Goal: Communication & Community: Answer question/provide support

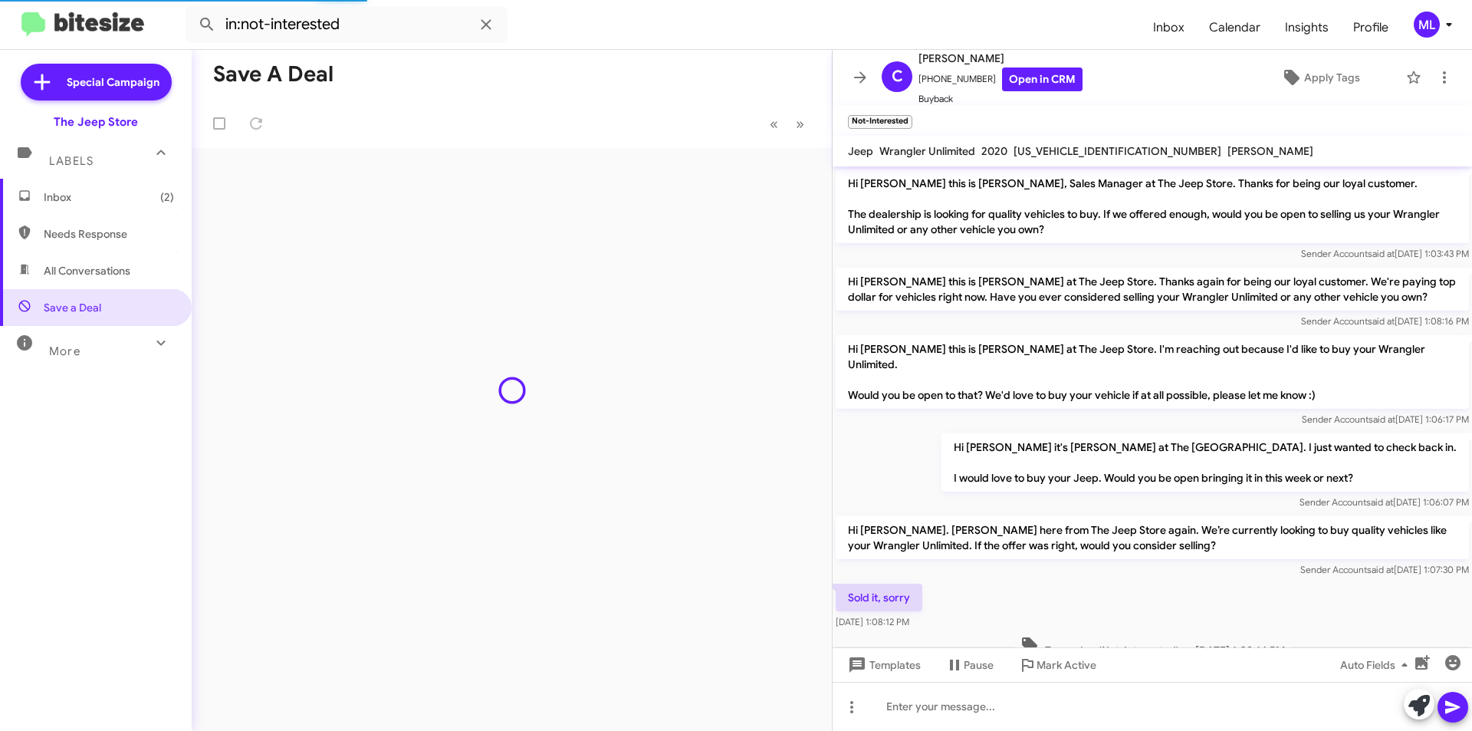
scroll to position [25, 0]
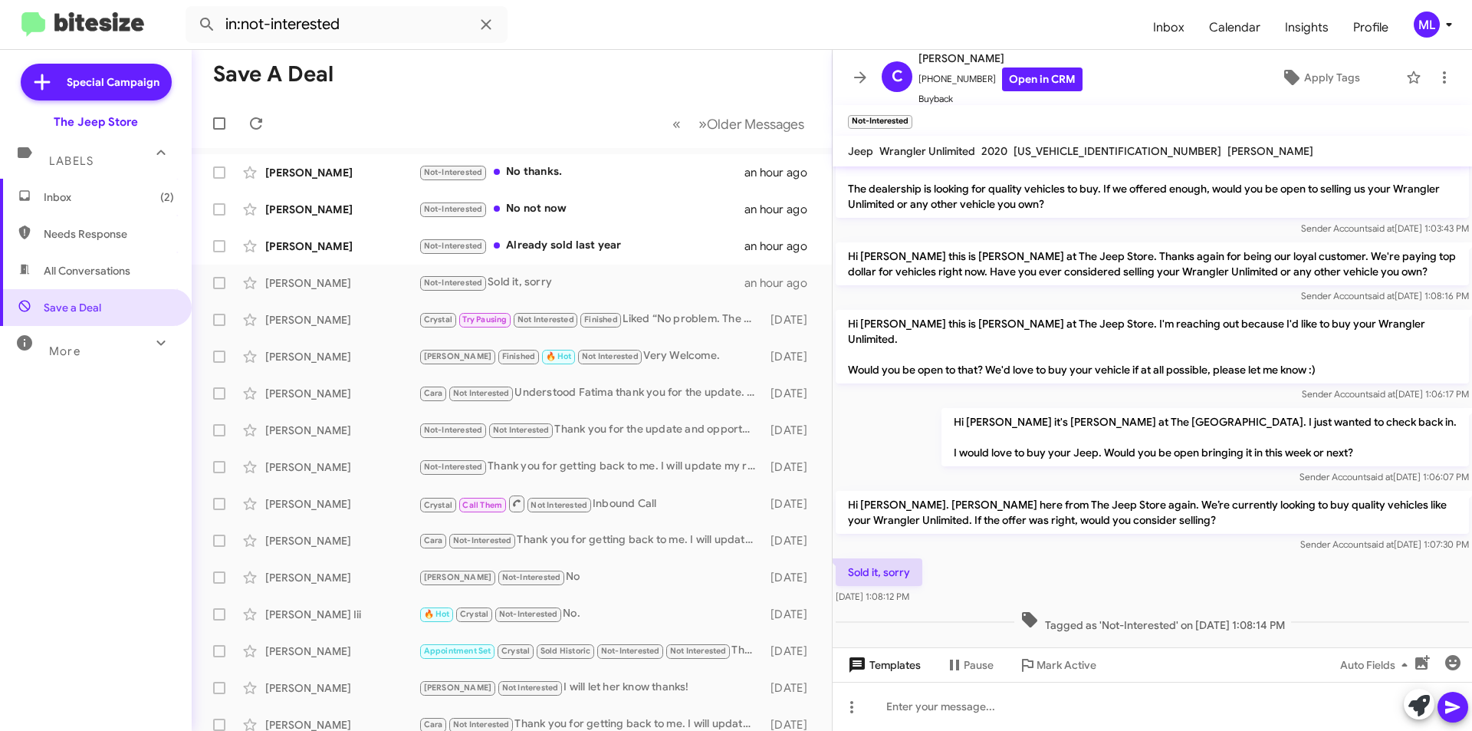
click at [876, 669] on span "Templates" at bounding box center [883, 665] width 76 height 28
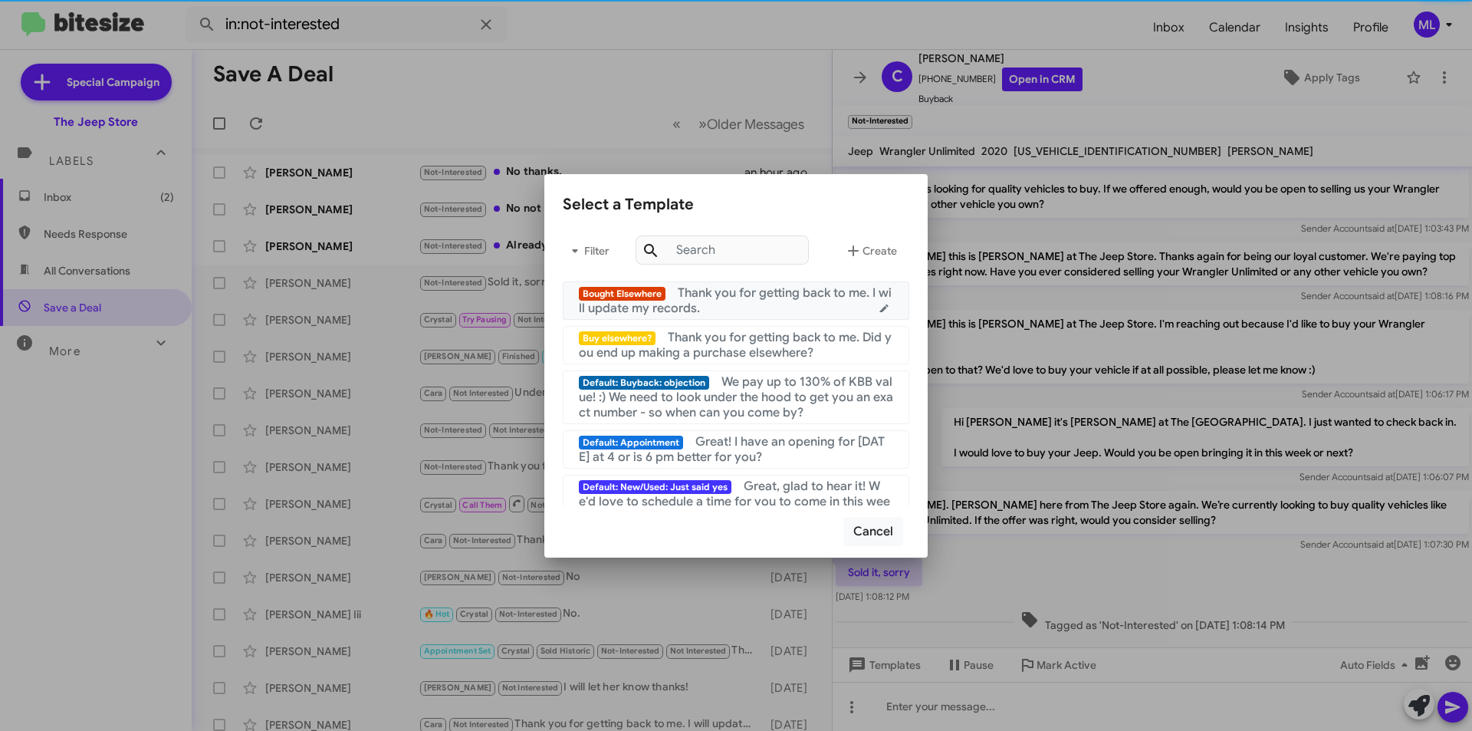
click at [745, 296] on span "Thank you for getting back to me. I will update my records." at bounding box center [735, 300] width 313 height 31
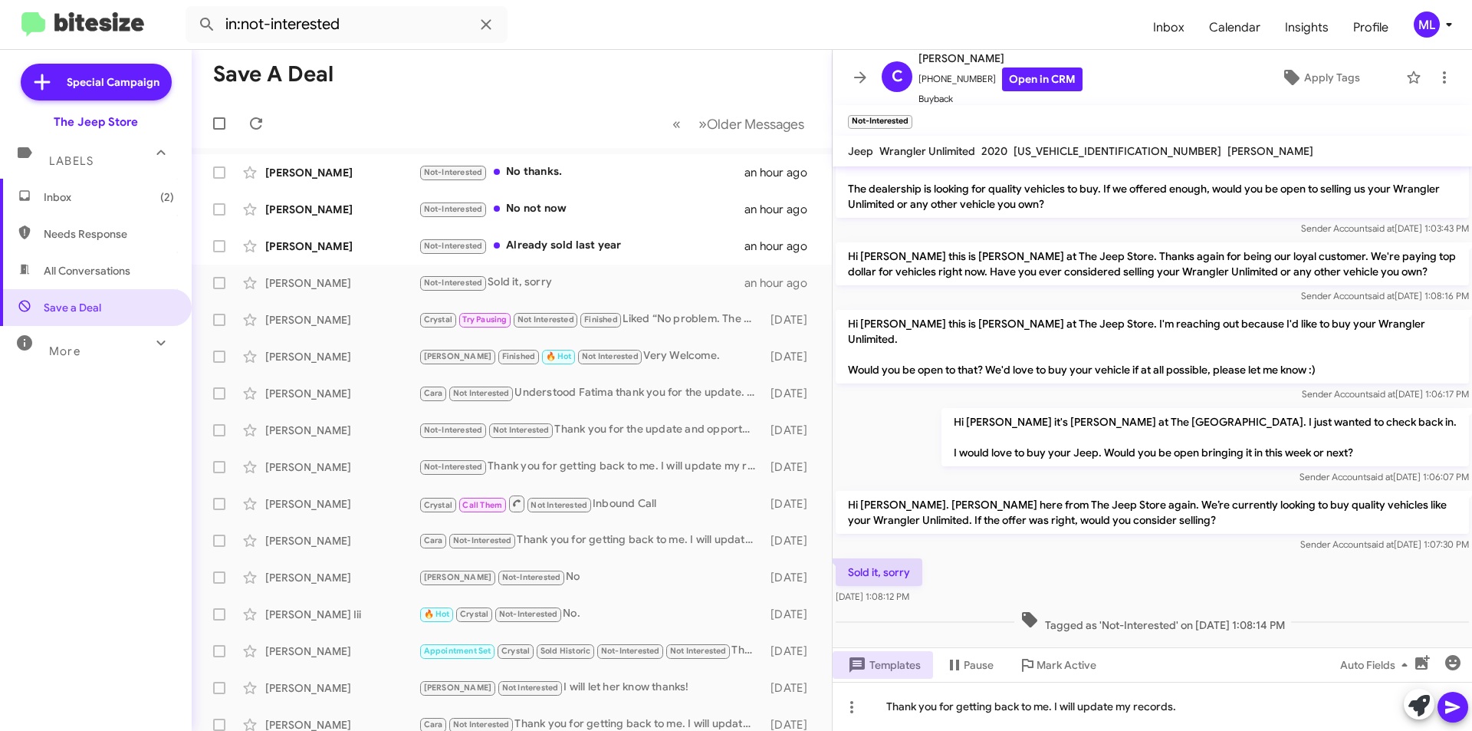
click at [1450, 706] on icon at bounding box center [1453, 707] width 18 height 18
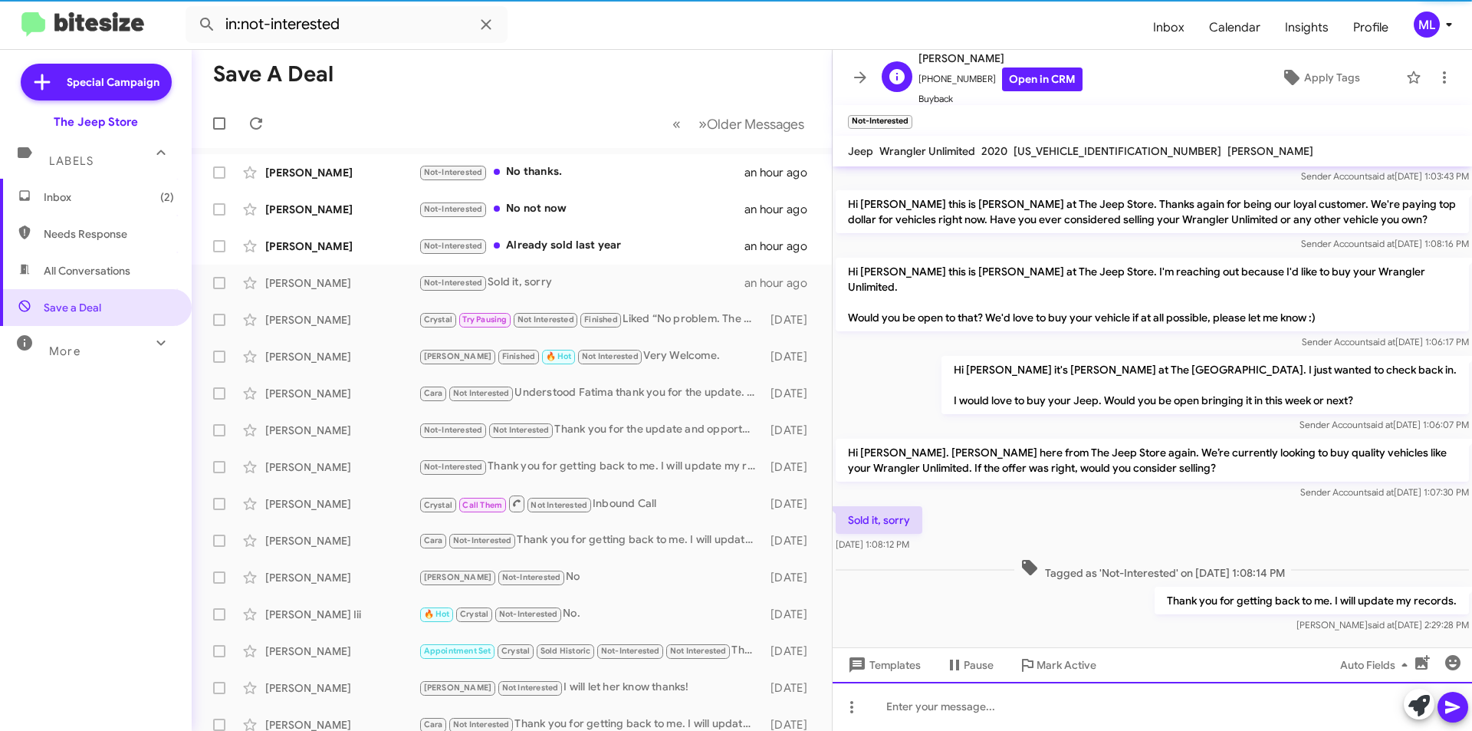
scroll to position [81, 0]
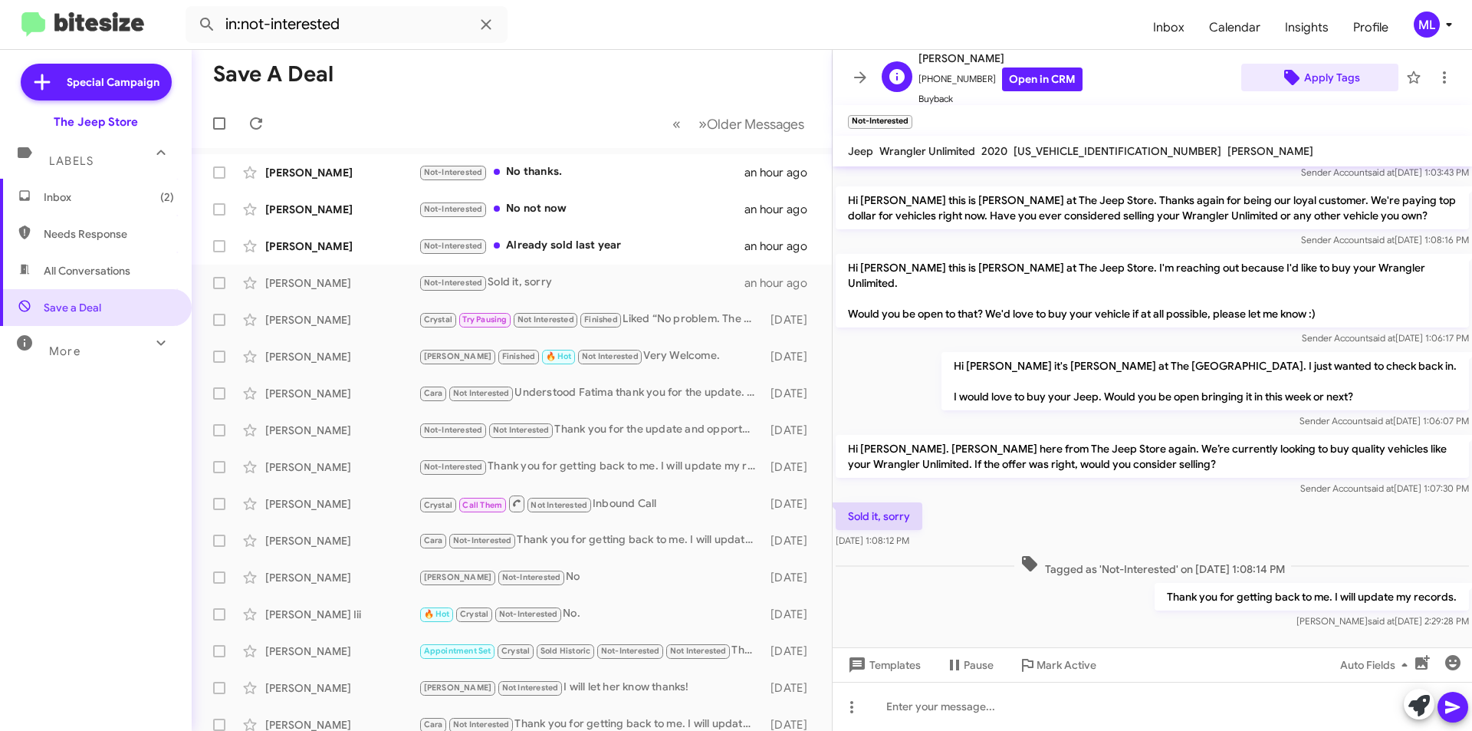
click at [1328, 78] on span "Apply Tags" at bounding box center [1332, 78] width 56 height 28
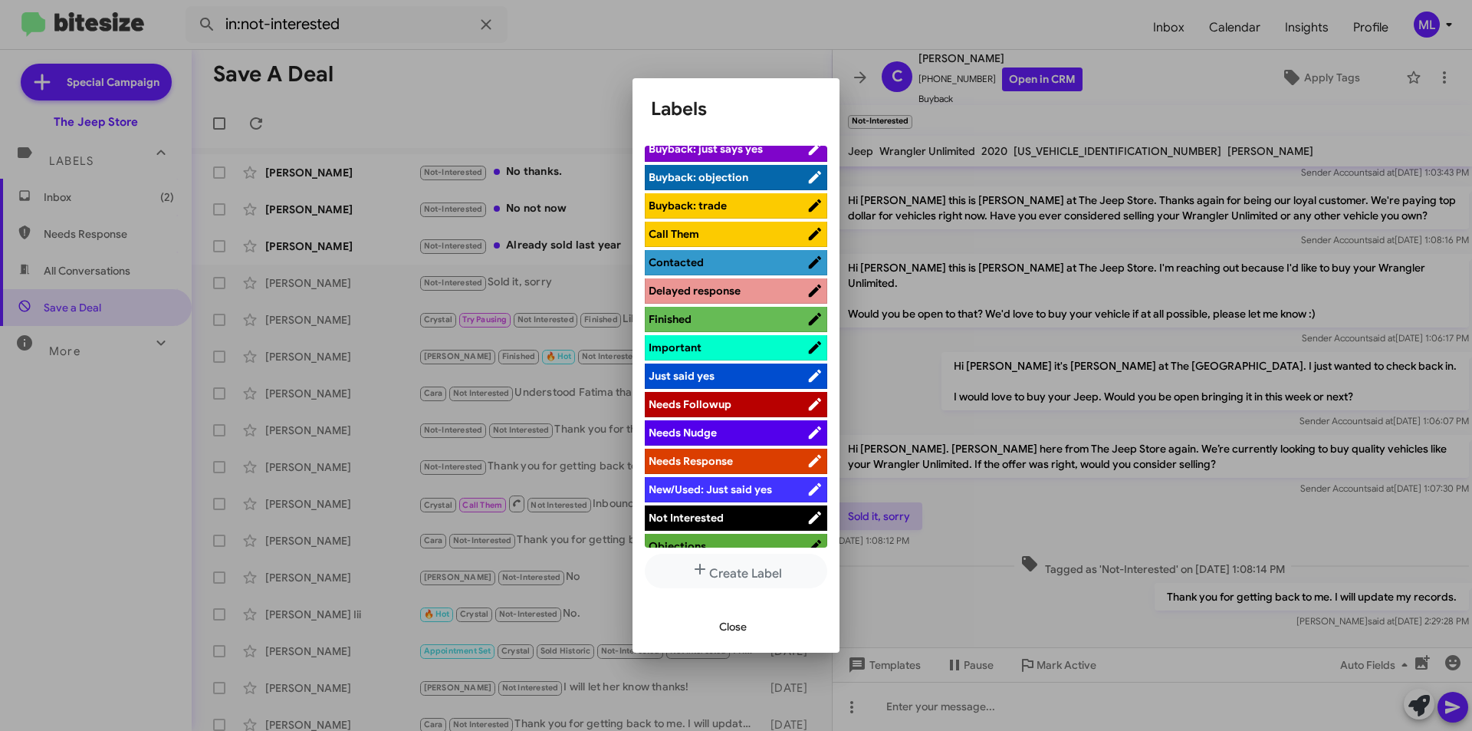
scroll to position [383, 0]
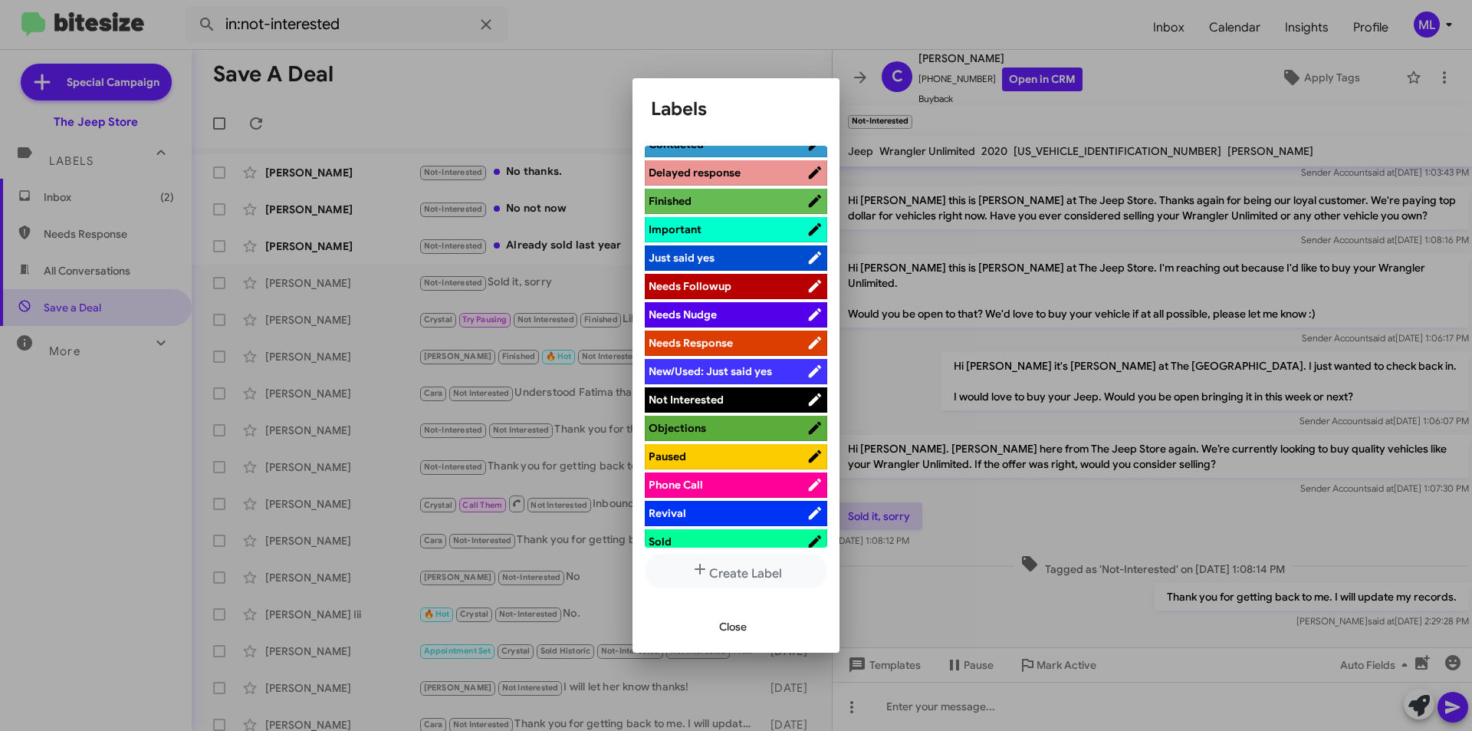
click at [751, 400] on span "Not Interested" at bounding box center [728, 399] width 158 height 15
click at [728, 633] on span "Close" at bounding box center [733, 627] width 28 height 28
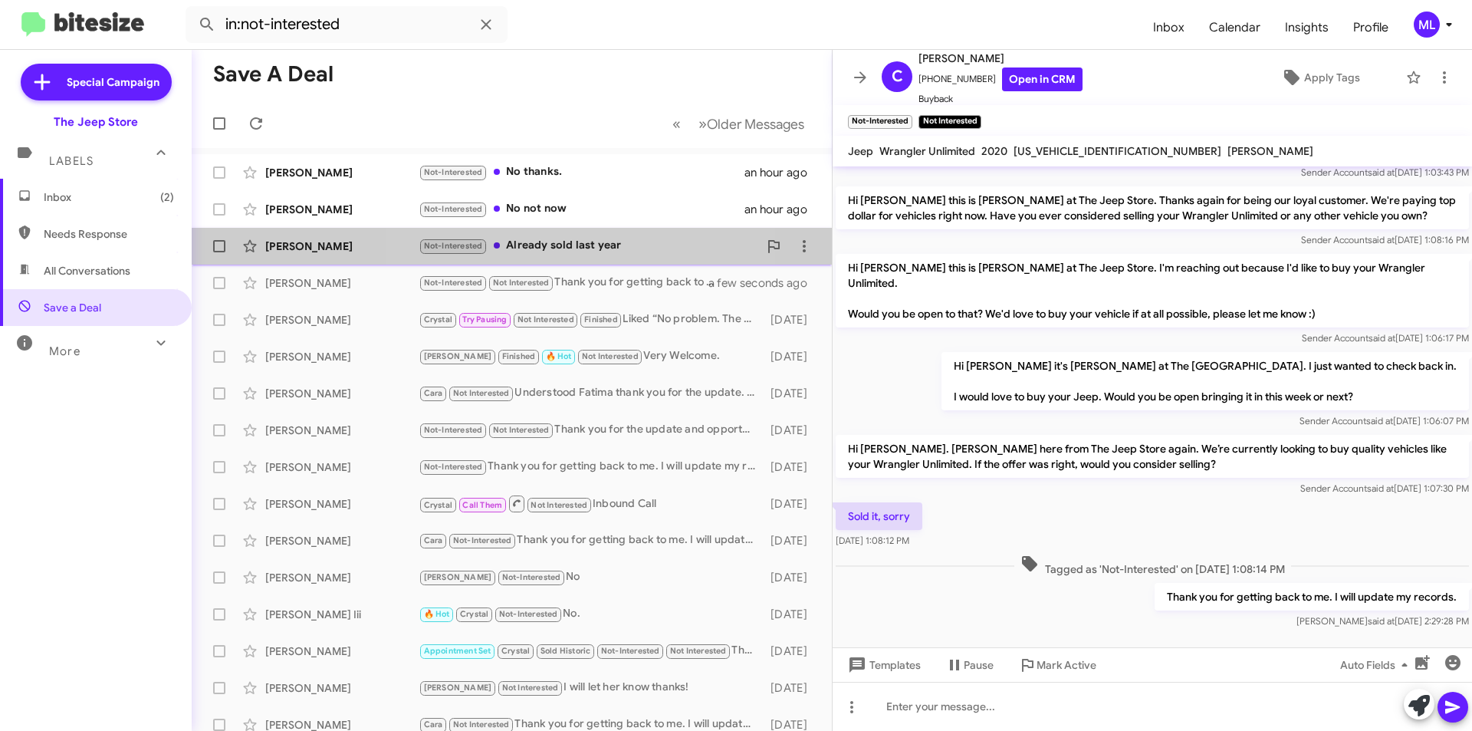
click at [577, 233] on div "Matthew Trubenbach-Byrne Not-Interested Already sold last year an hour ago" at bounding box center [512, 246] width 616 height 31
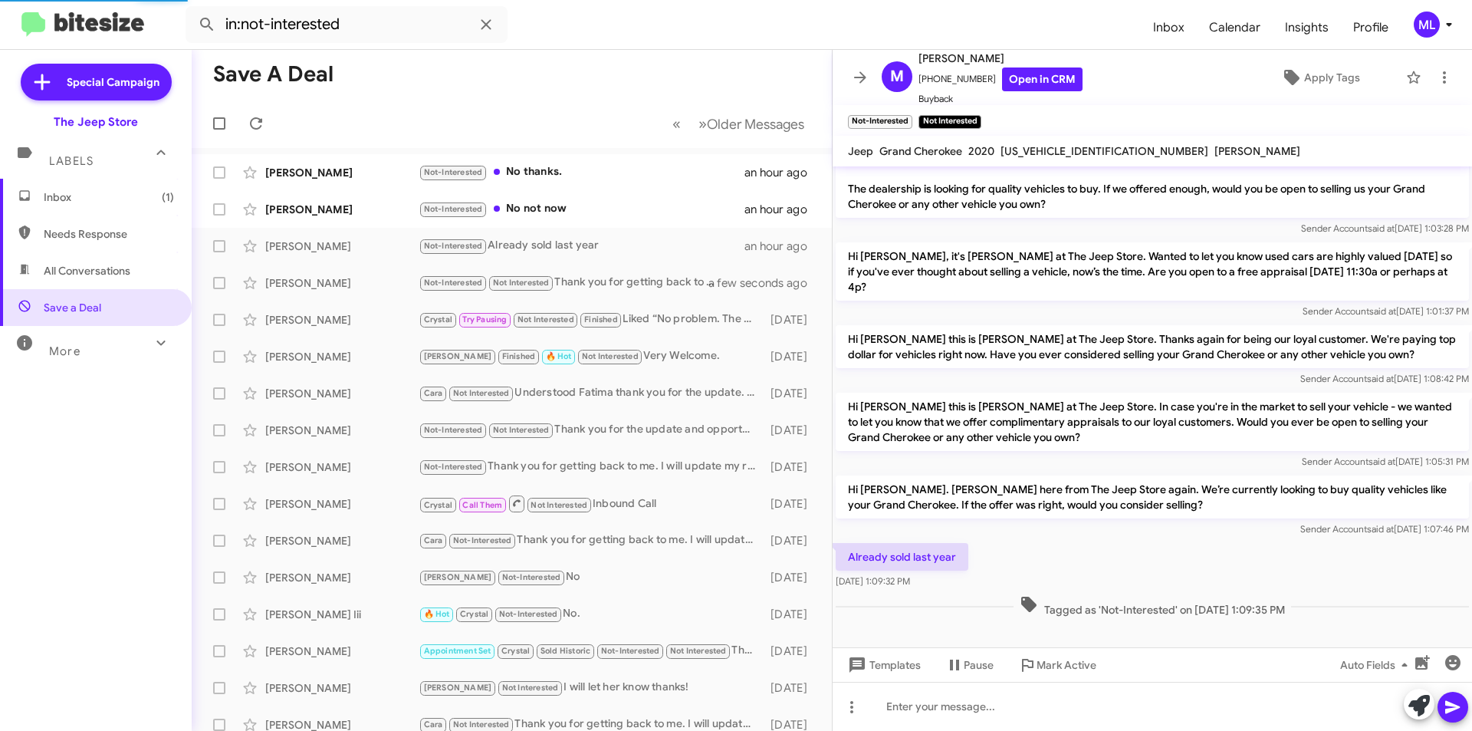
scroll to position [25, 0]
click at [885, 665] on span "Templates" at bounding box center [883, 665] width 76 height 28
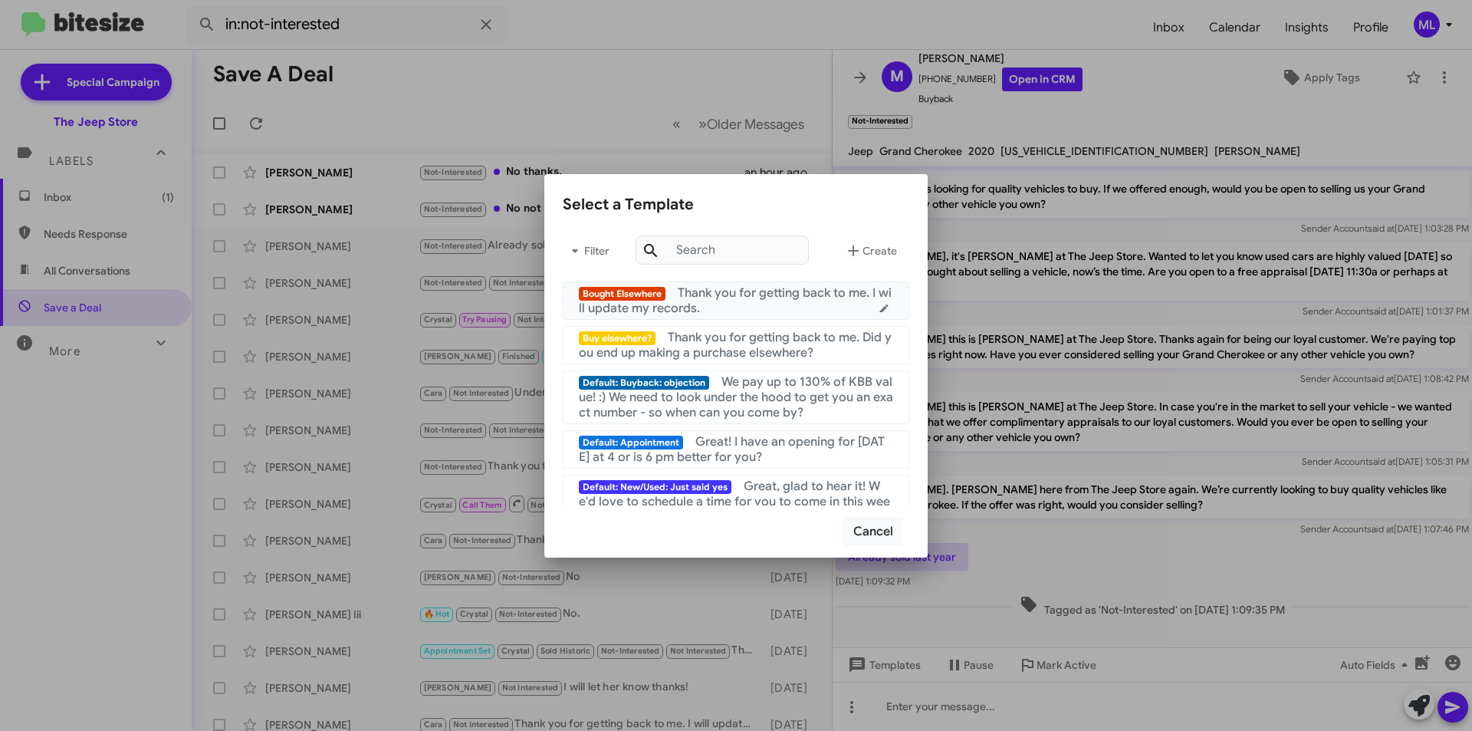
click at [779, 300] on span "Thank you for getting back to me. I will update my records." at bounding box center [735, 300] width 313 height 31
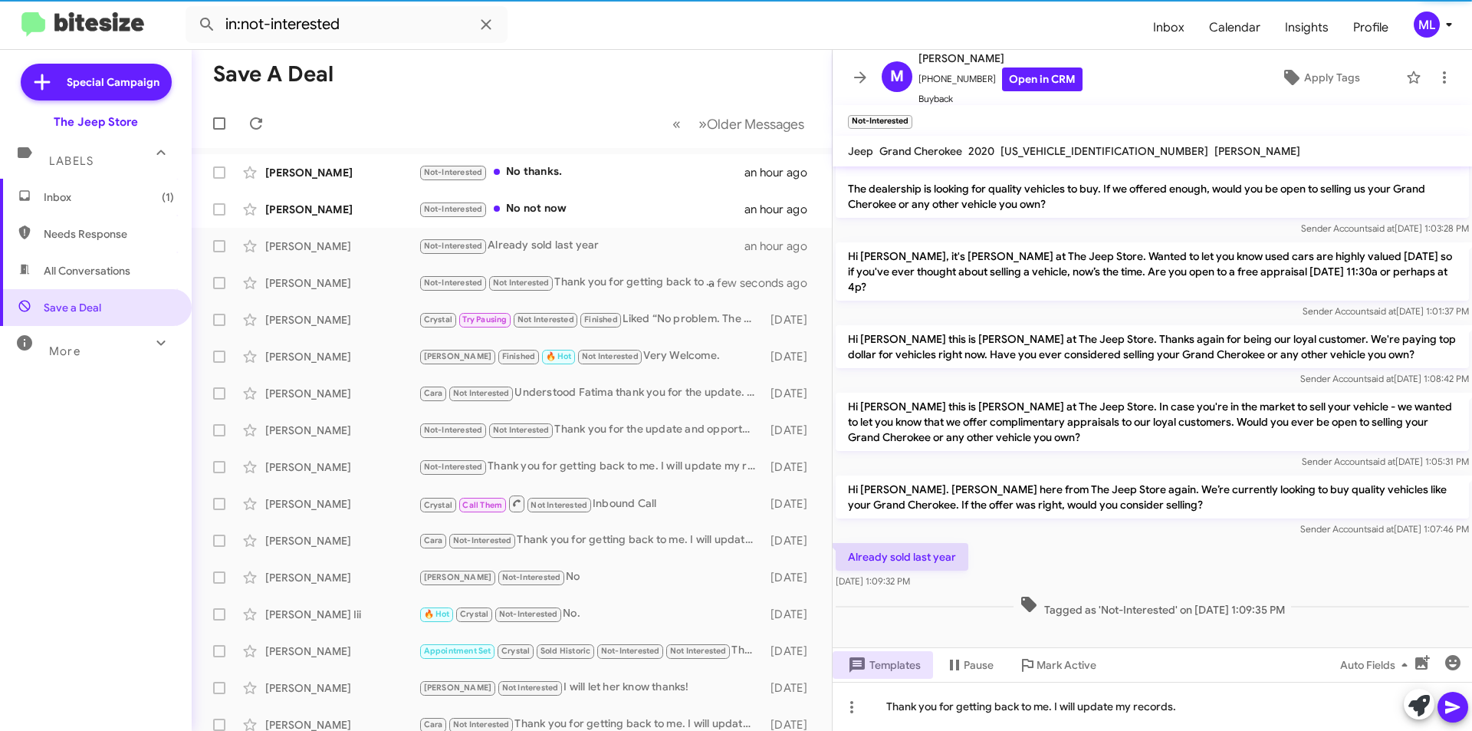
click at [1453, 702] on icon at bounding box center [1453, 707] width 18 height 18
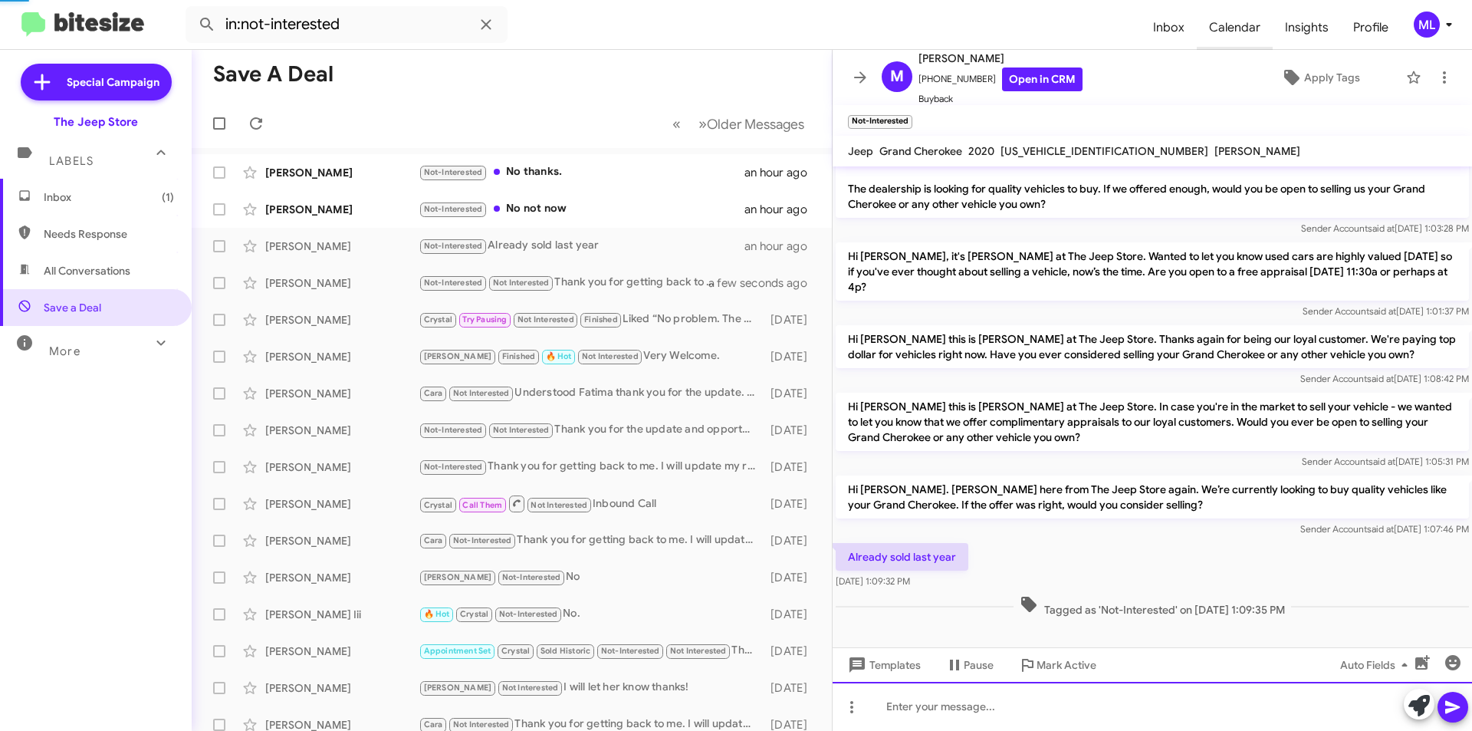
scroll to position [81, 0]
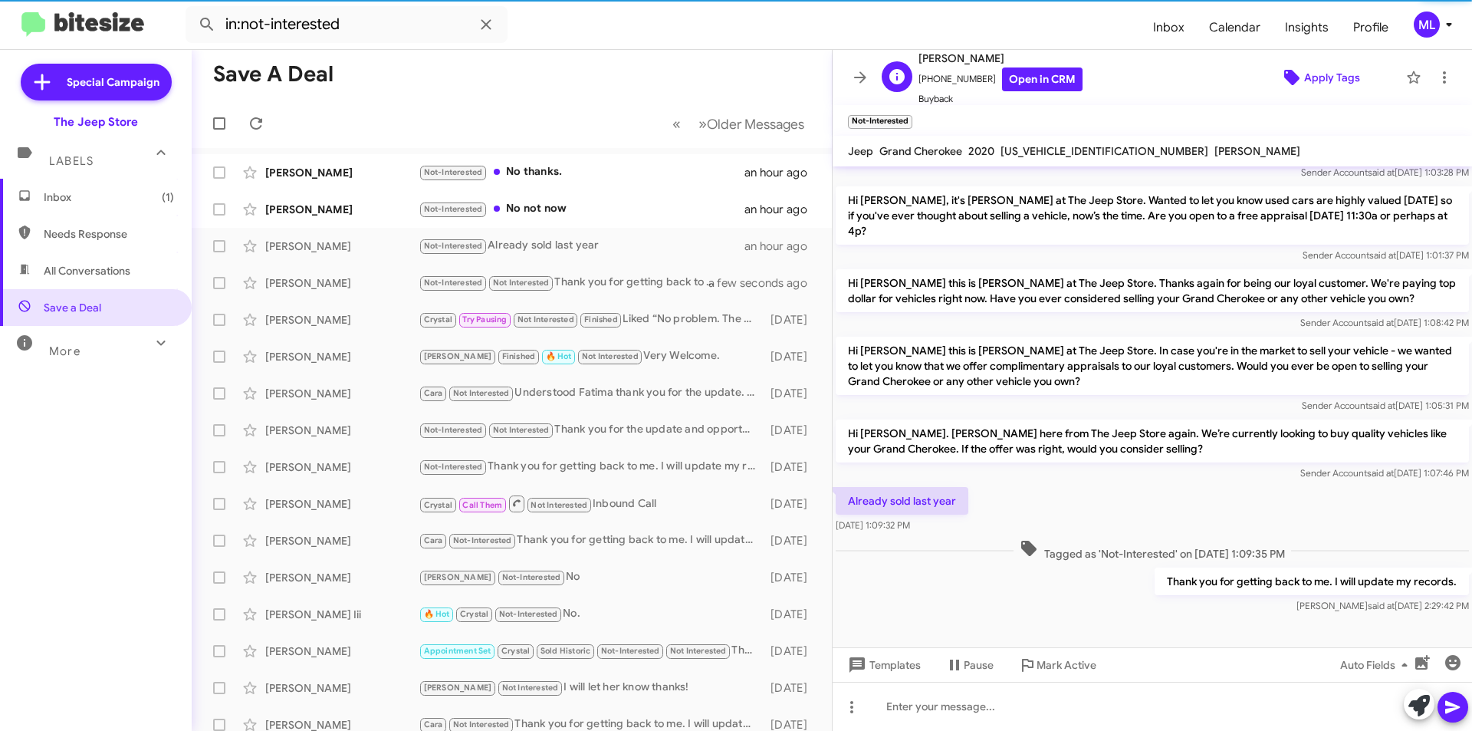
click at [1314, 70] on span "Apply Tags" at bounding box center [1332, 78] width 56 height 28
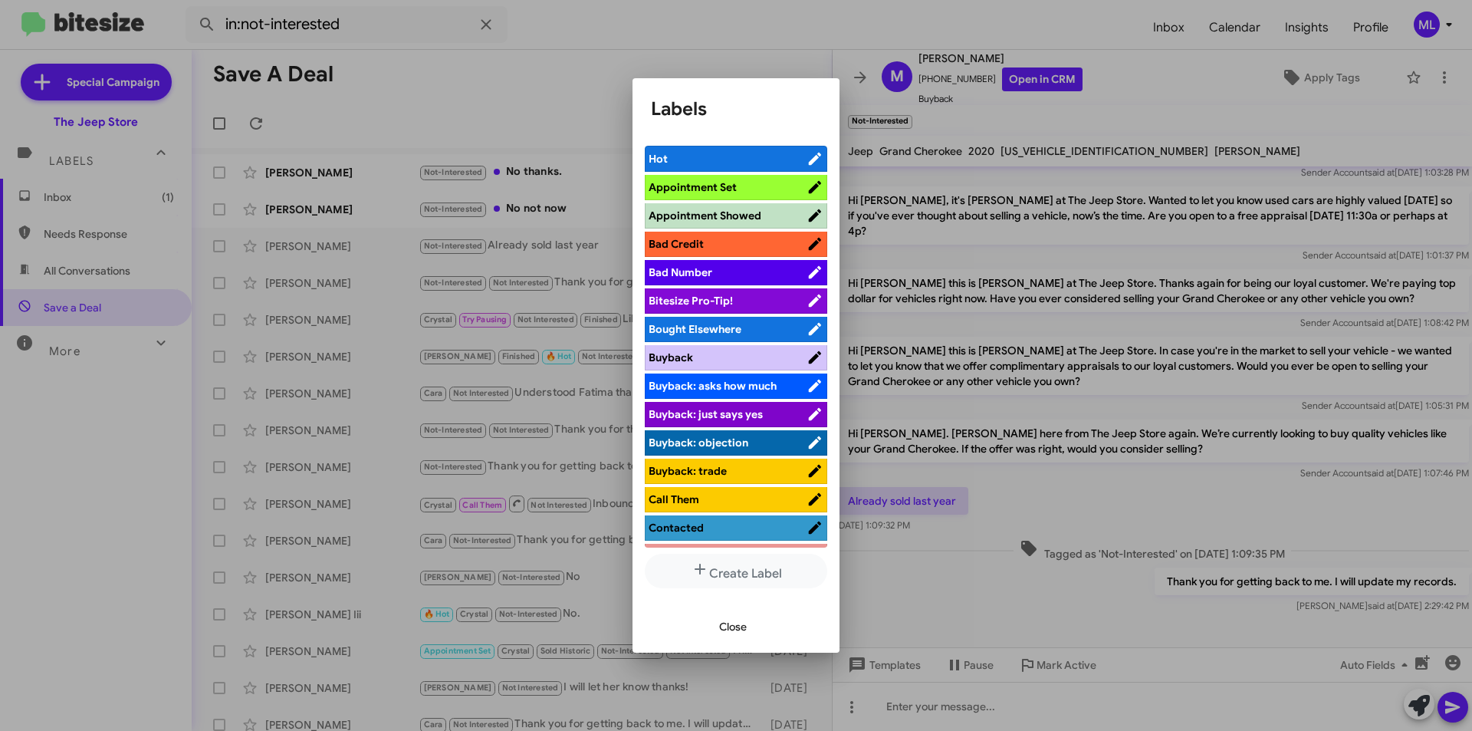
scroll to position [460, 0]
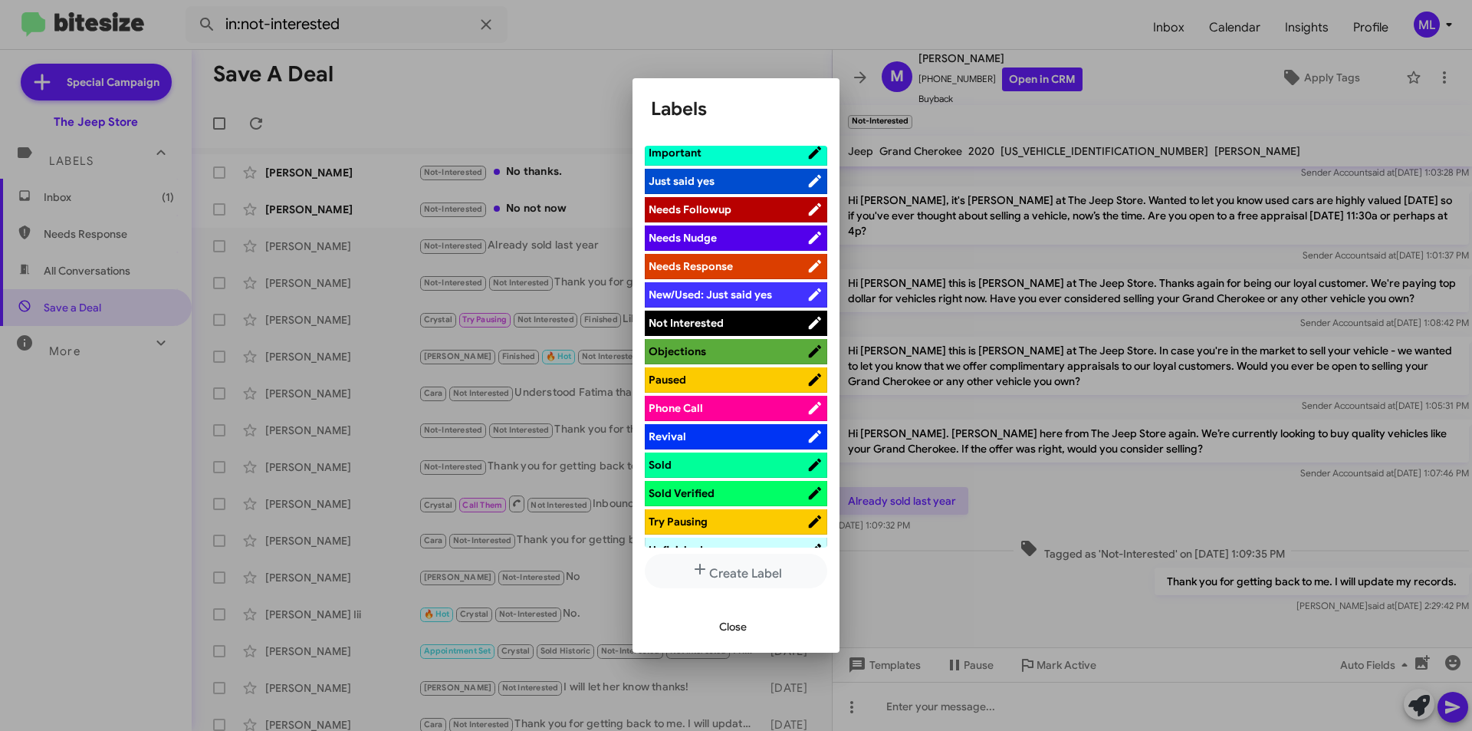
click at [723, 319] on span "Not Interested" at bounding box center [728, 322] width 158 height 15
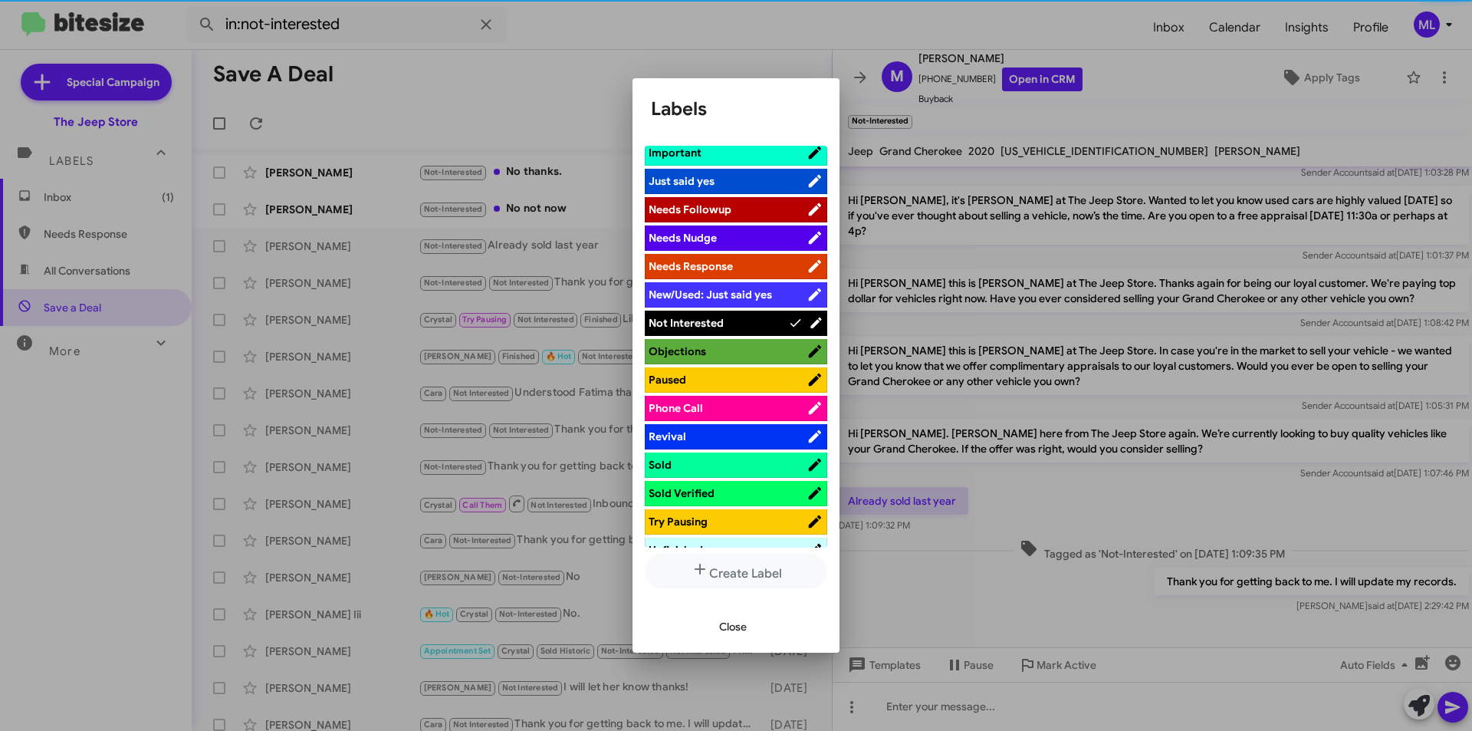
click at [729, 627] on span "Close" at bounding box center [733, 627] width 28 height 28
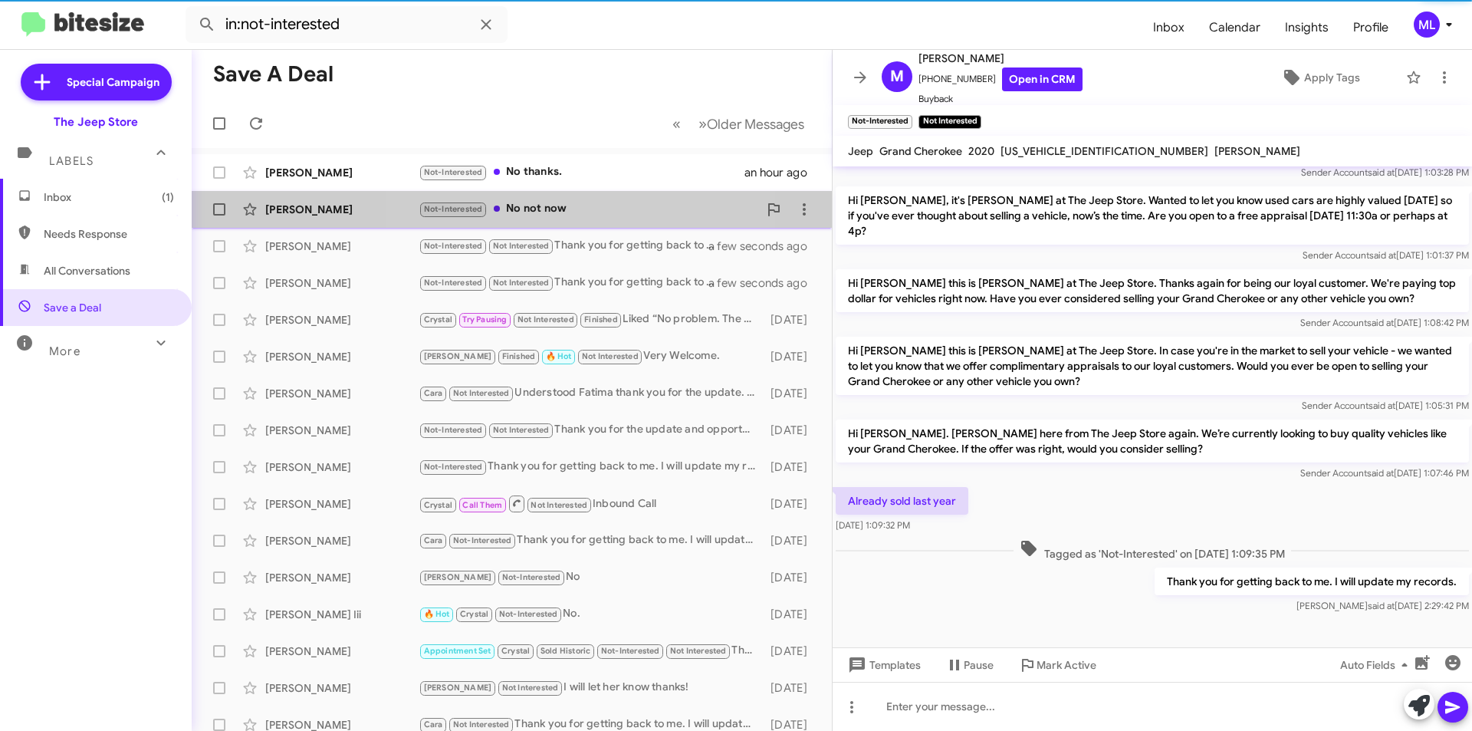
click at [539, 198] on div "Martha Schreiber Not-Interested No not now an hour ago" at bounding box center [512, 209] width 616 height 31
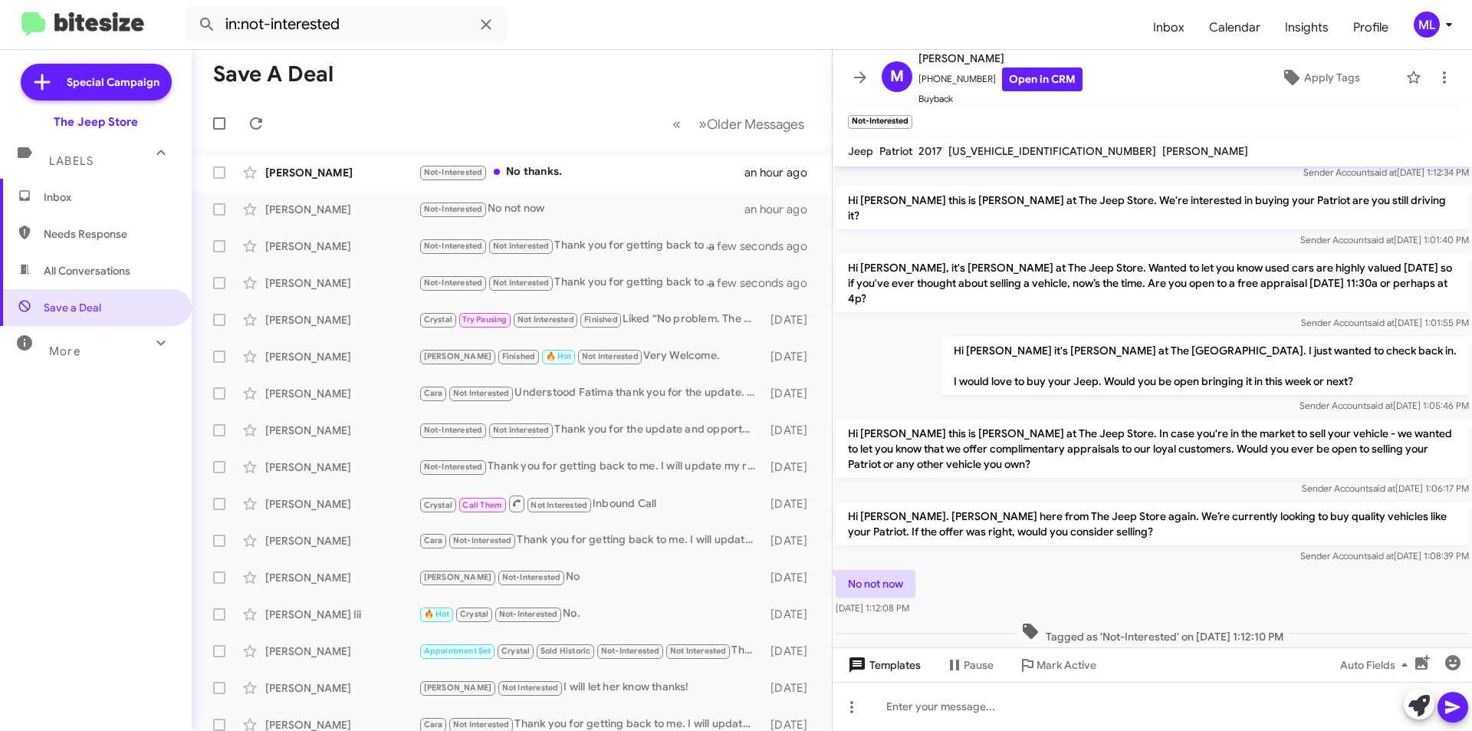
click at [886, 668] on span "Templates" at bounding box center [883, 665] width 76 height 28
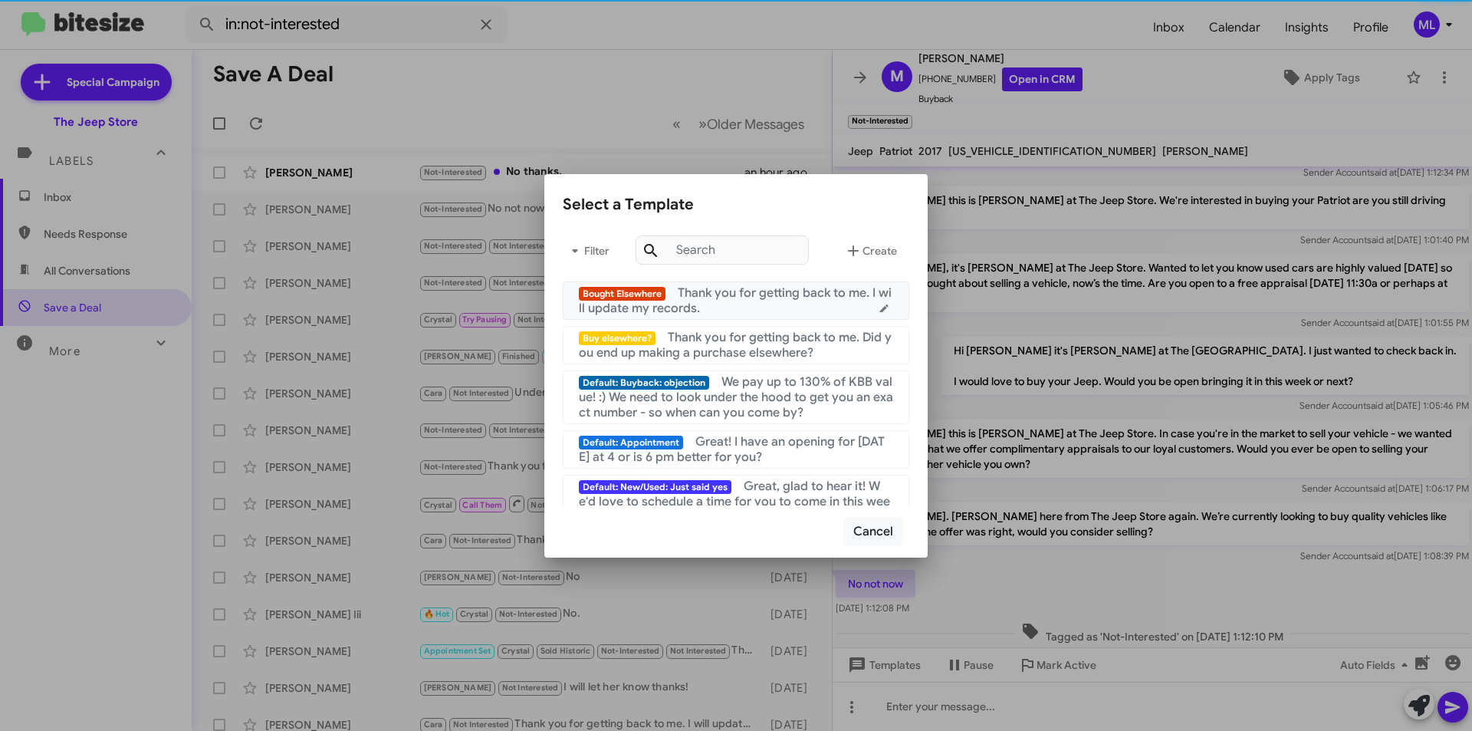
click at [744, 291] on span "Thank you for getting back to me. I will update my records." at bounding box center [735, 300] width 313 height 31
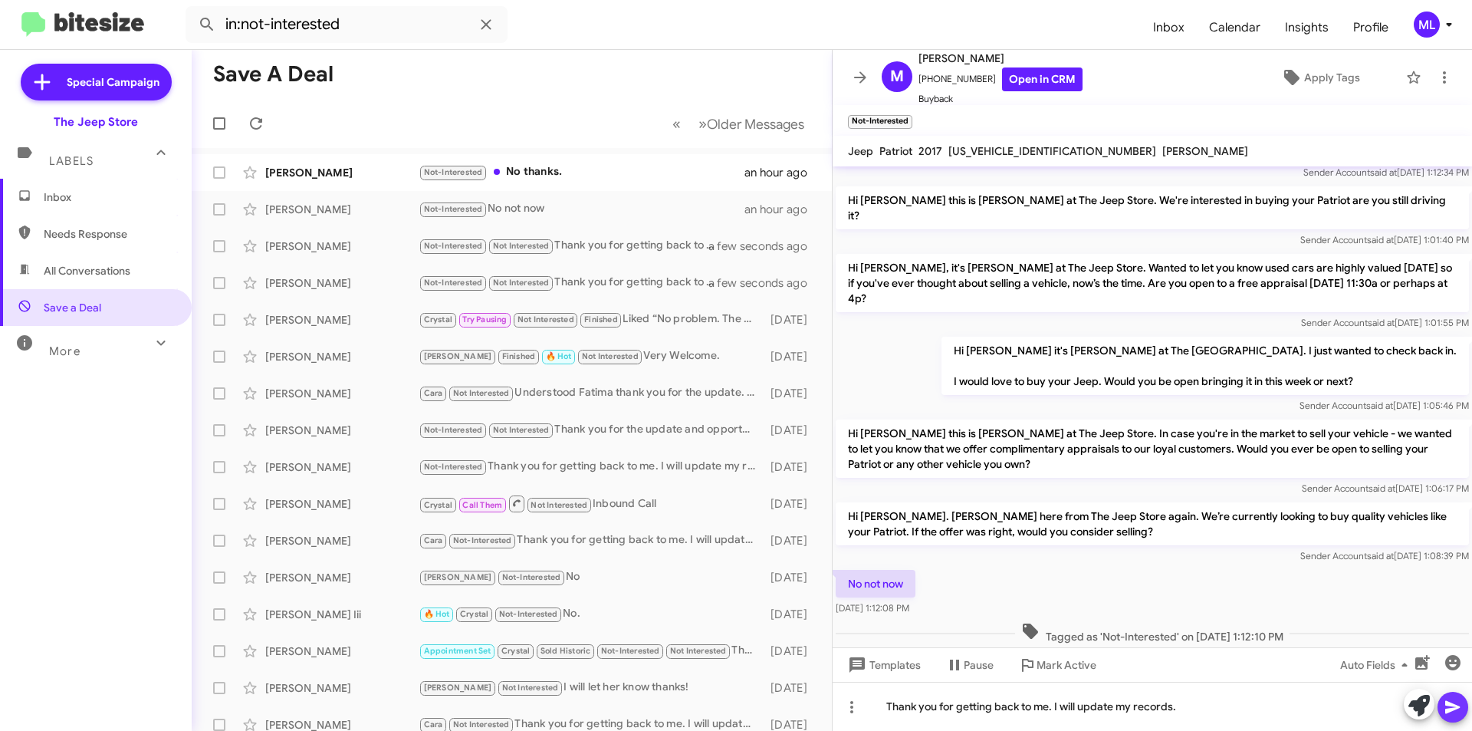
click at [1453, 705] on icon at bounding box center [1452, 707] width 15 height 13
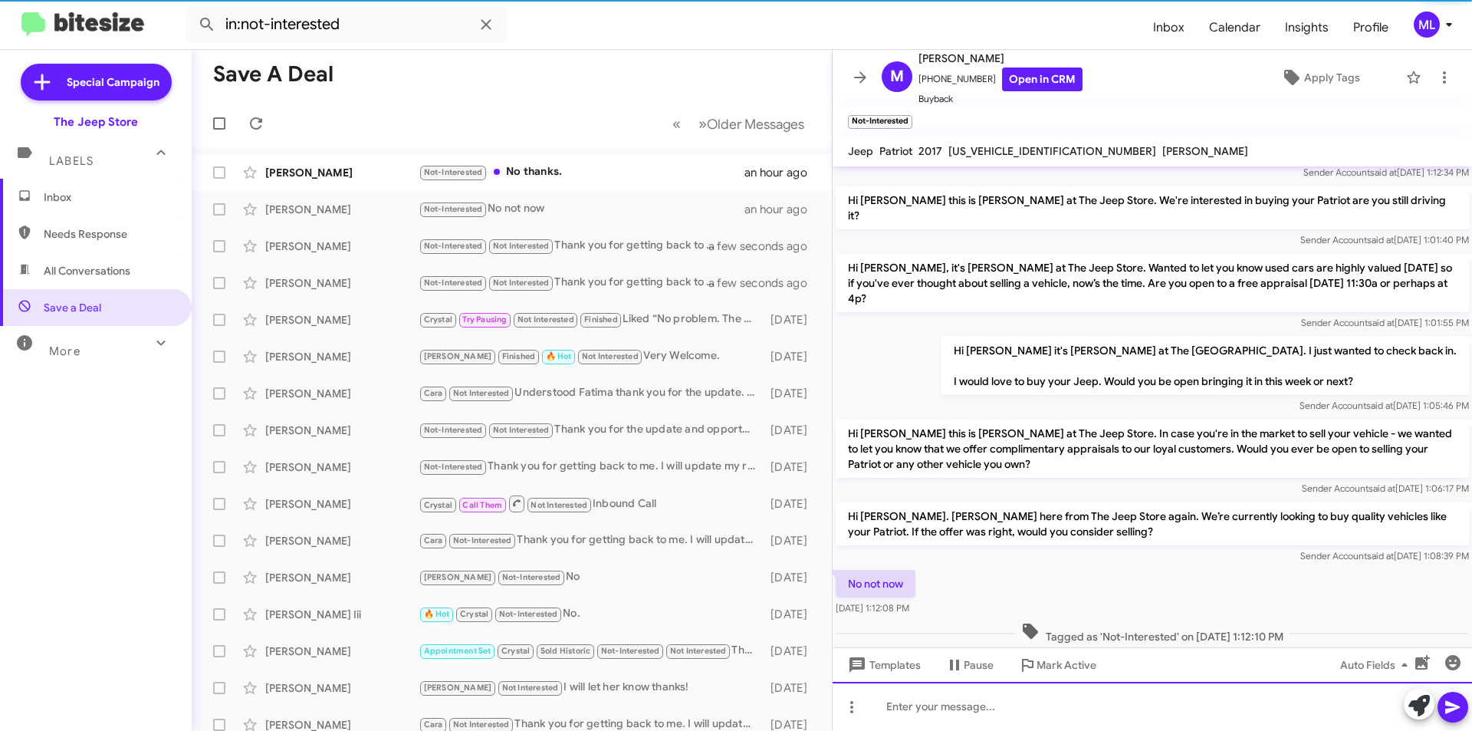
scroll to position [39, 0]
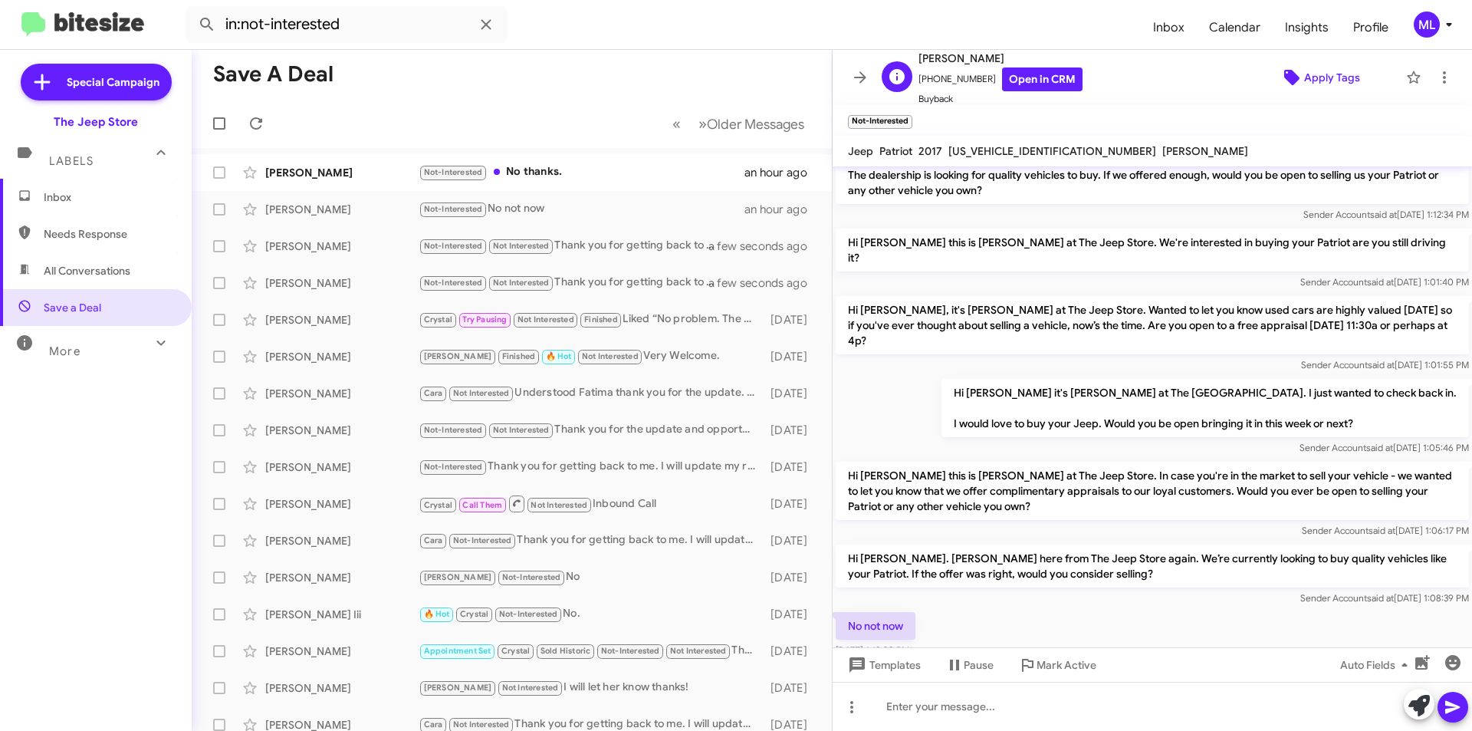
click at [1321, 77] on span "Apply Tags" at bounding box center [1332, 78] width 56 height 28
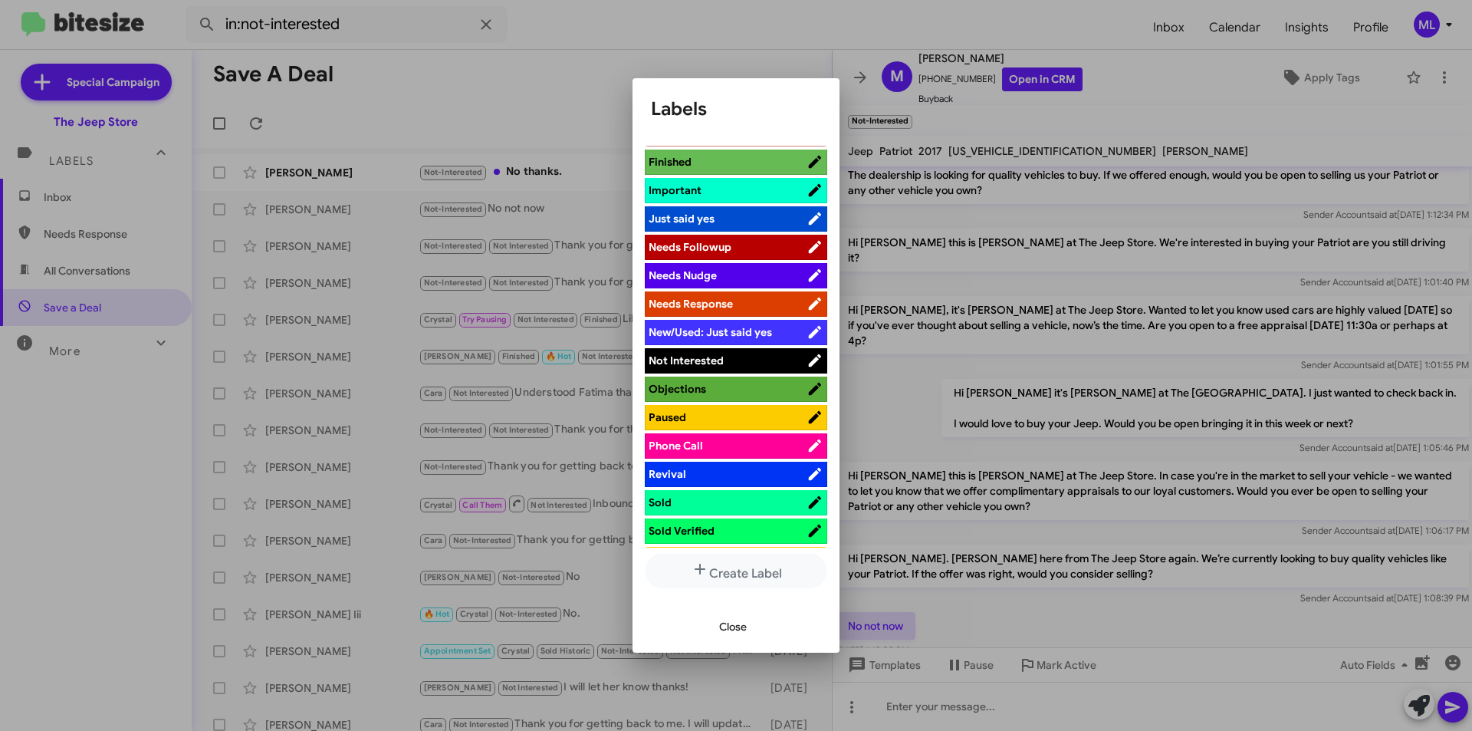
scroll to position [460, 0]
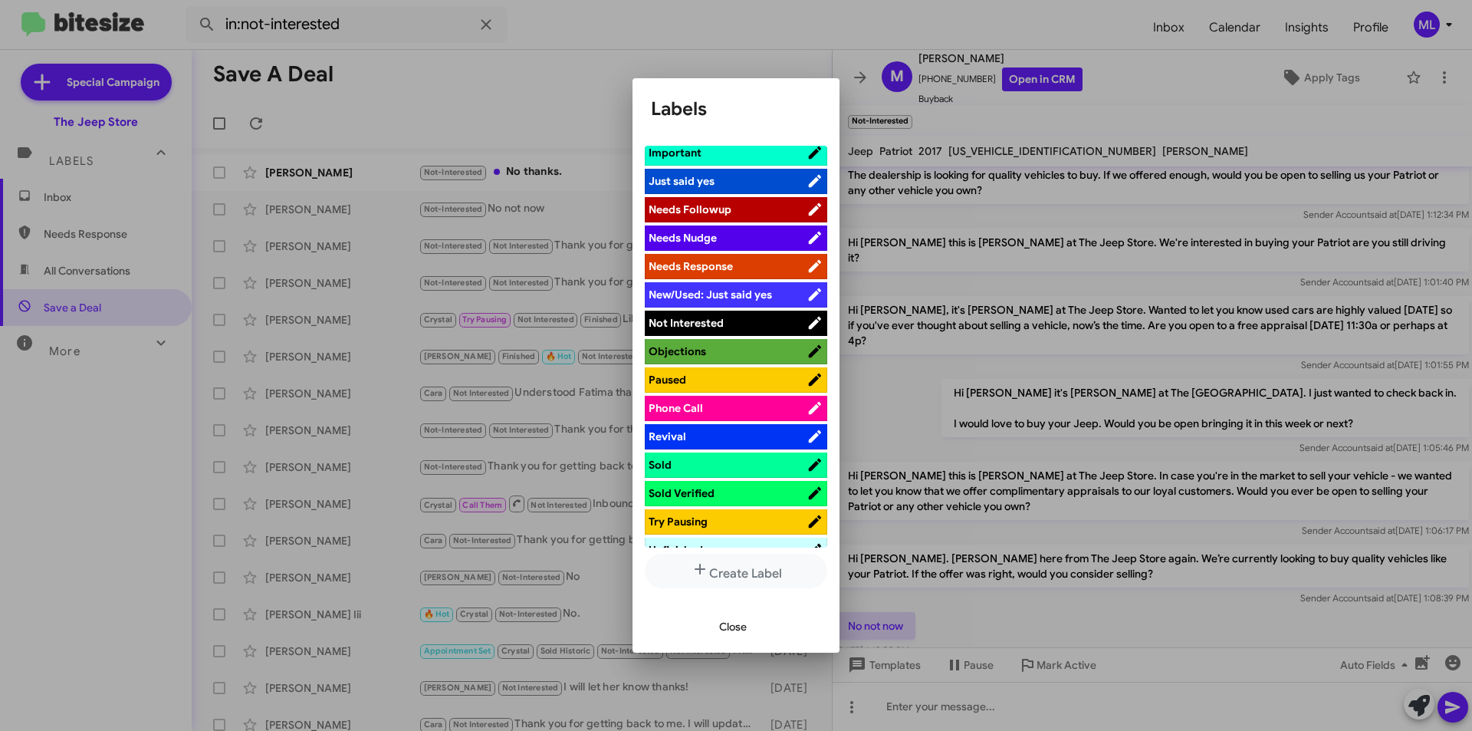
click at [733, 320] on span "Not Interested" at bounding box center [728, 322] width 158 height 15
click at [736, 627] on span "Close" at bounding box center [733, 627] width 28 height 28
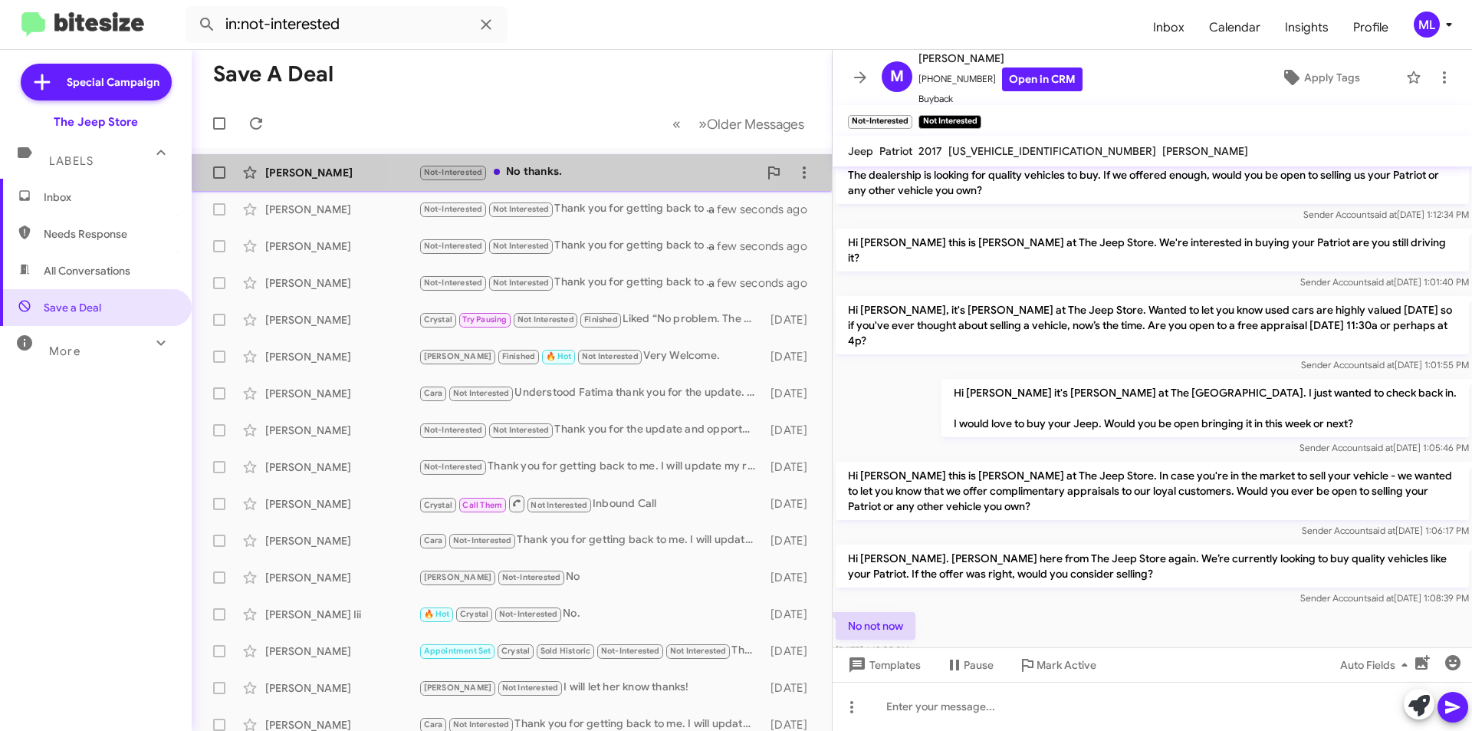
click at [539, 167] on div "Not-Interested No thanks." at bounding box center [589, 172] width 340 height 18
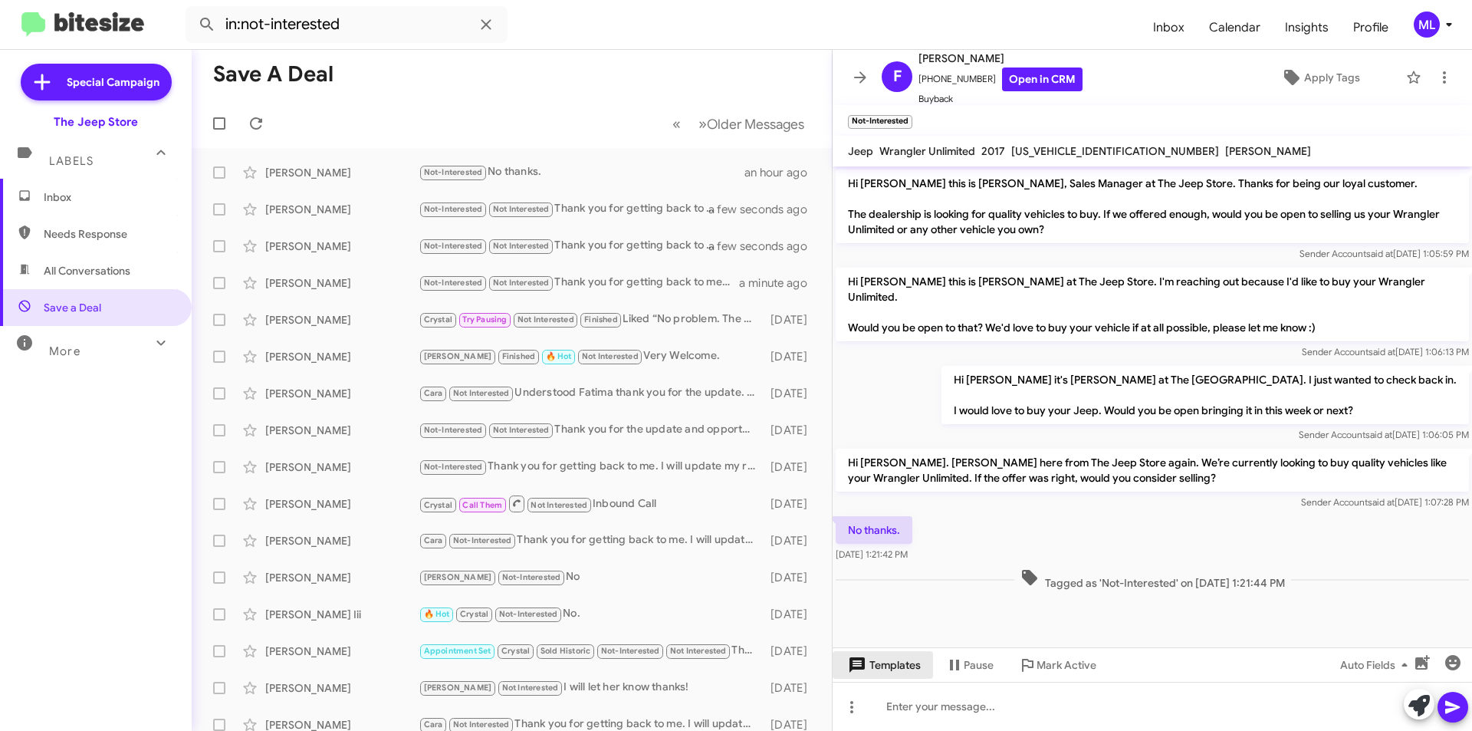
click at [889, 666] on span "Templates" at bounding box center [883, 665] width 76 height 28
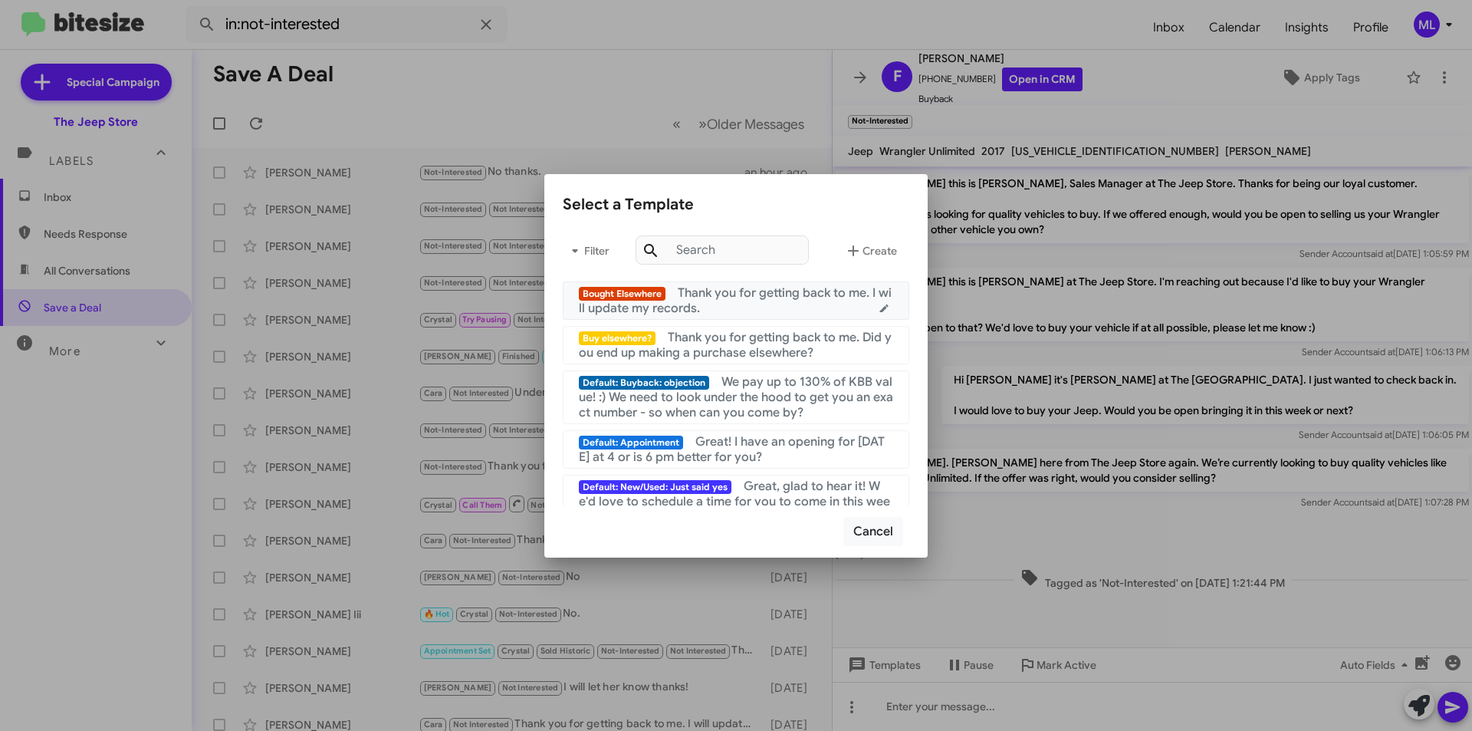
click at [733, 301] on div "Bought Elsewhere Thank you for getting back to me. I will update my records." at bounding box center [736, 300] width 314 height 31
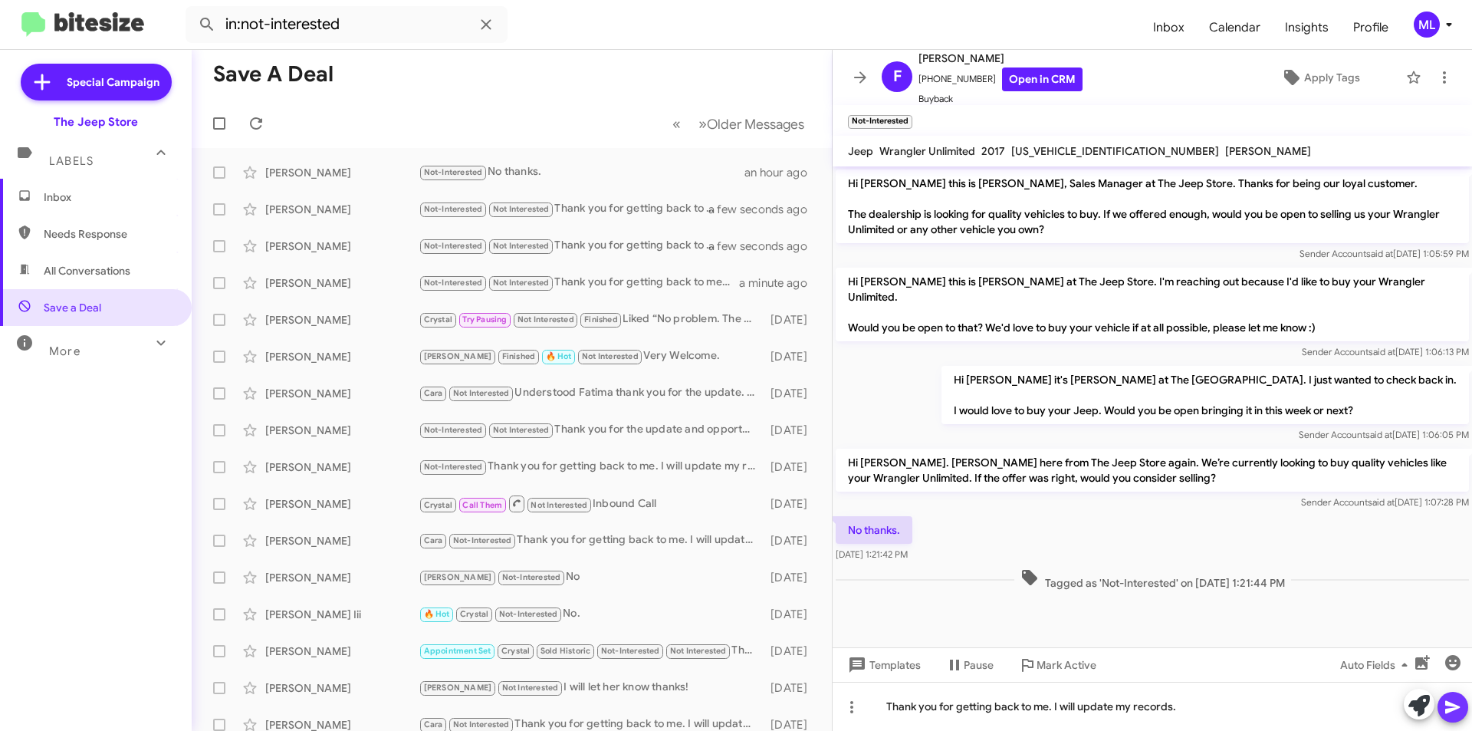
click at [1449, 704] on icon at bounding box center [1452, 707] width 15 height 13
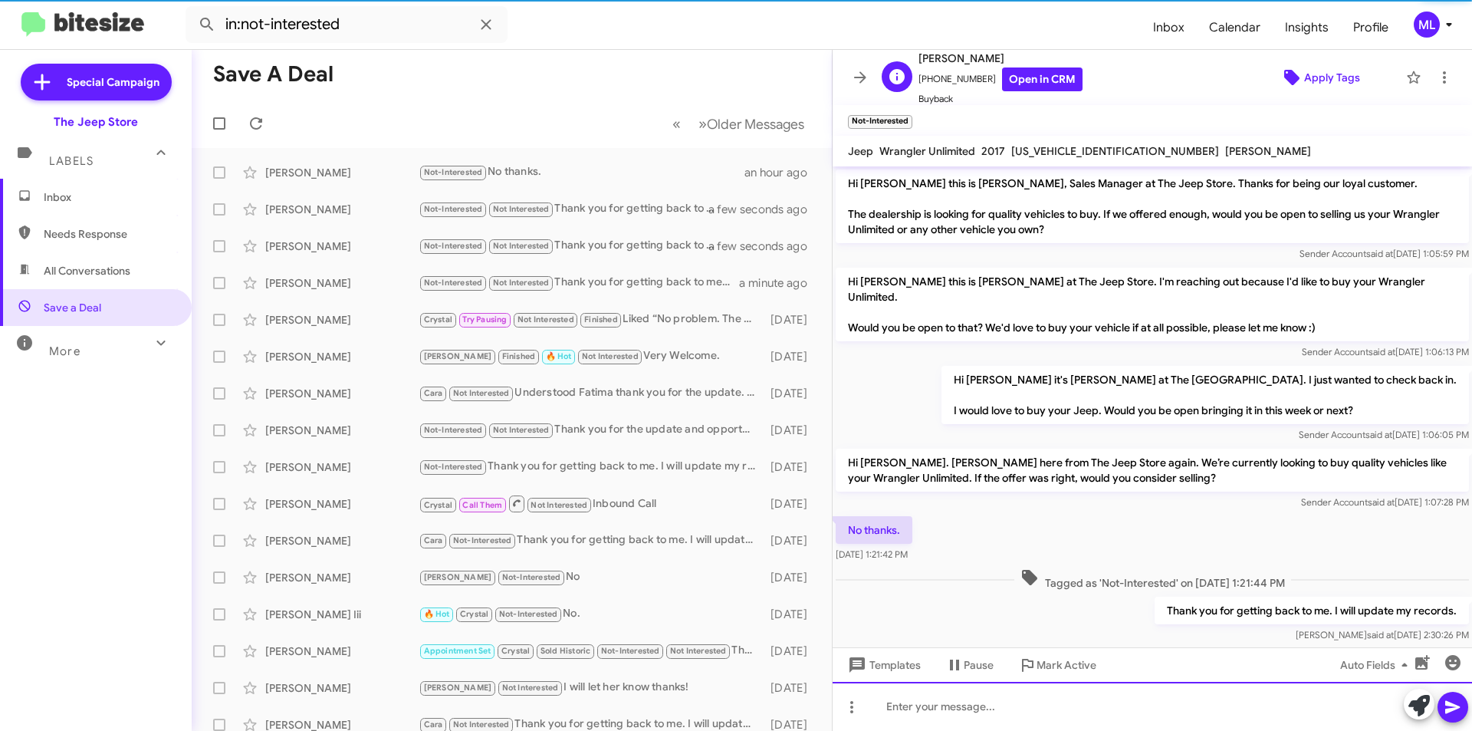
scroll to position [10, 0]
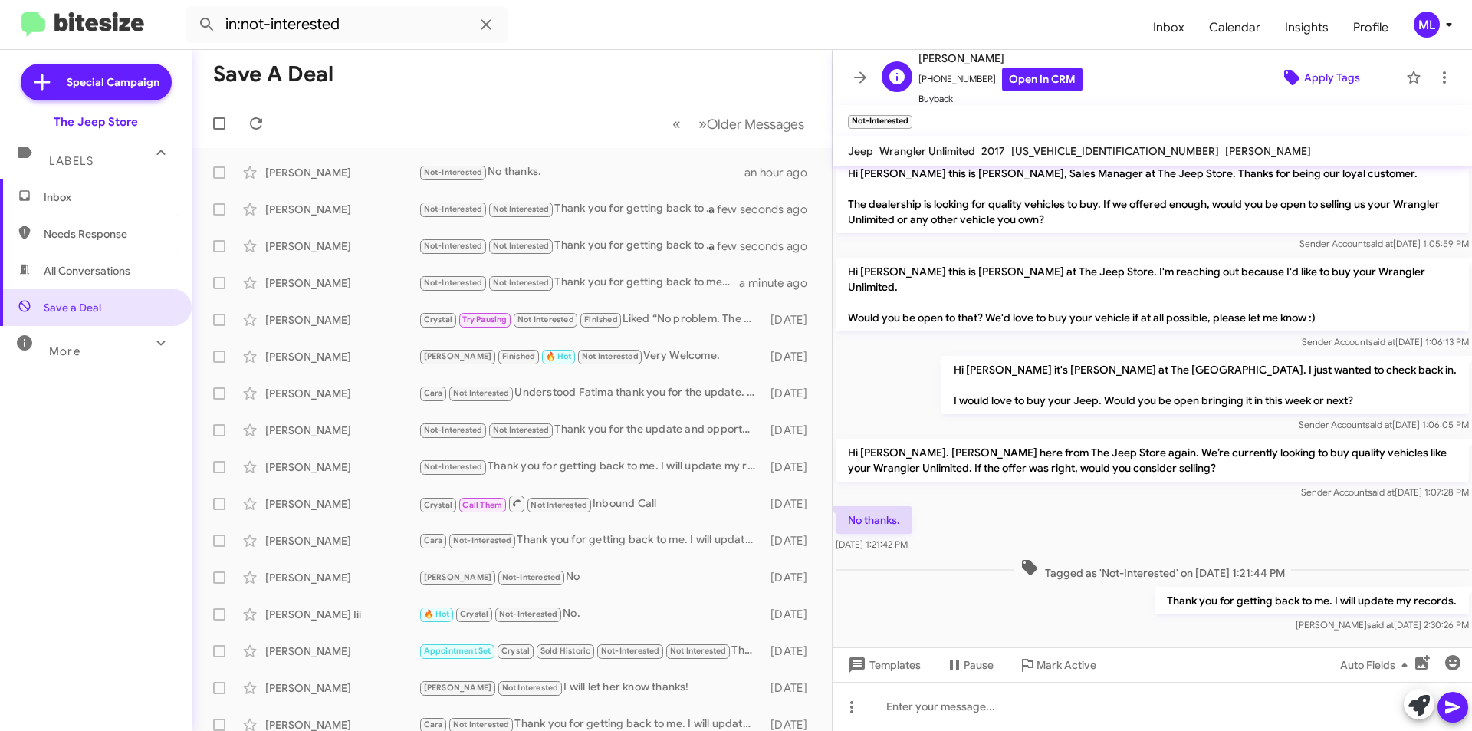
click at [1353, 73] on span "Apply Tags" at bounding box center [1320, 78] width 133 height 28
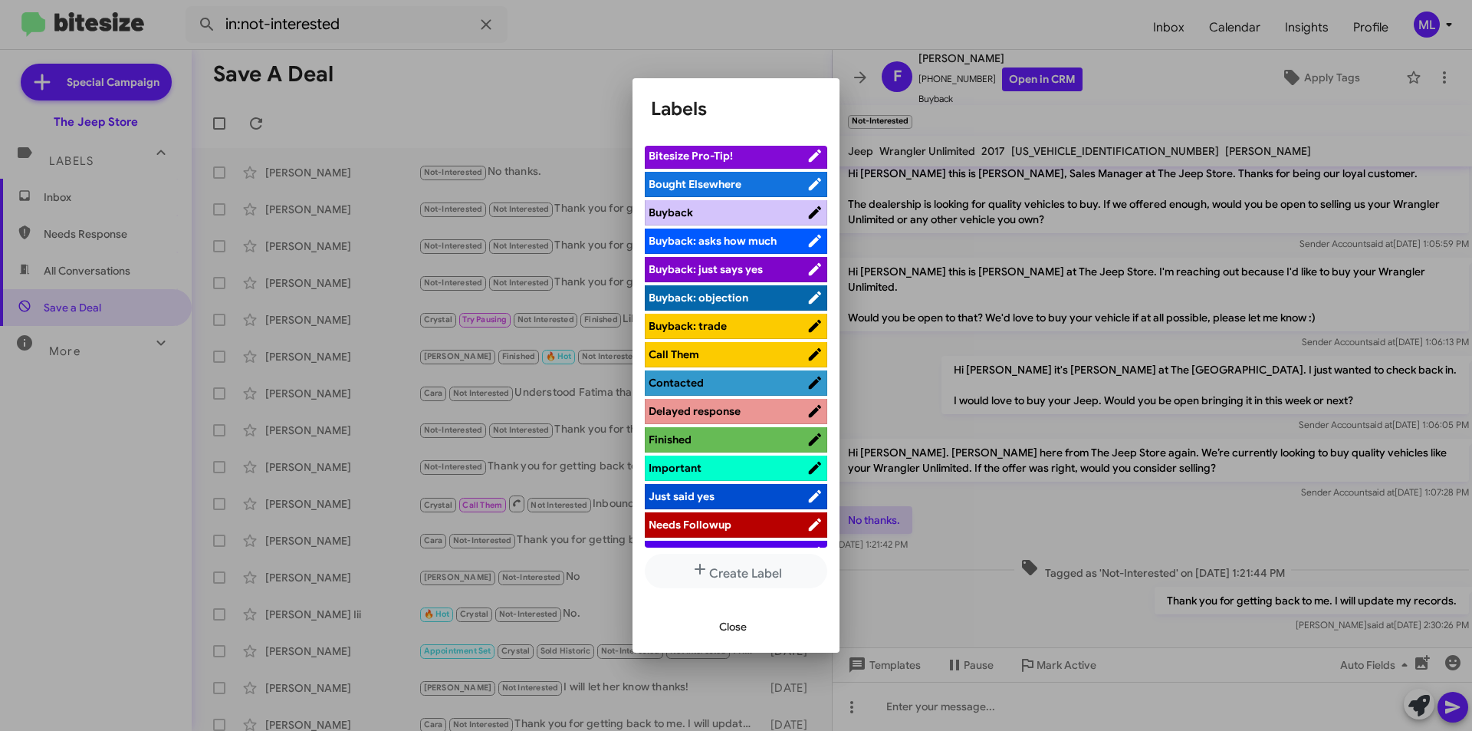
scroll to position [383, 0]
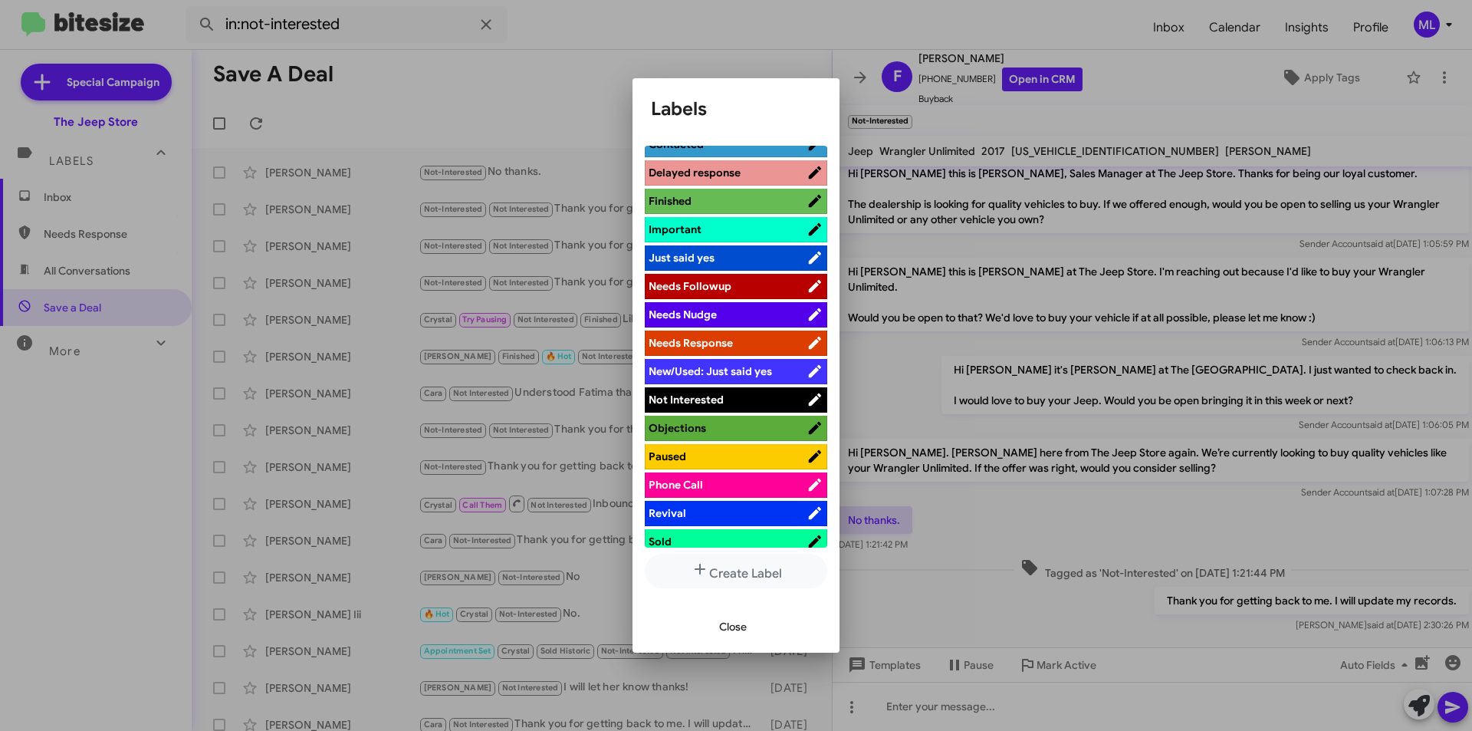
click at [755, 388] on li "Not Interested" at bounding box center [736, 399] width 183 height 25
click at [761, 395] on span "Not Interested" at bounding box center [728, 399] width 158 height 15
click at [725, 622] on span "Close" at bounding box center [733, 627] width 28 height 28
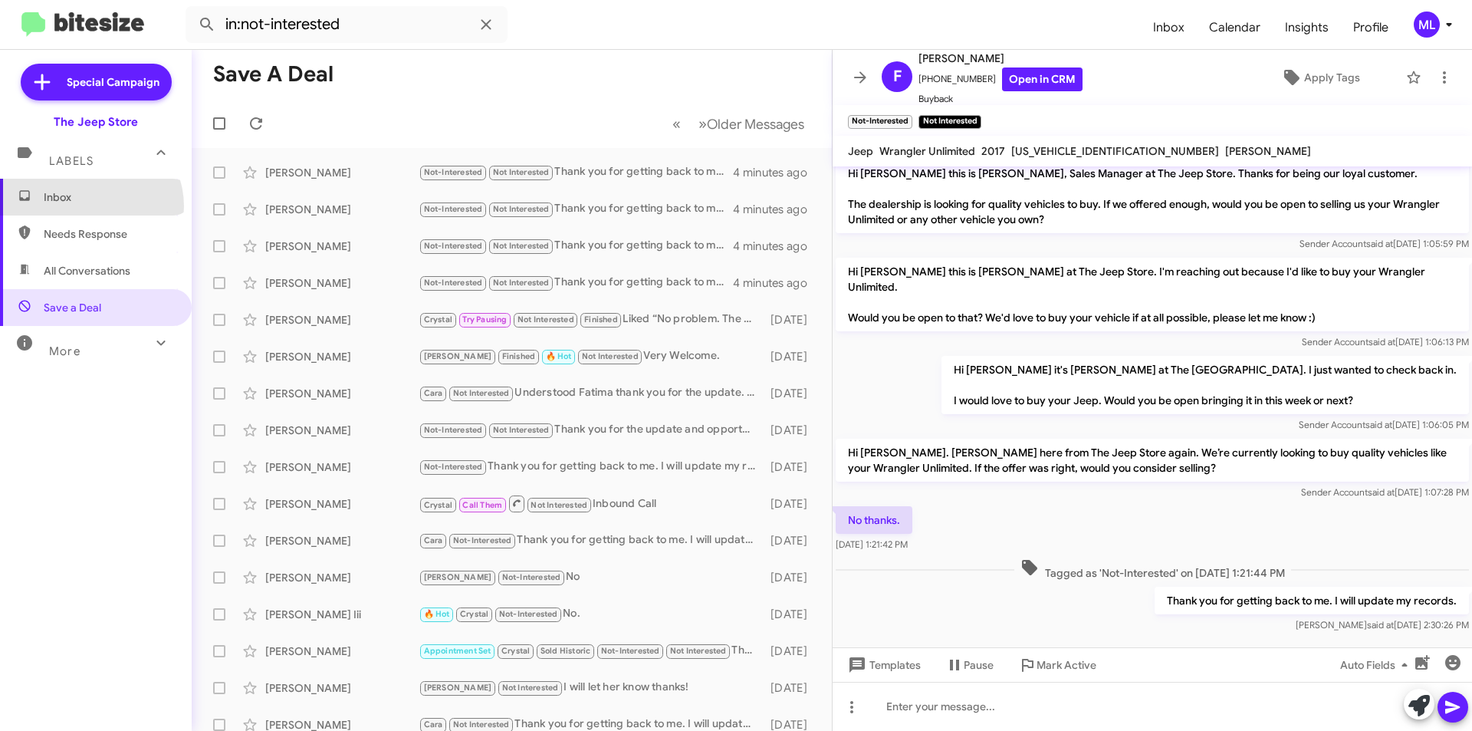
click at [90, 206] on span "Inbox" at bounding box center [96, 197] width 192 height 37
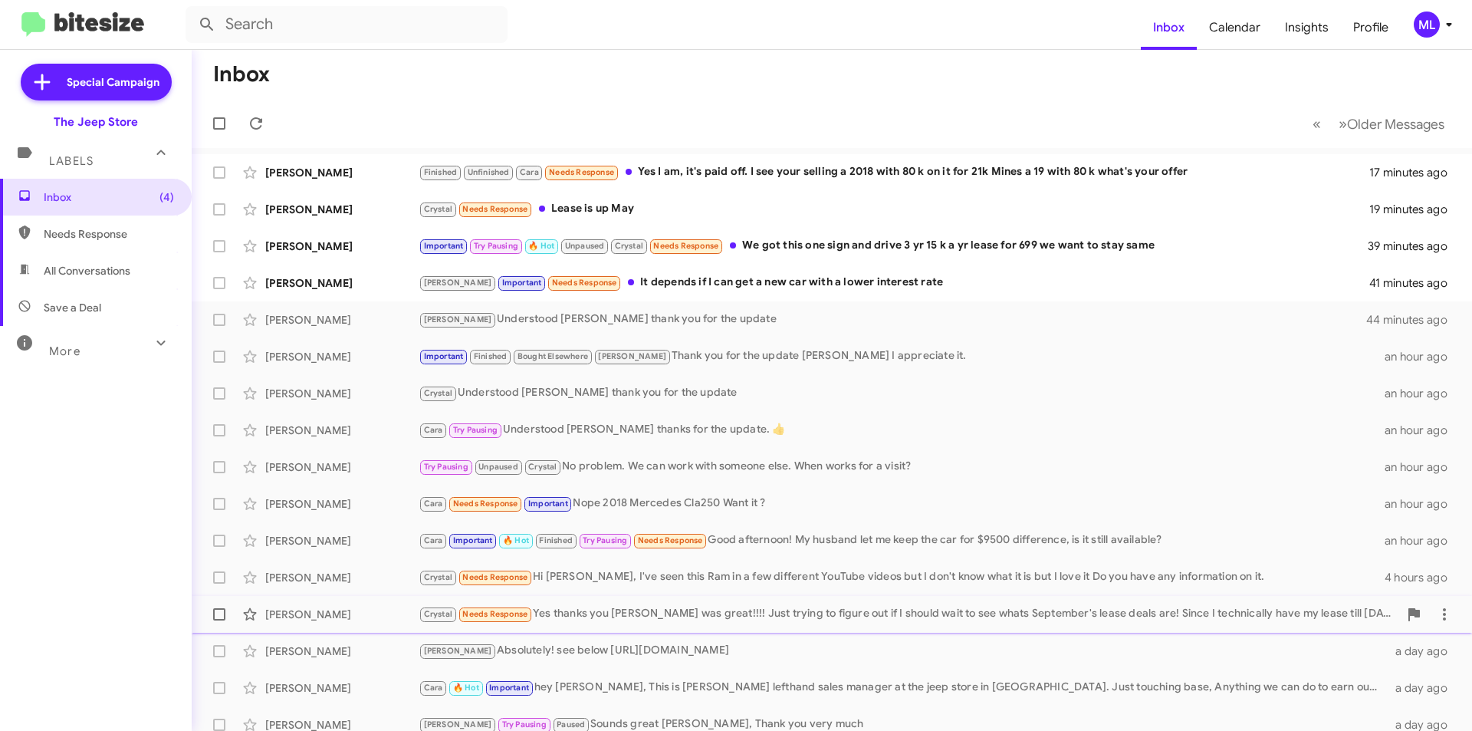
click at [549, 614] on div "Crystal Needs Response Yes thanks you Brian was great!!!! Just trying to figure…" at bounding box center [909, 614] width 980 height 18
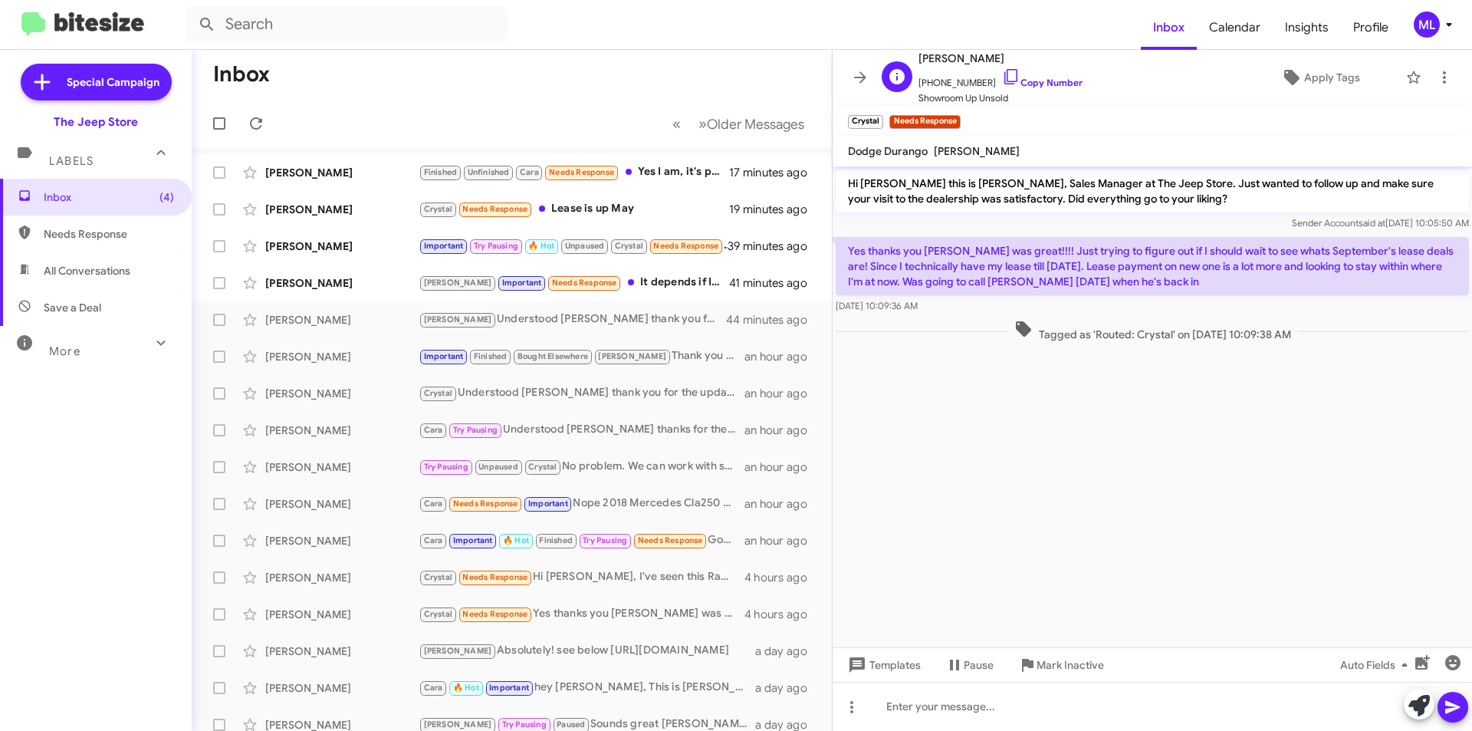
drag, startPoint x: 981, startPoint y: 82, endPoint x: 929, endPoint y: 85, distance: 52.2
click at [929, 85] on span "+17327665209 Copy Number" at bounding box center [1001, 78] width 164 height 23
copy span "7327665209"
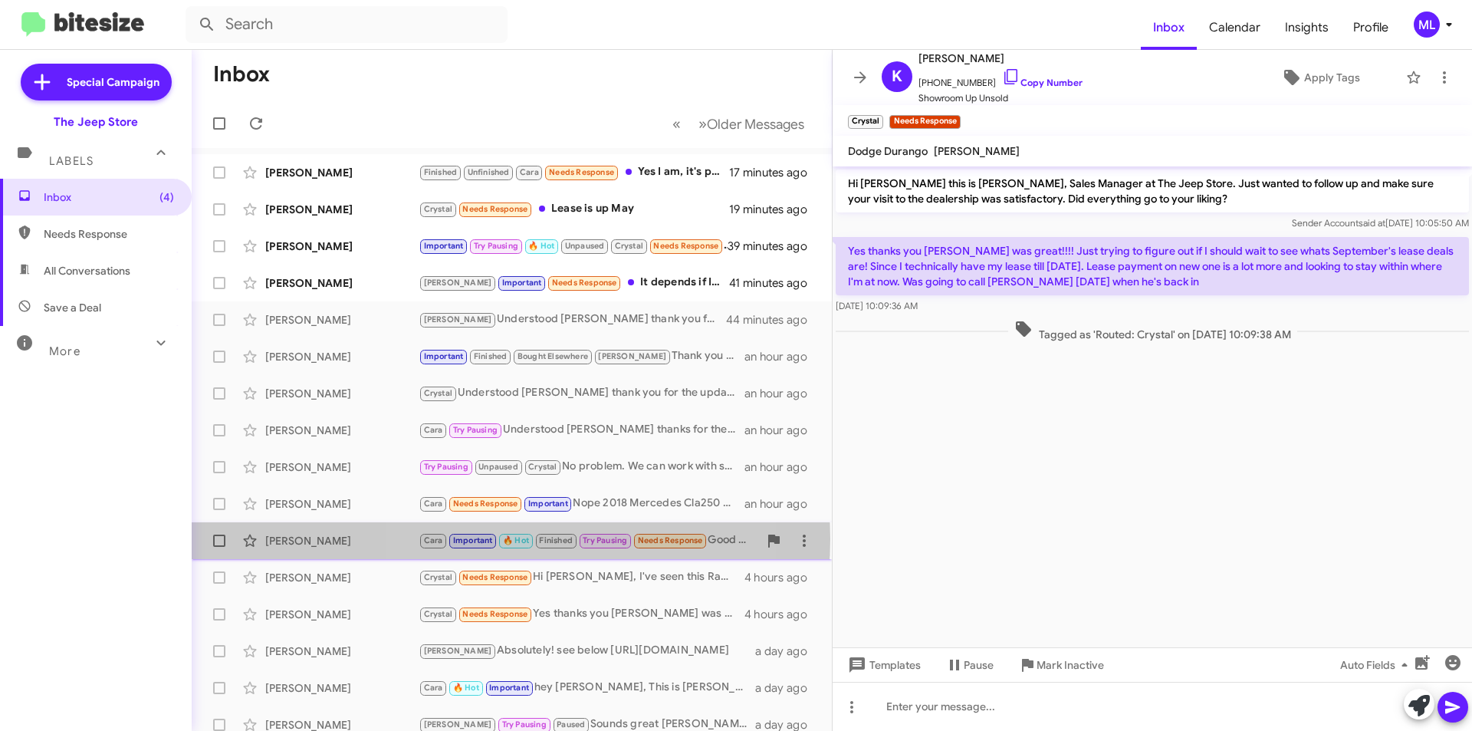
click at [511, 539] on span "🔥 Hot" at bounding box center [516, 540] width 26 height 10
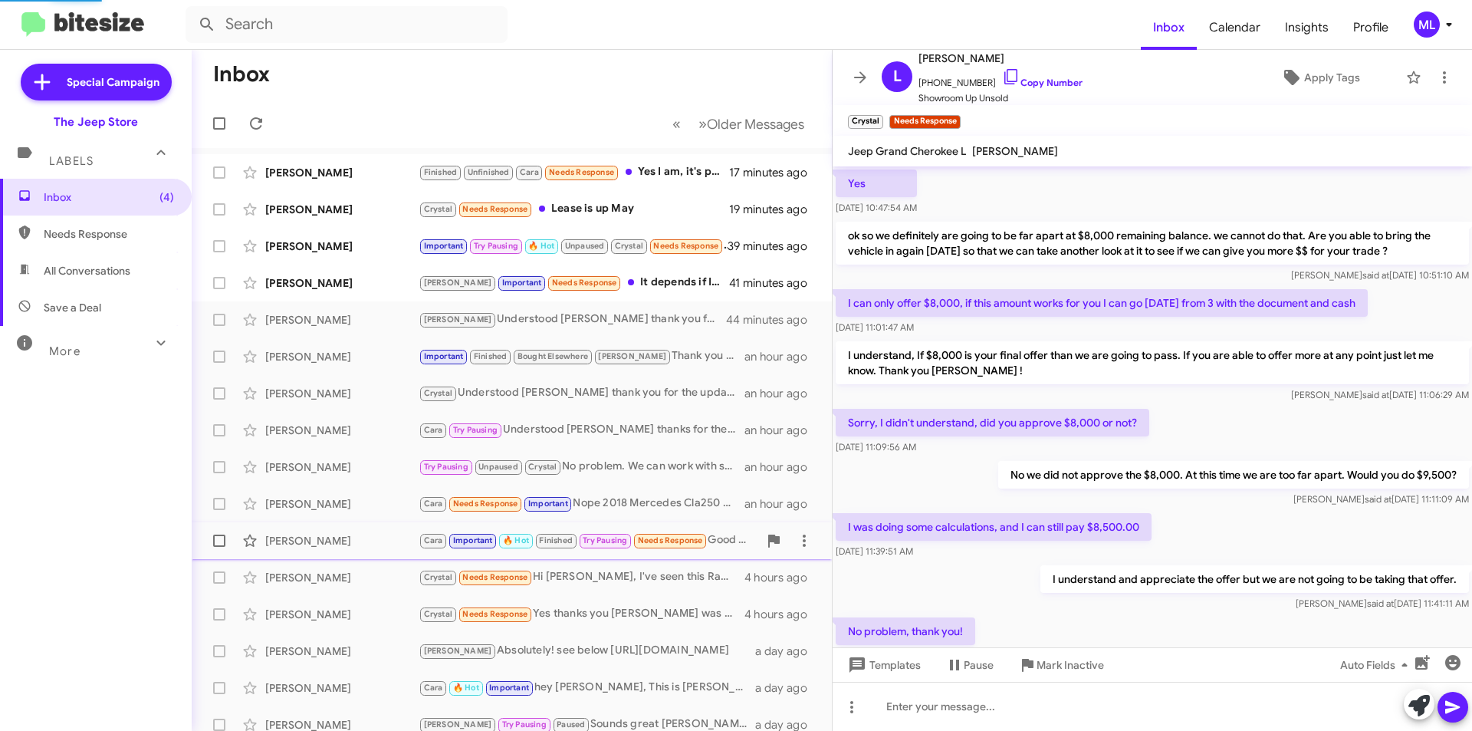
scroll to position [699, 0]
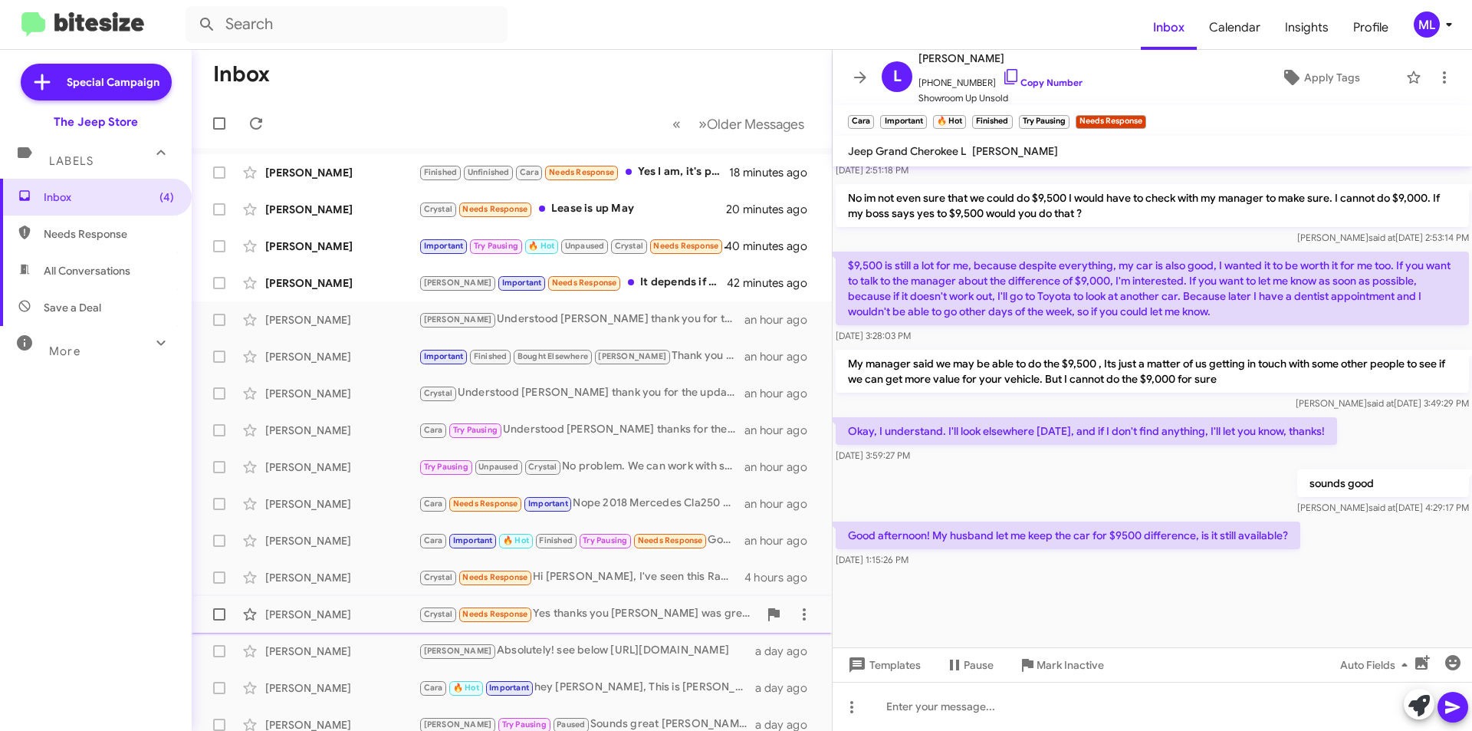
click at [502, 608] on small "Needs Response" at bounding box center [495, 614] width 72 height 15
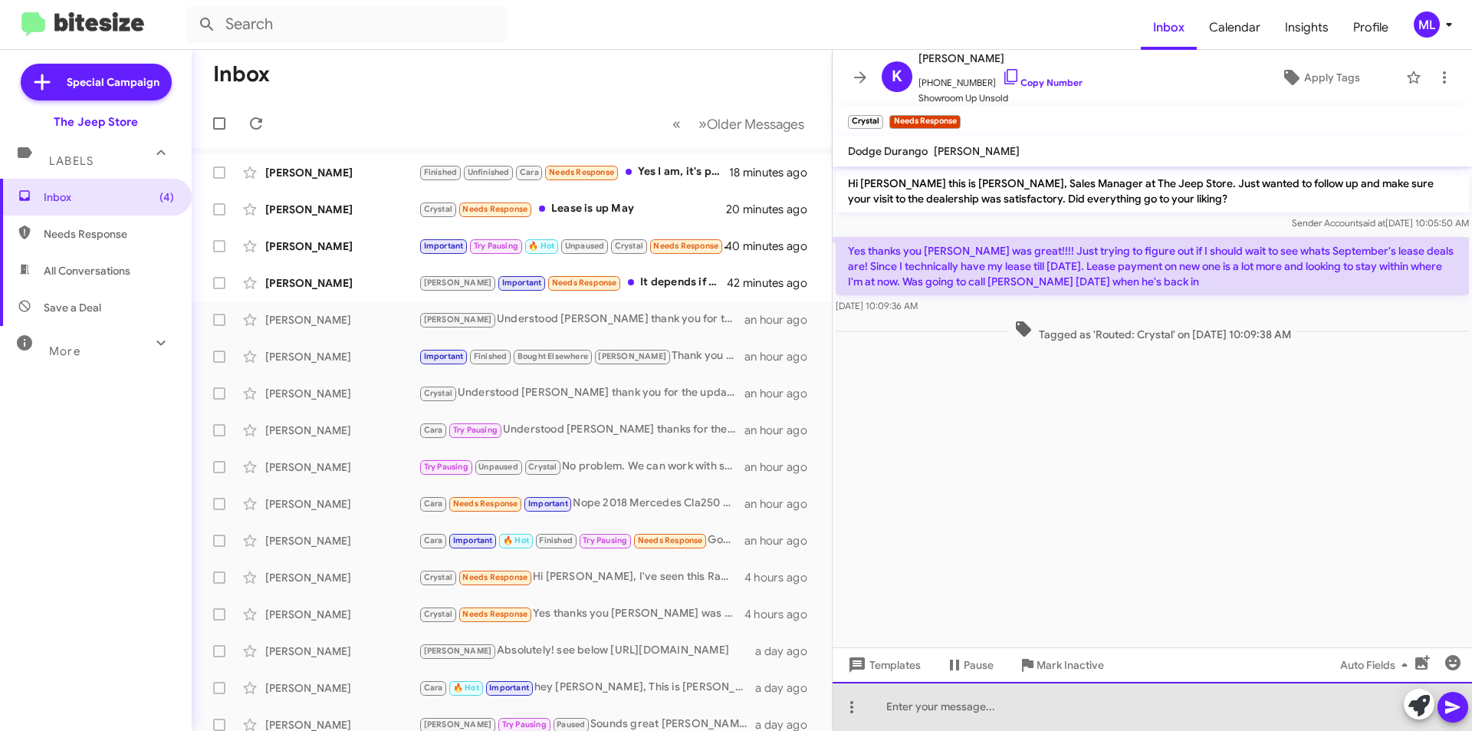
click at [932, 705] on div at bounding box center [1153, 706] width 640 height 49
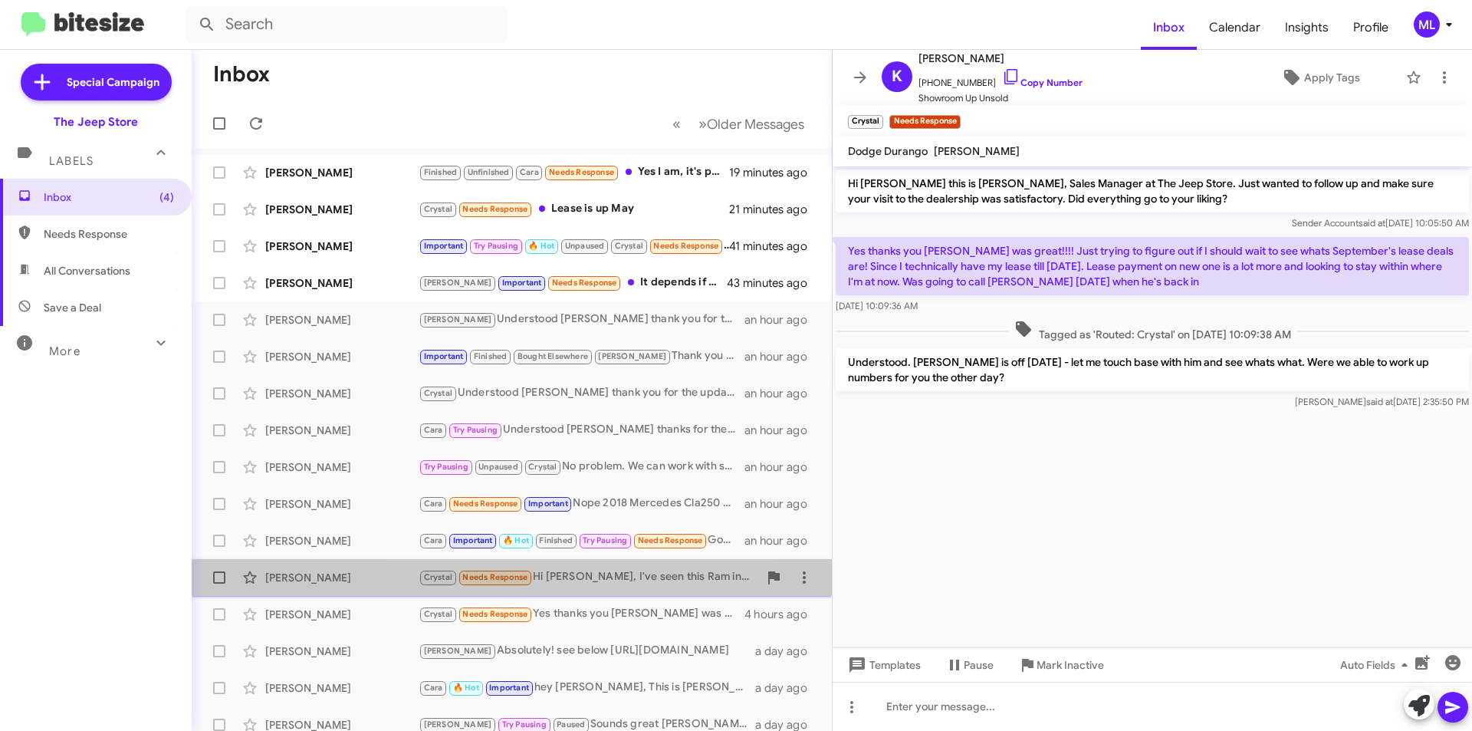
click at [560, 585] on div "Crystal Needs Response Hi Michael, I've seen this Ram in a few different YouTub…" at bounding box center [589, 577] width 340 height 18
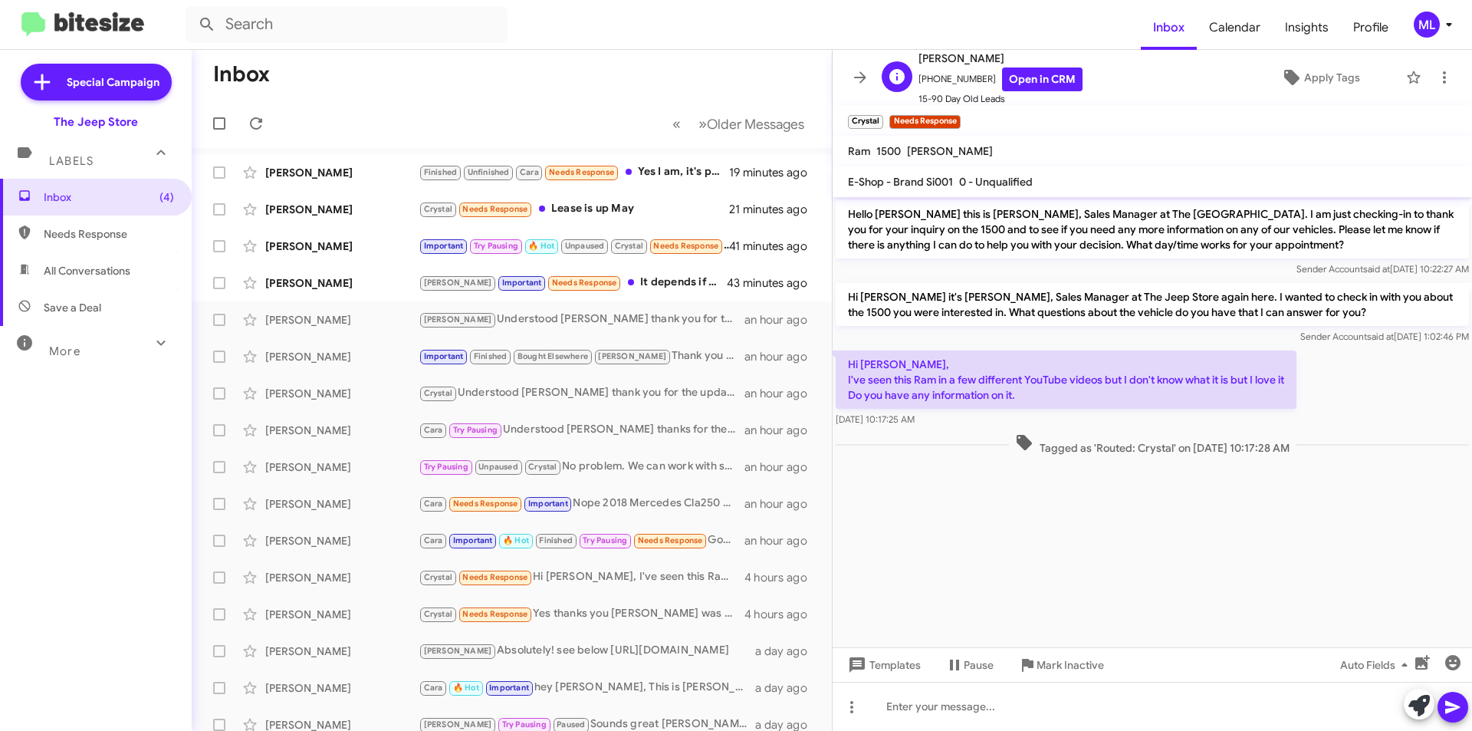
drag, startPoint x: 976, startPoint y: 79, endPoint x: 924, endPoint y: 74, distance: 52.4
click at [924, 74] on span "+17325477767 Open in CRM" at bounding box center [1001, 79] width 164 height 24
copy span "17325477767"
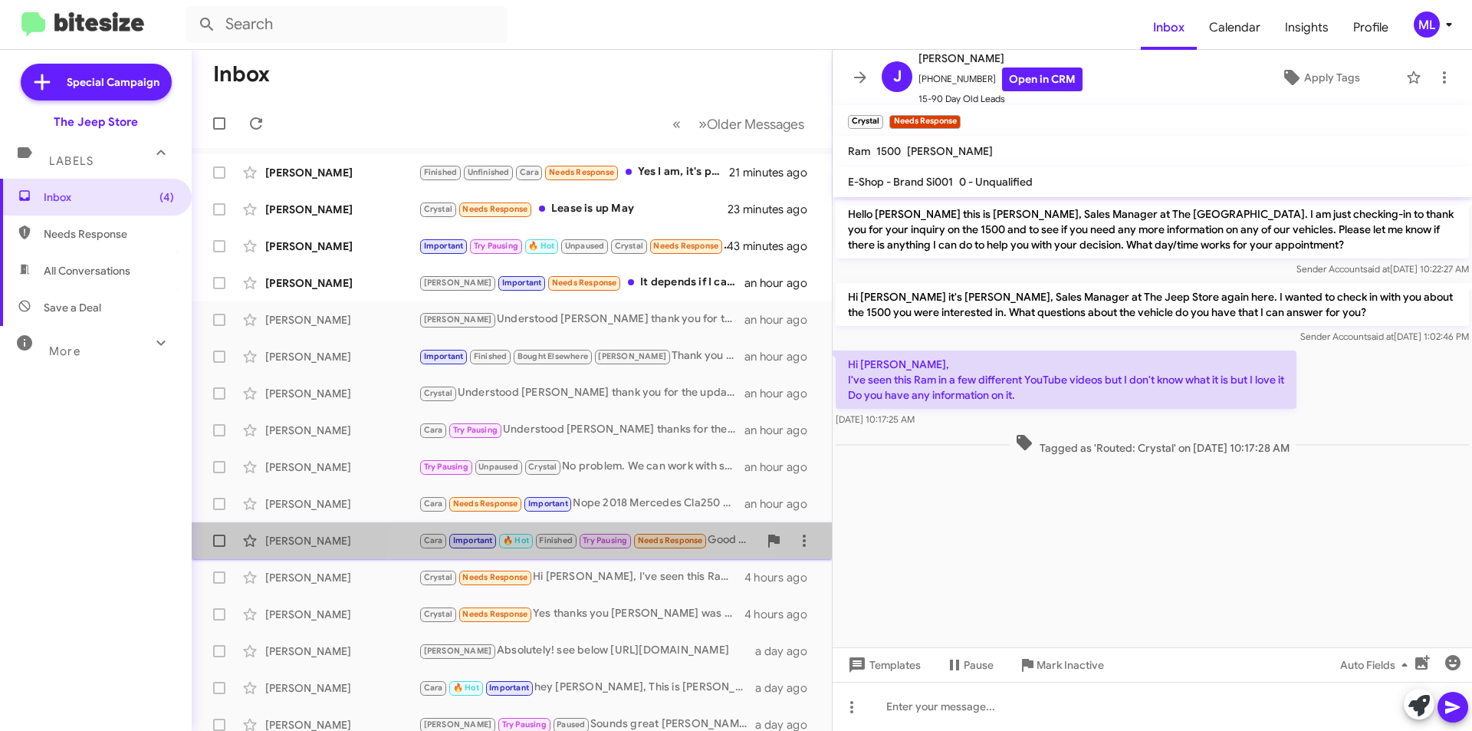
click at [544, 538] on span "Finished" at bounding box center [556, 540] width 34 height 10
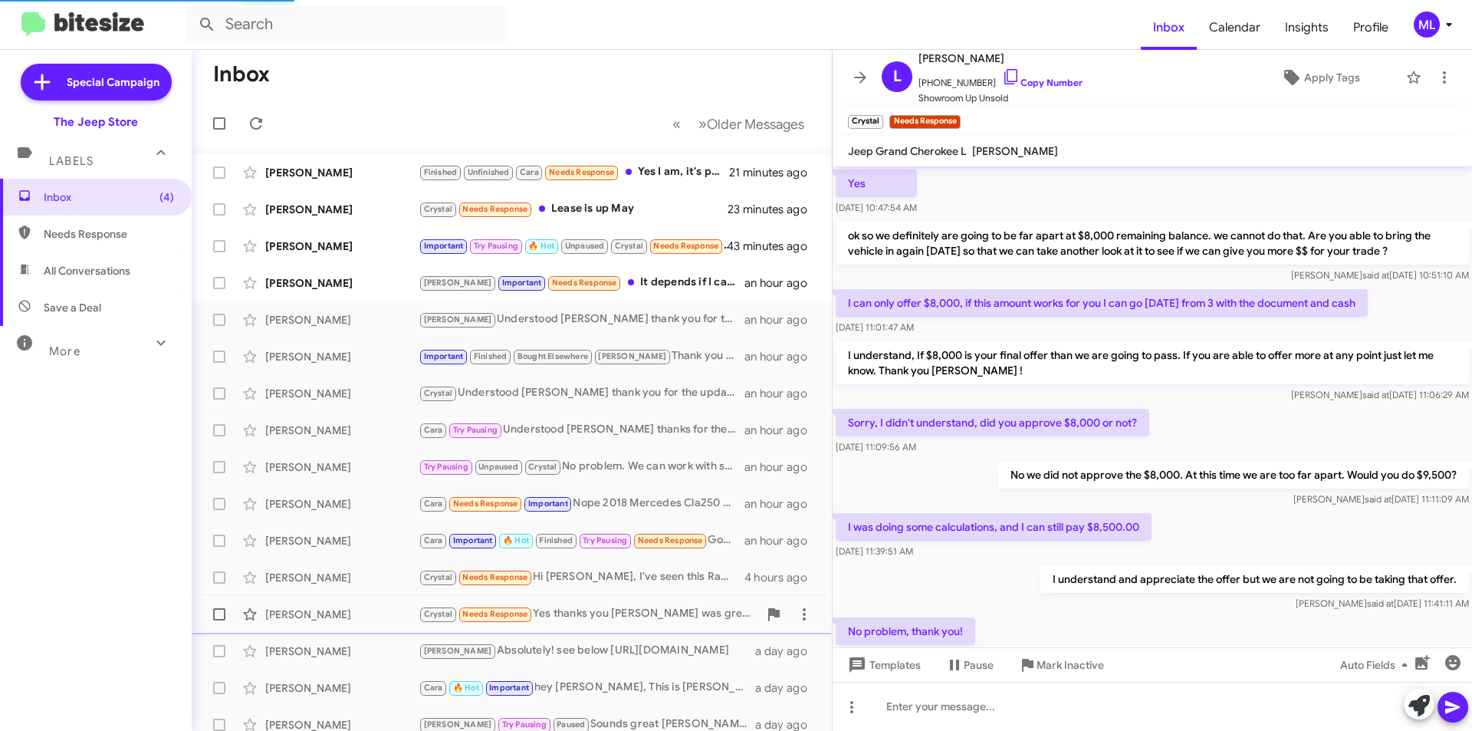
scroll to position [699, 0]
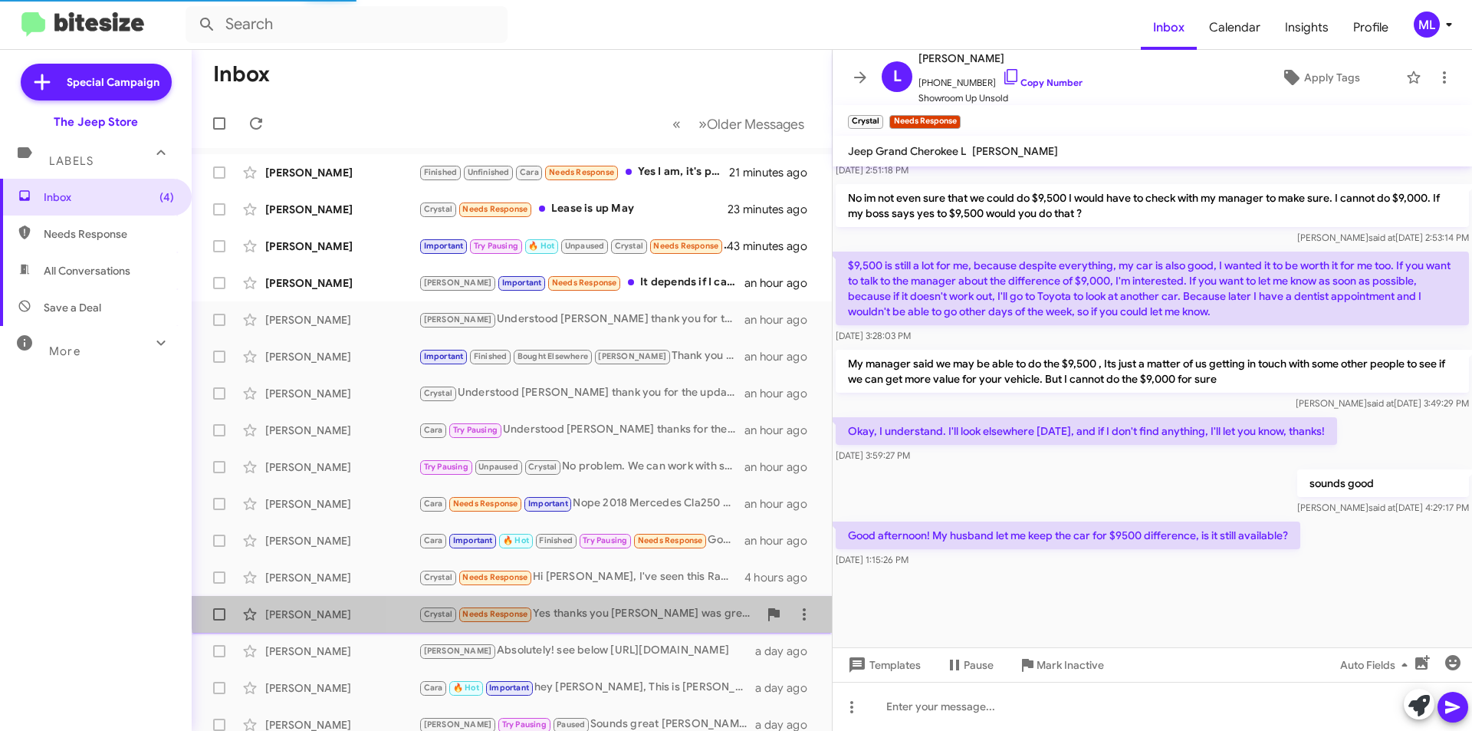
click at [620, 603] on div "Kristin Hart Crystal Needs Response Yes thanks you Brian was great!!!! Just try…" at bounding box center [512, 614] width 616 height 31
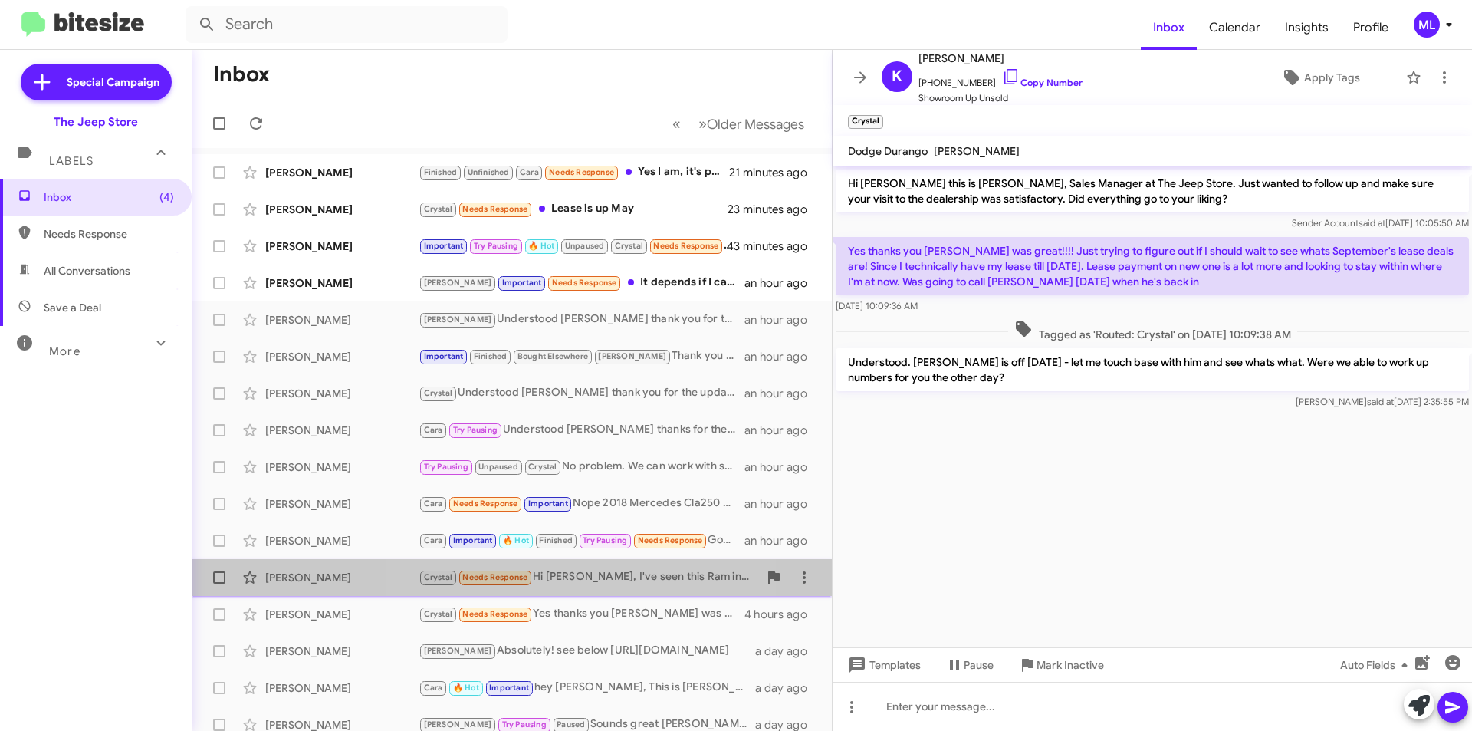
click at [568, 580] on div "Crystal Needs Response Hi Michael, I've seen this Ram in a few different YouTub…" at bounding box center [589, 577] width 340 height 18
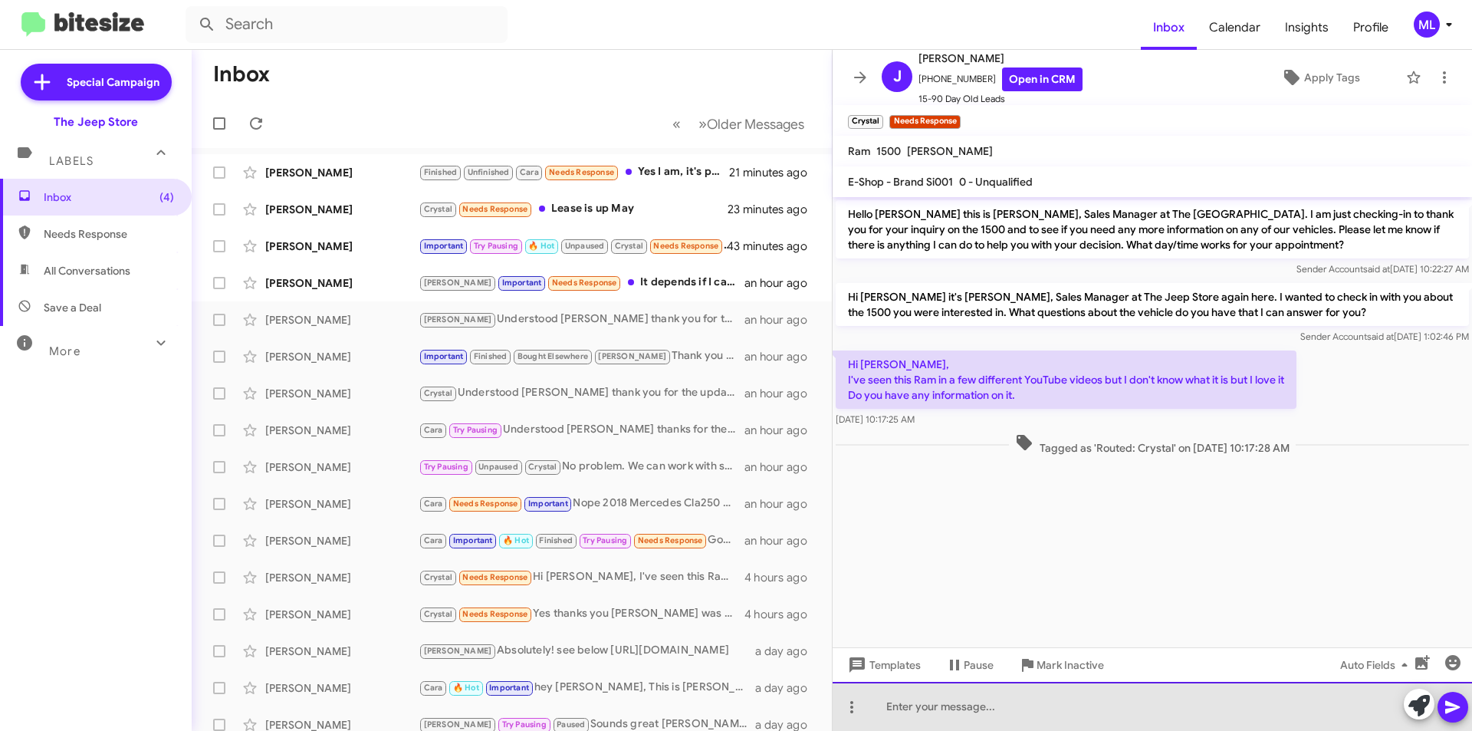
click at [1005, 685] on div at bounding box center [1153, 706] width 640 height 49
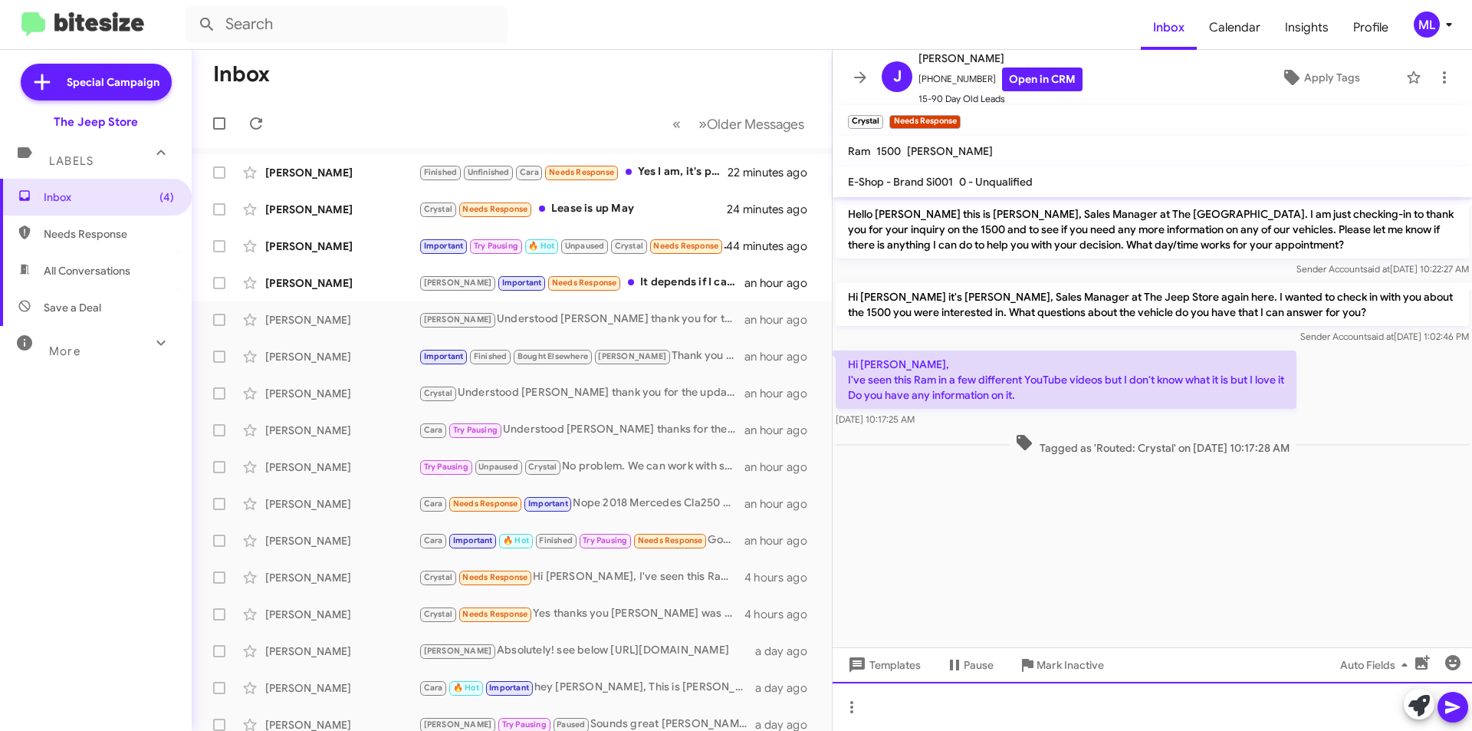
click at [926, 712] on div at bounding box center [1153, 706] width 640 height 49
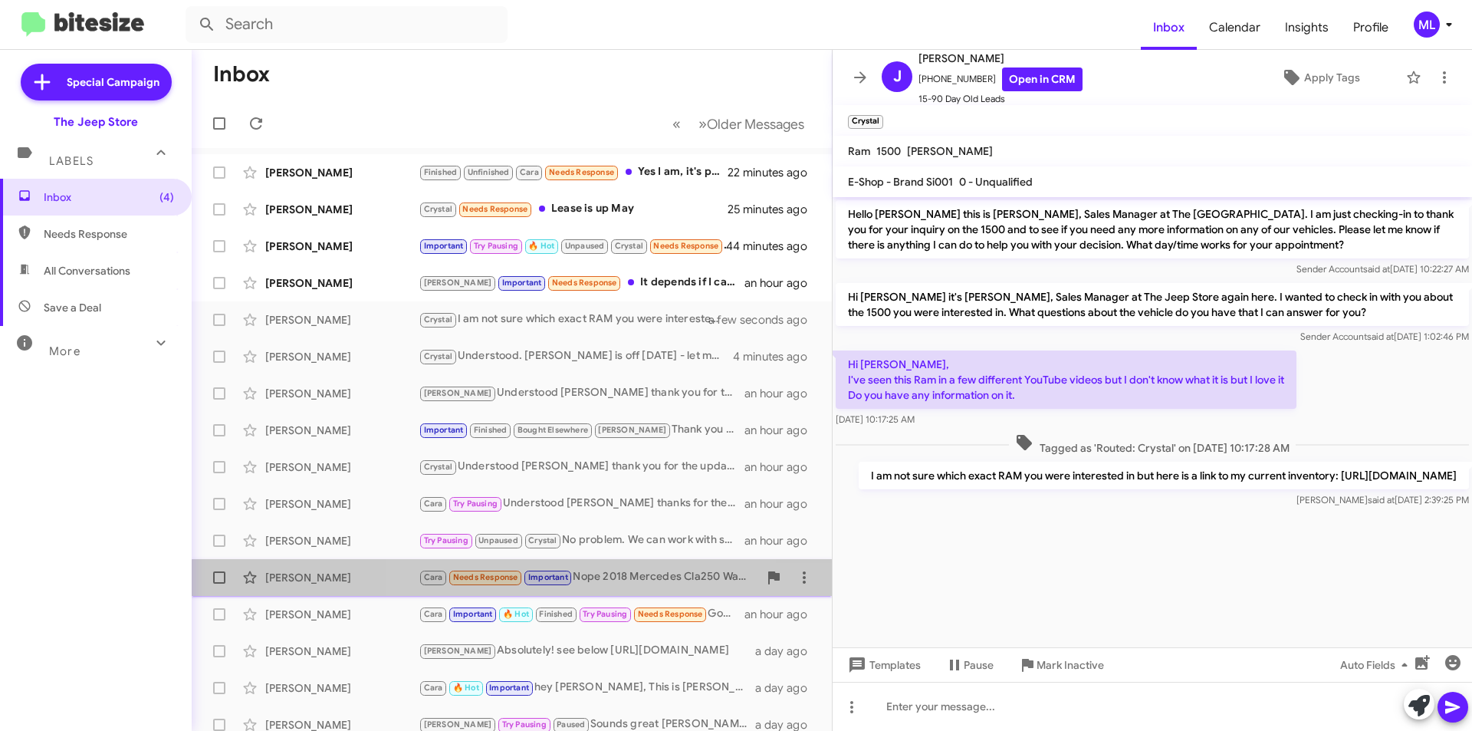
click at [603, 585] on div "Cara Needs Response Important Nope 2018 Mercedes Cla250 Want it ?" at bounding box center [589, 577] width 340 height 18
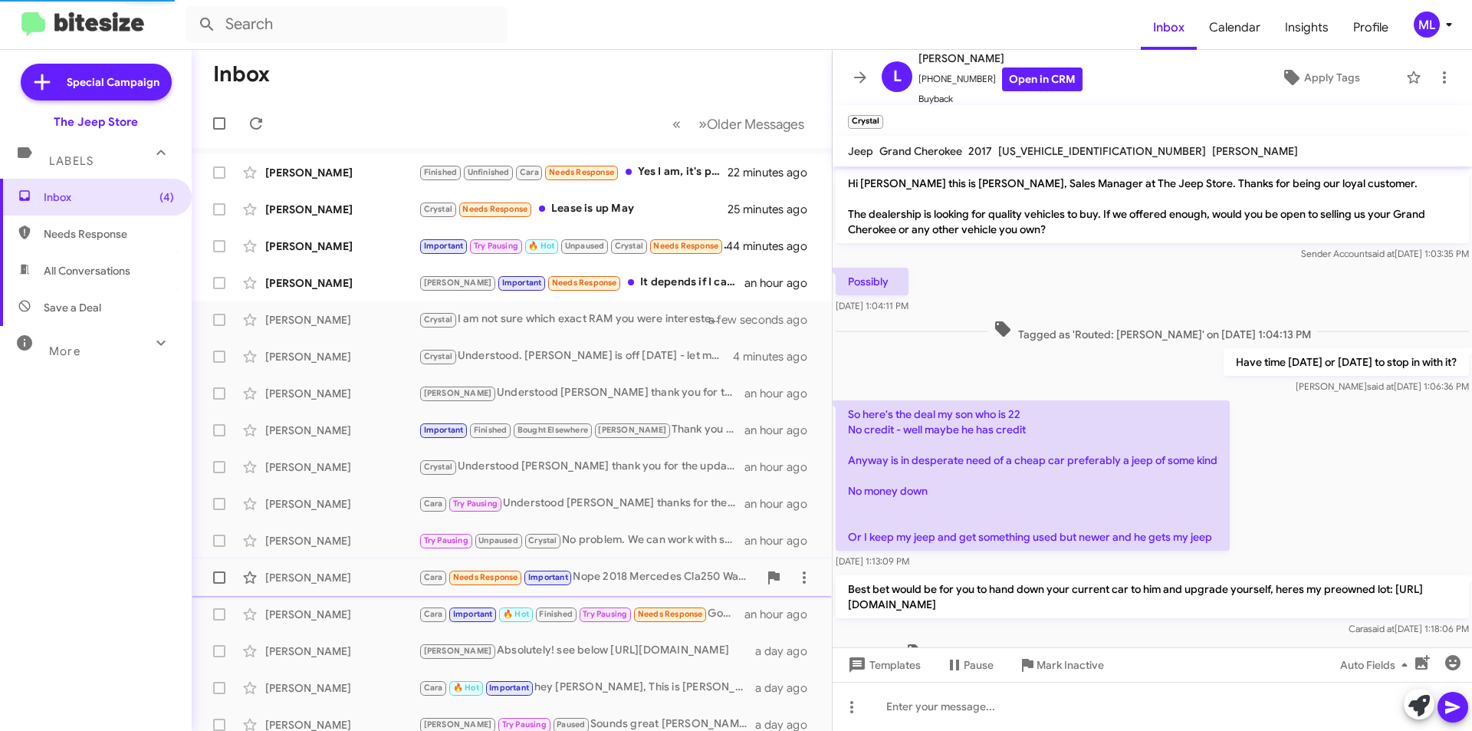
scroll to position [396, 0]
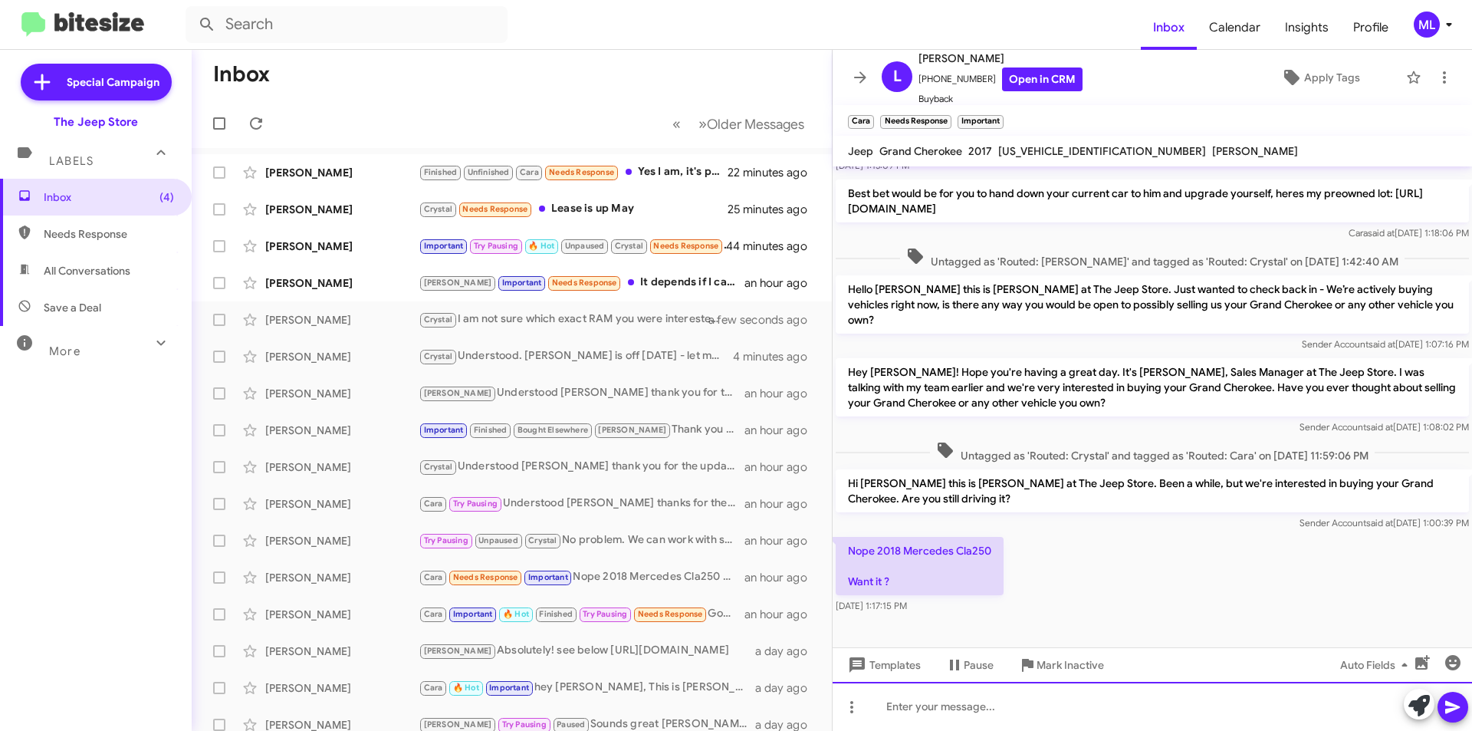
click at [887, 714] on div at bounding box center [1153, 706] width 640 height 49
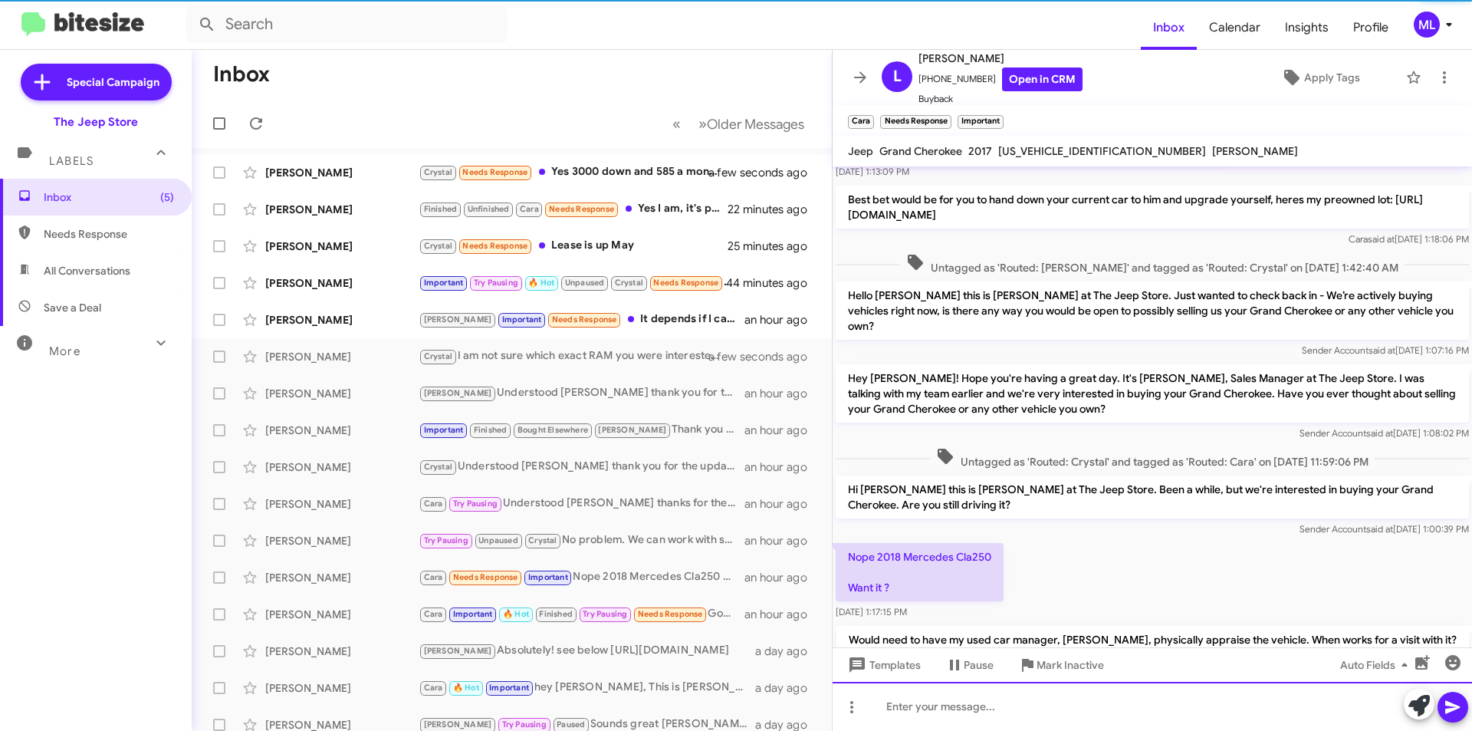
scroll to position [452, 0]
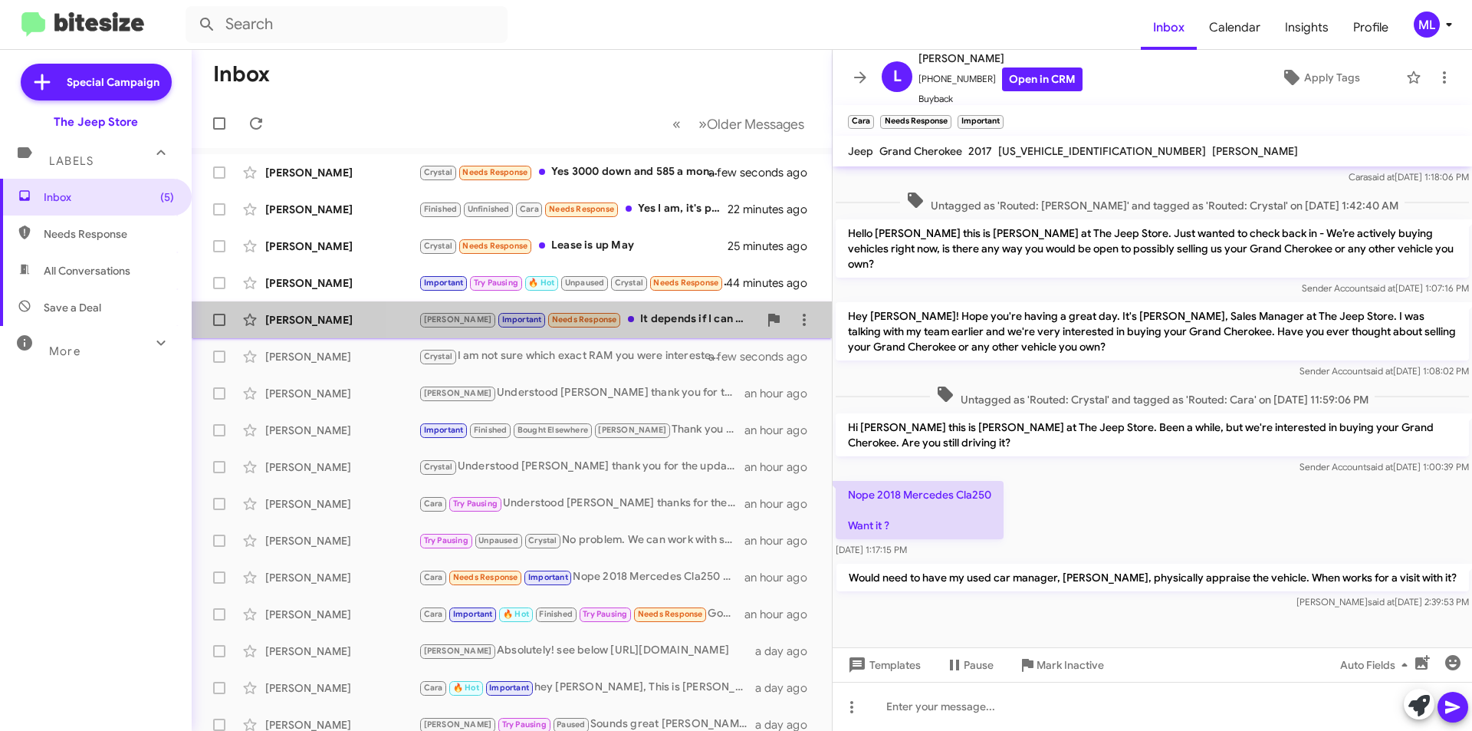
click at [655, 318] on div "Andrew Important Needs Response It depends if I can get a new car with a lower …" at bounding box center [589, 320] width 340 height 18
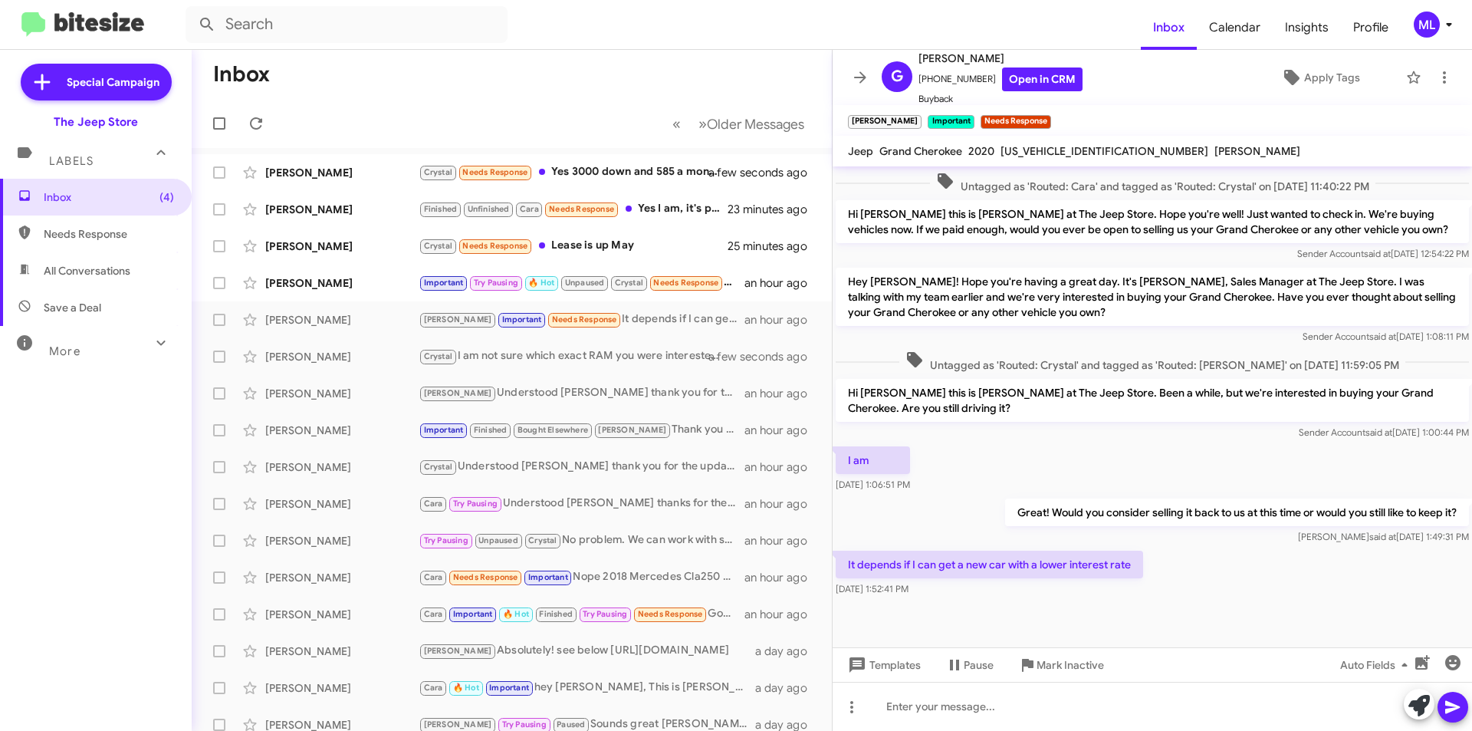
scroll to position [758, 0]
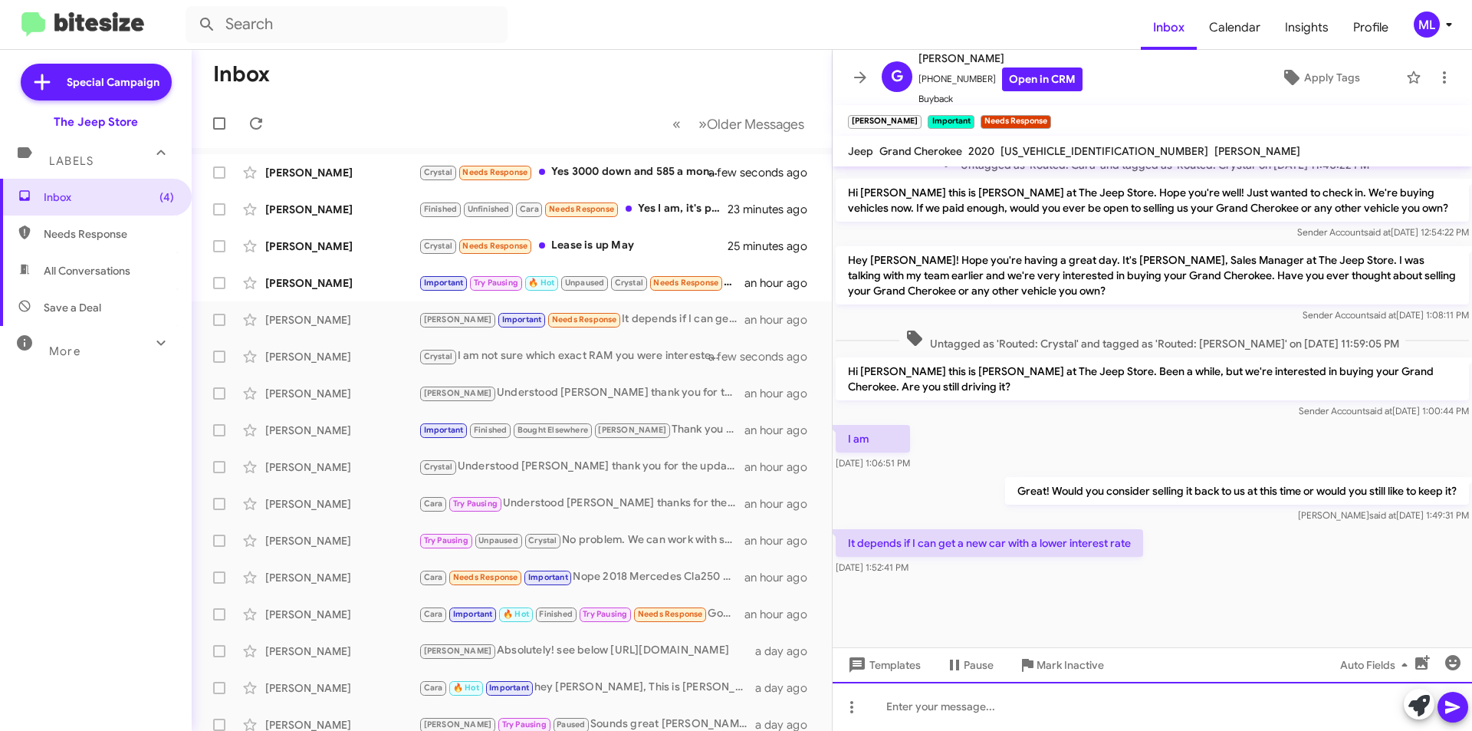
click at [911, 729] on div at bounding box center [1153, 706] width 640 height 49
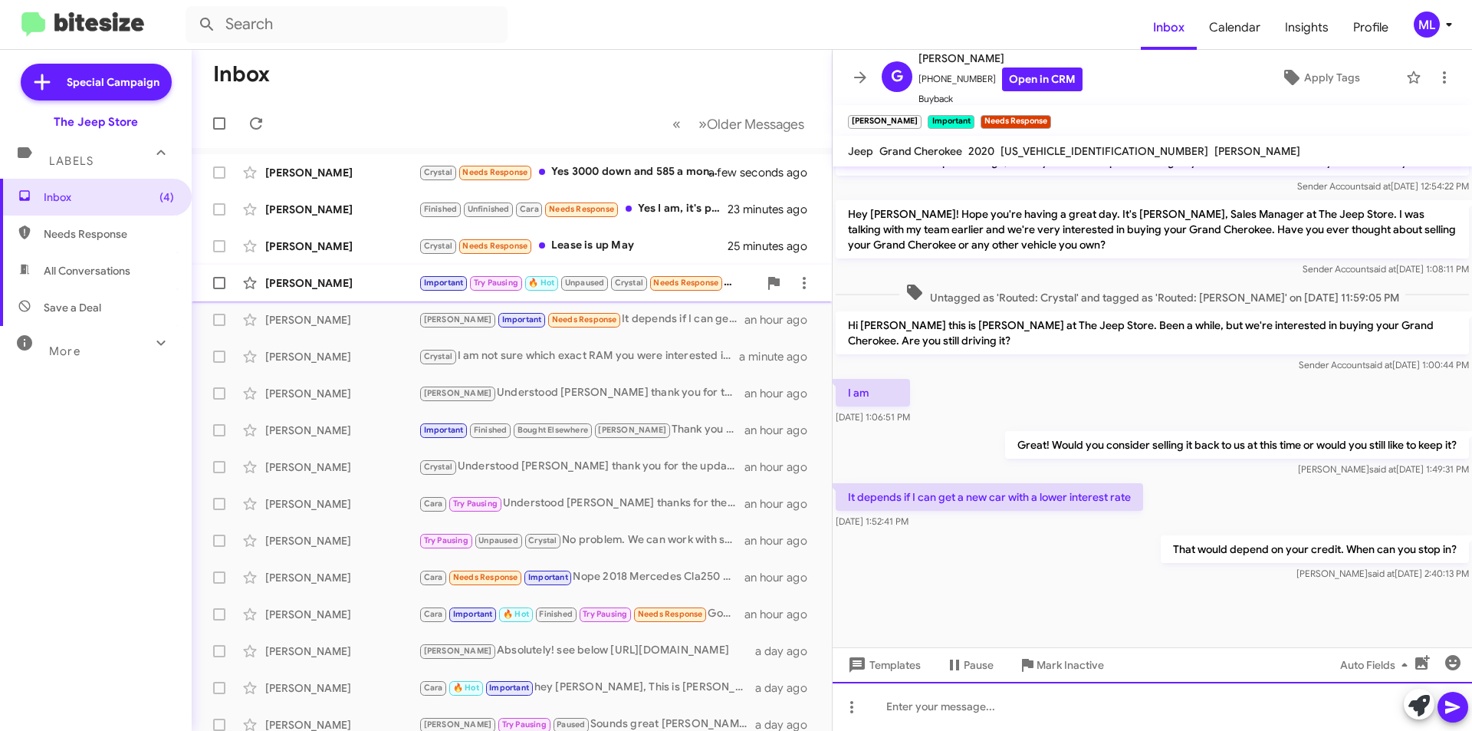
scroll to position [814, 0]
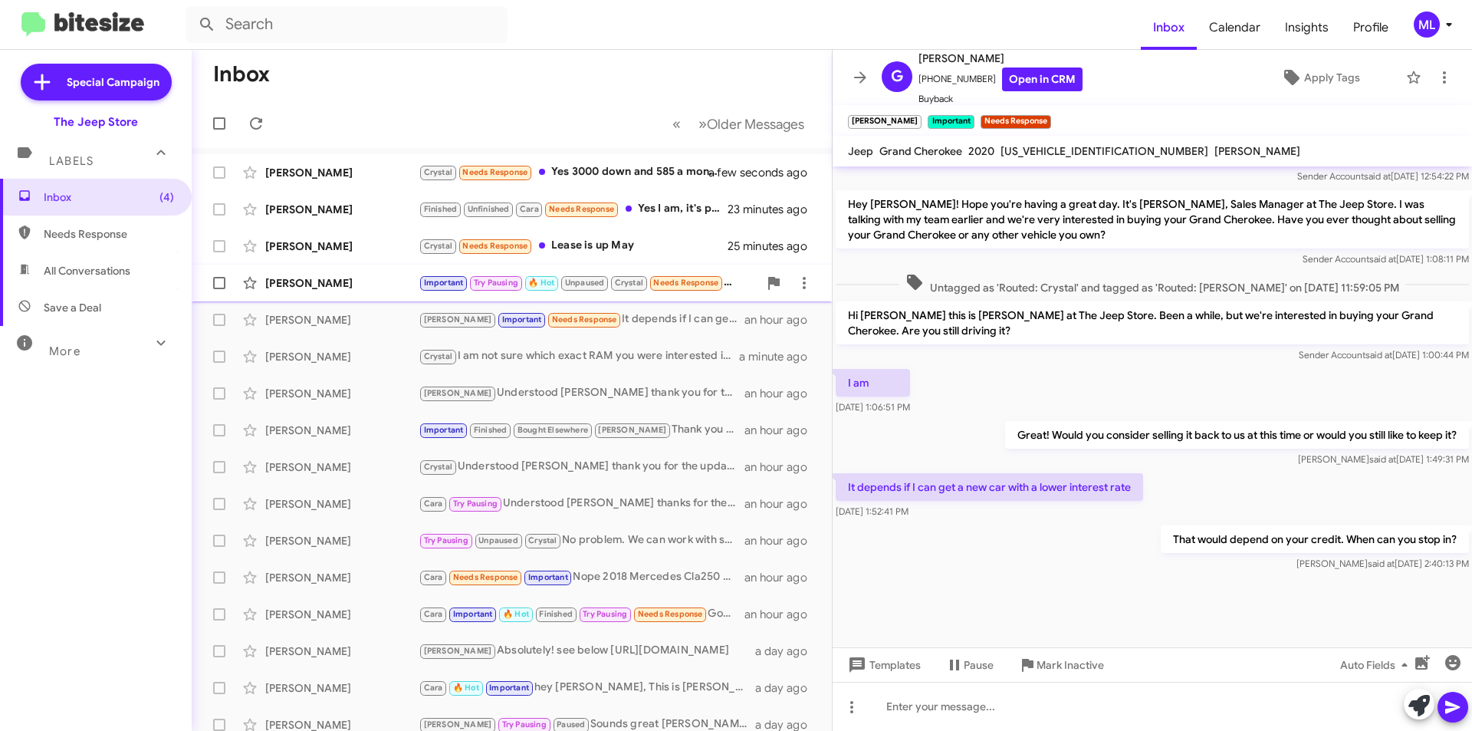
click at [647, 278] on small "Crystal" at bounding box center [629, 283] width 36 height 15
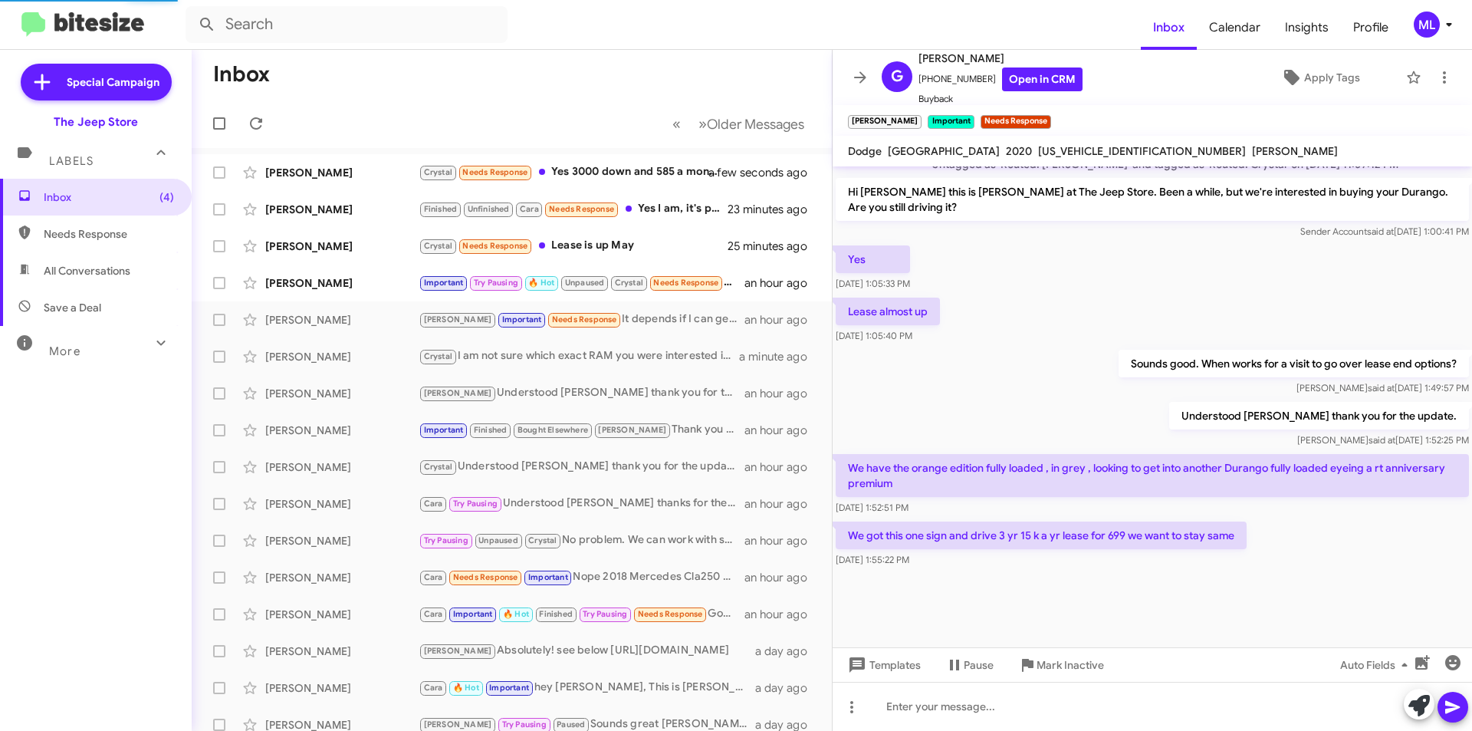
scroll to position [663, 0]
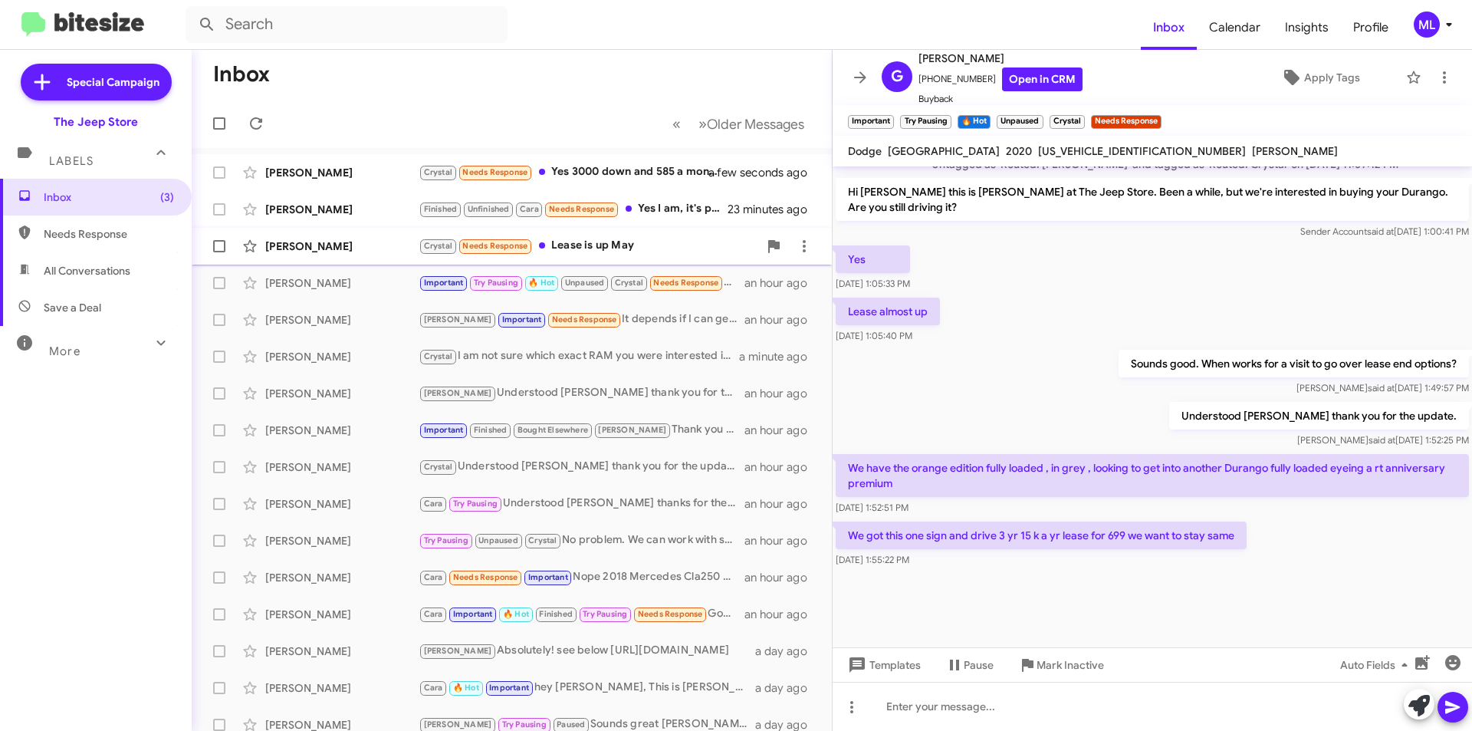
click at [580, 229] on span "Tara Picone Crystal Needs Response Lease is up May 25 minutes ago" at bounding box center [512, 246] width 640 height 37
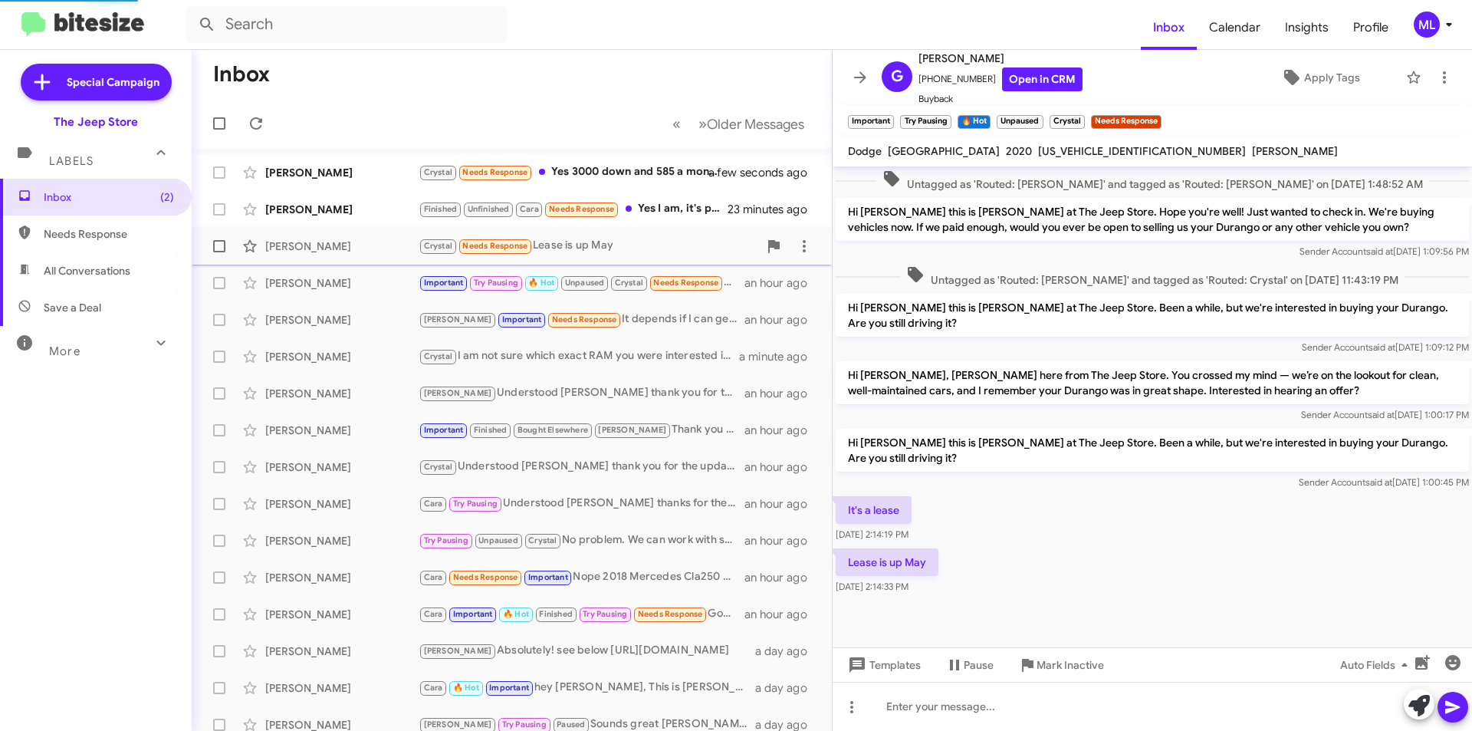
scroll to position [265, 0]
click at [571, 279] on span "Unpaused" at bounding box center [585, 283] width 40 height 10
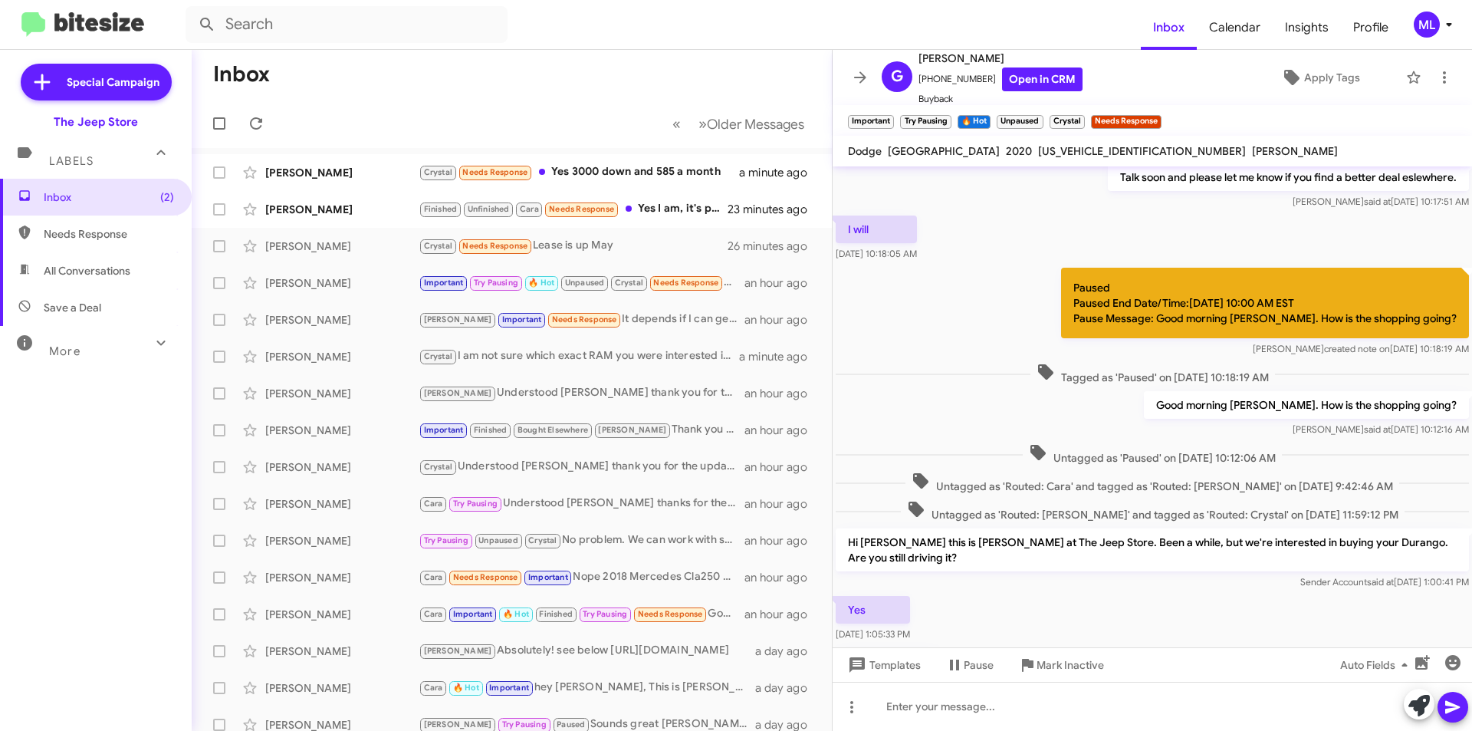
scroll to position [2053, 0]
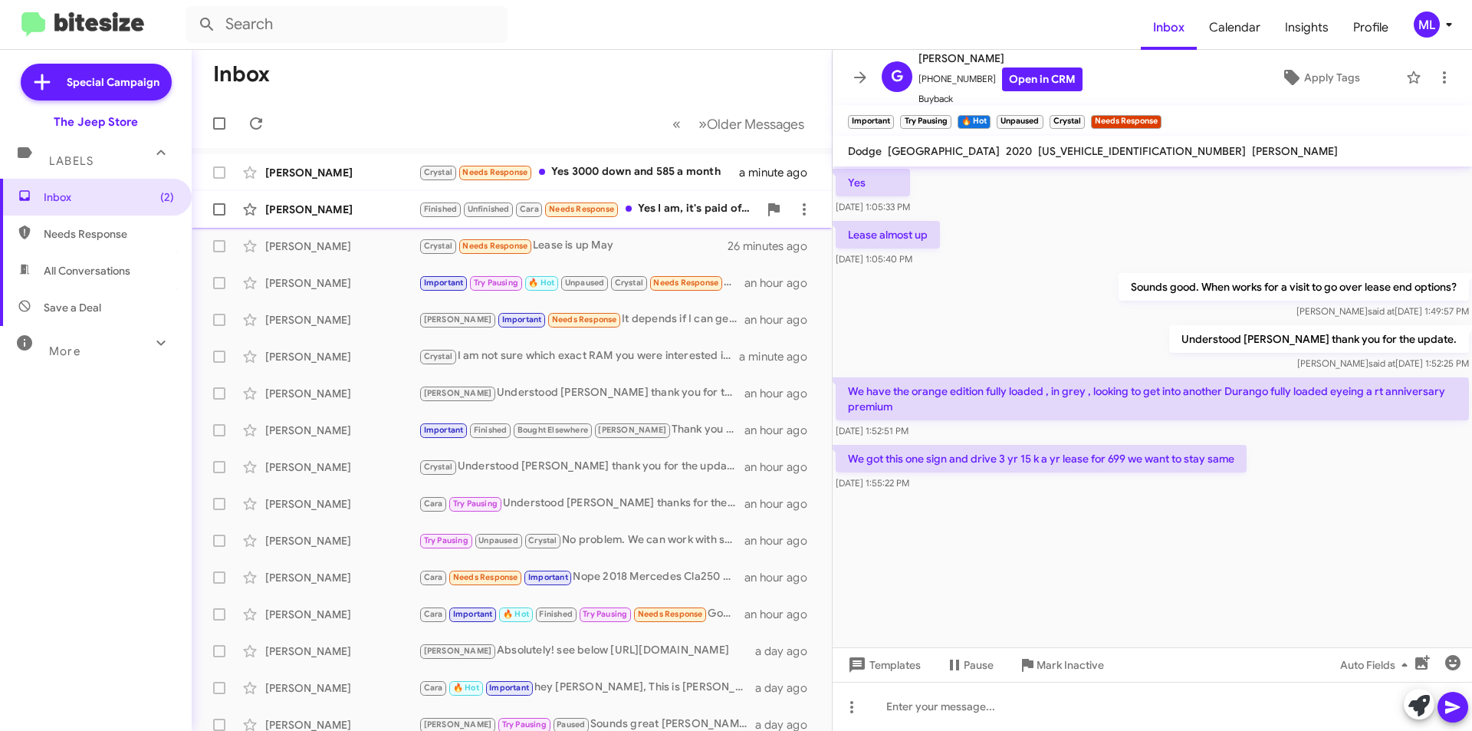
click at [625, 201] on div "Finished Unfinished Cara Needs Response Yes I am, it's paid off. I see your sel…" at bounding box center [589, 209] width 340 height 18
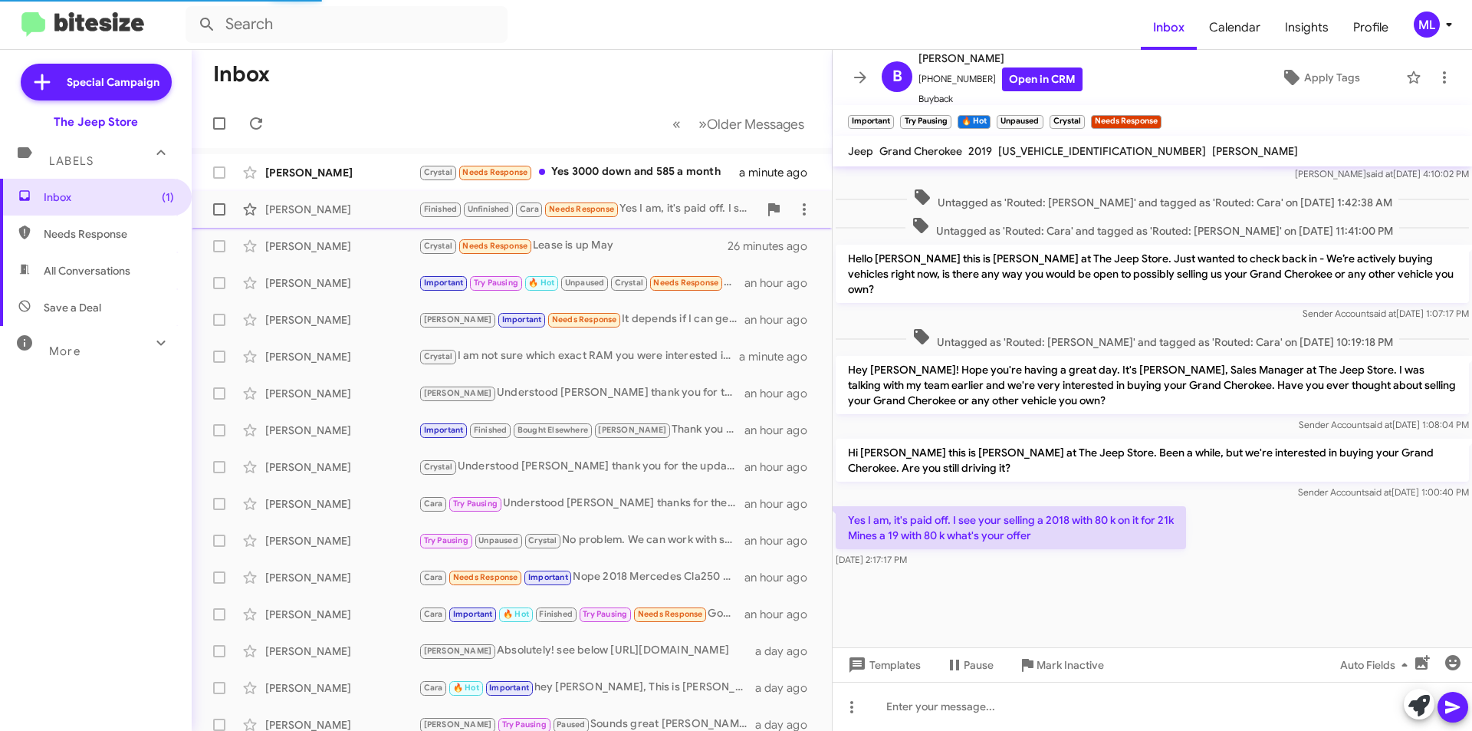
scroll to position [612, 0]
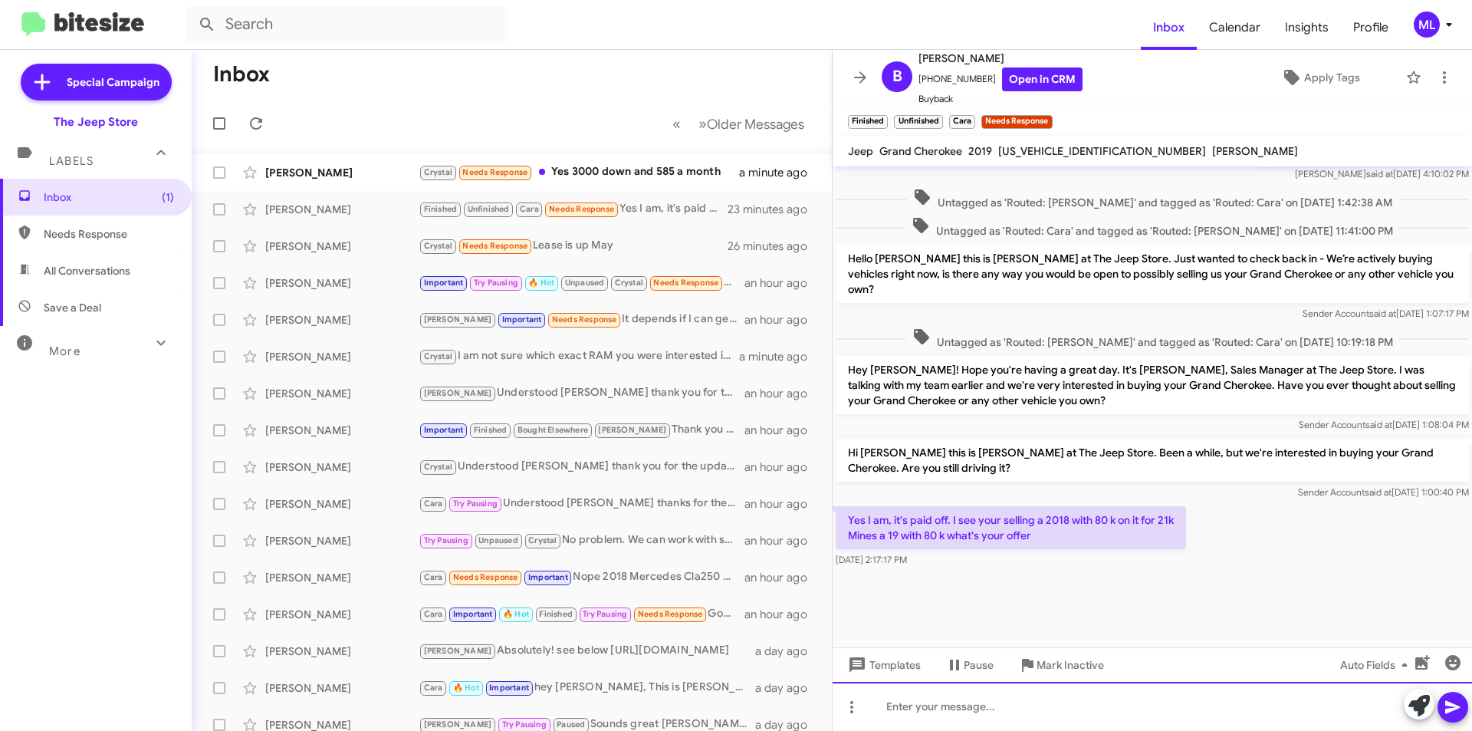
click at [986, 715] on div at bounding box center [1153, 706] width 640 height 49
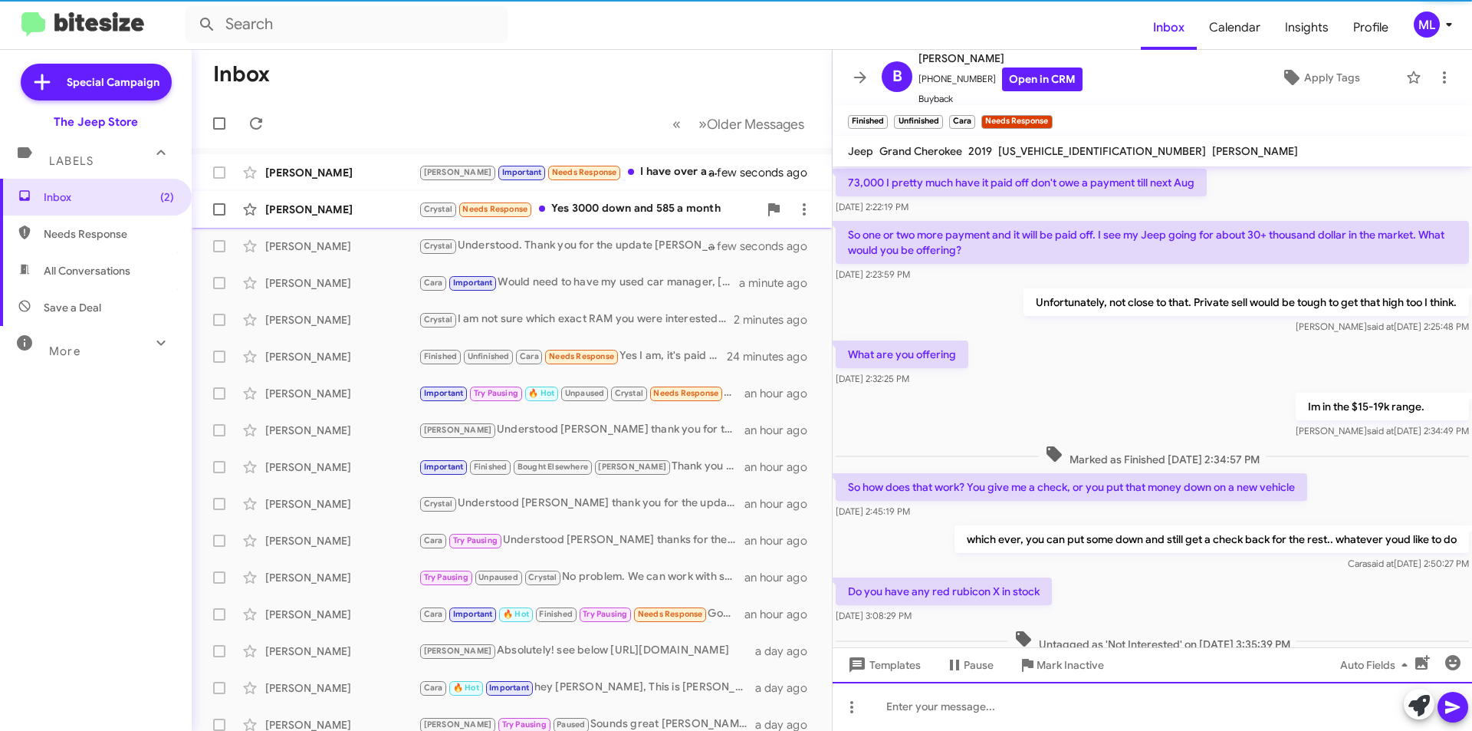
scroll to position [0, 0]
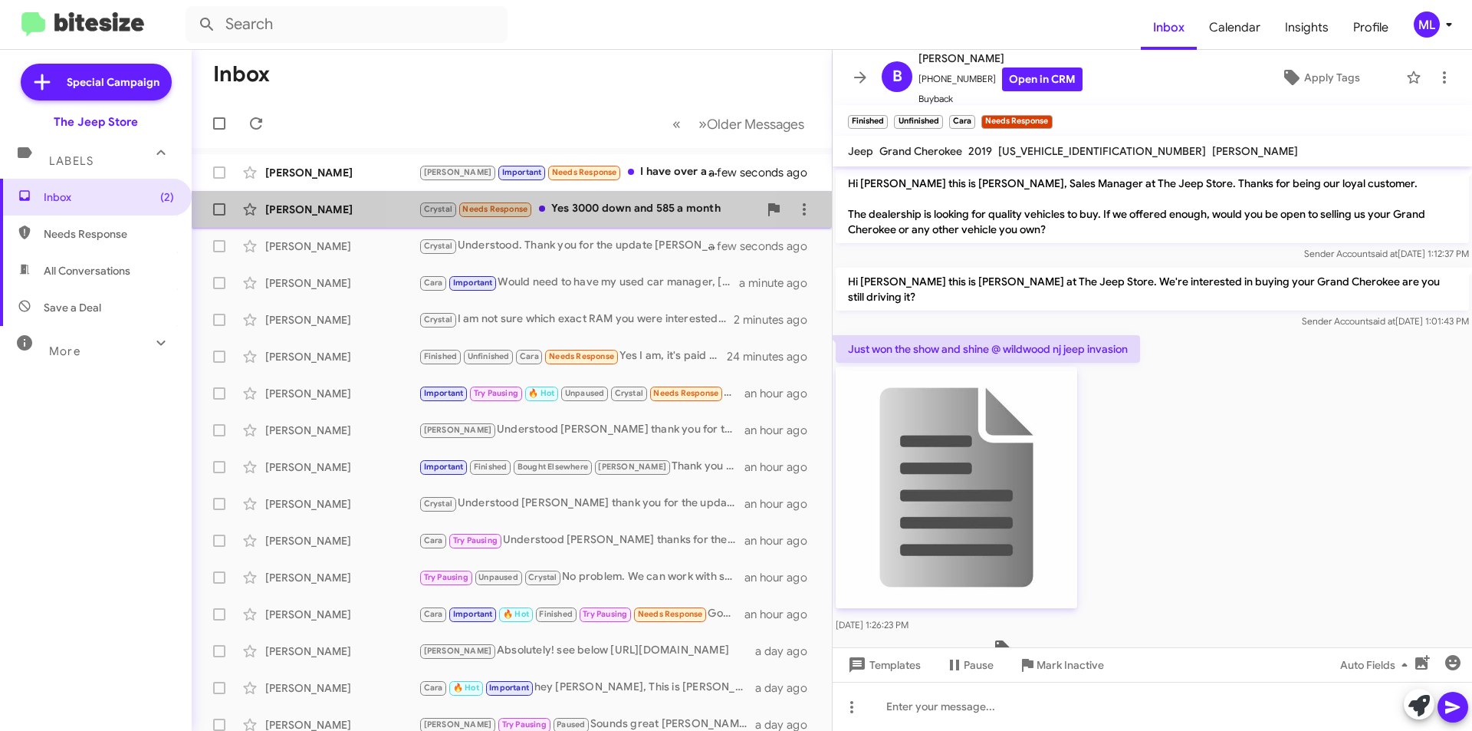
click at [554, 206] on div "Crystal Needs Response Yes 3000 down and 585 a month" at bounding box center [589, 209] width 340 height 18
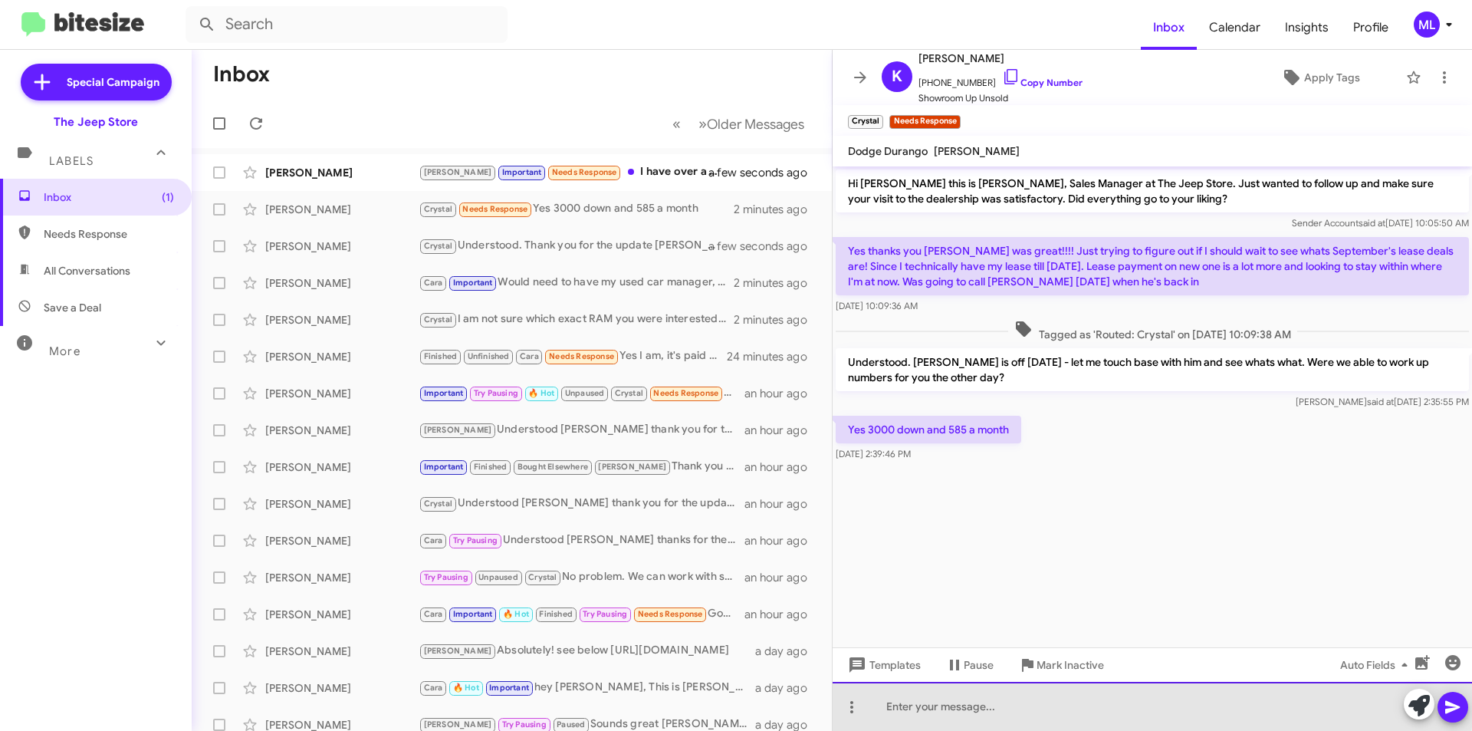
click at [927, 699] on div at bounding box center [1153, 706] width 640 height 49
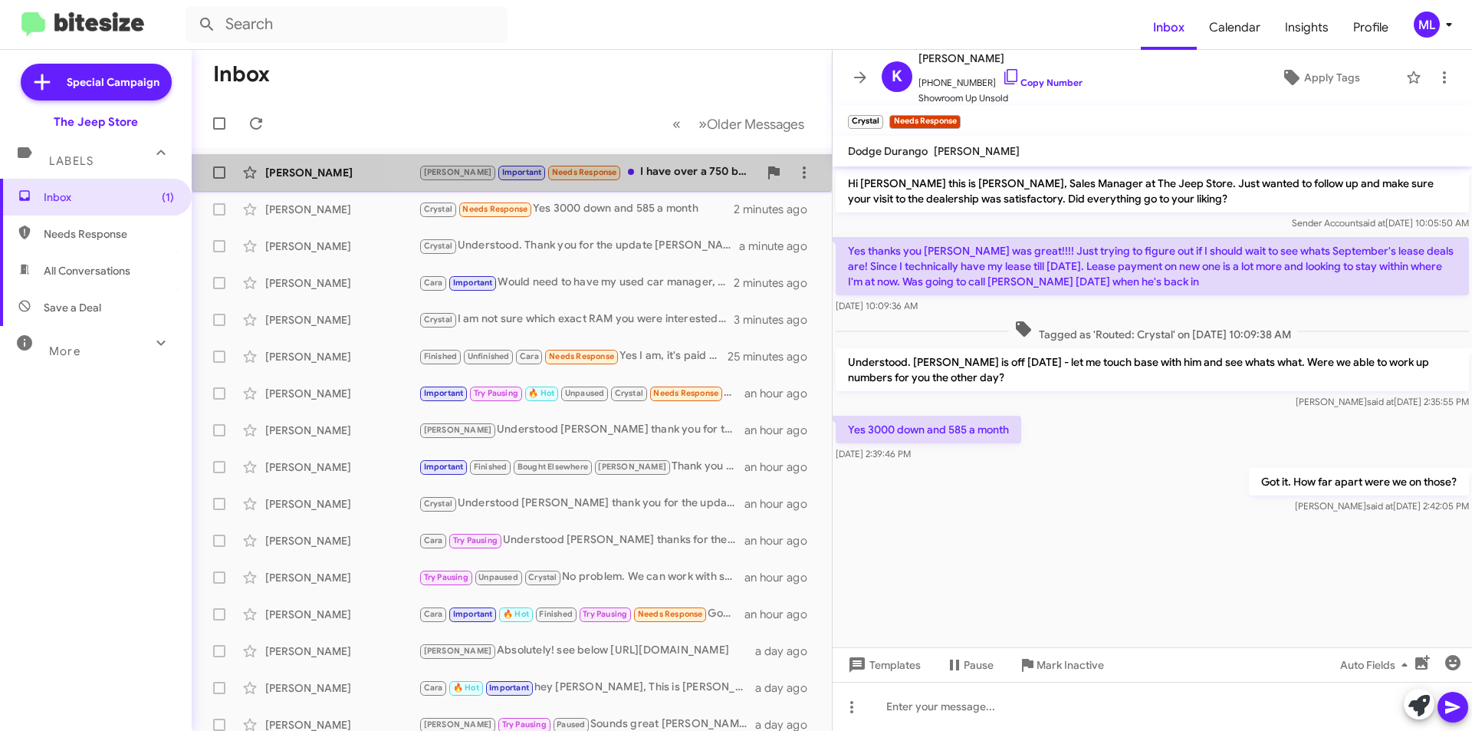
click at [602, 177] on div "Andrew Important Needs Response I have over a 750 but not until mid September" at bounding box center [589, 172] width 340 height 18
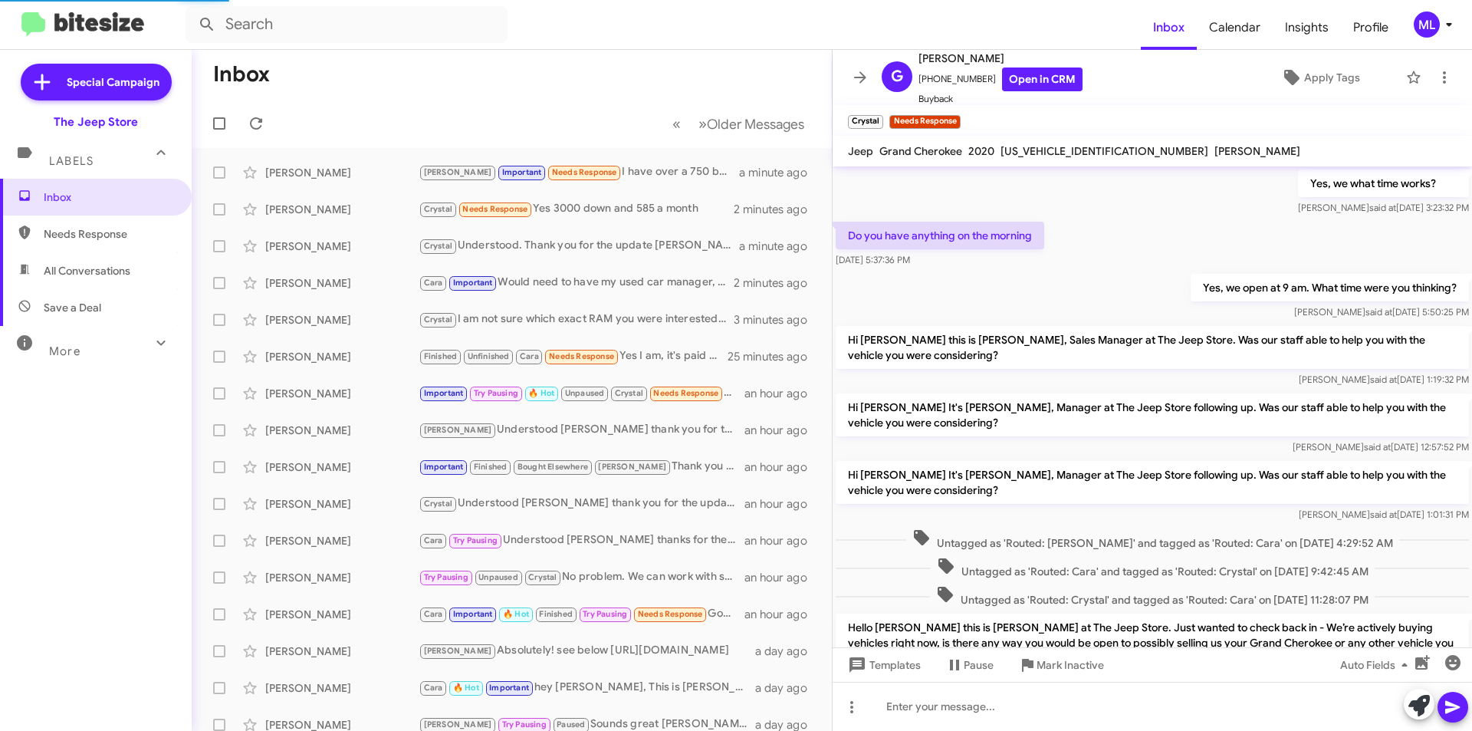
scroll to position [643, 0]
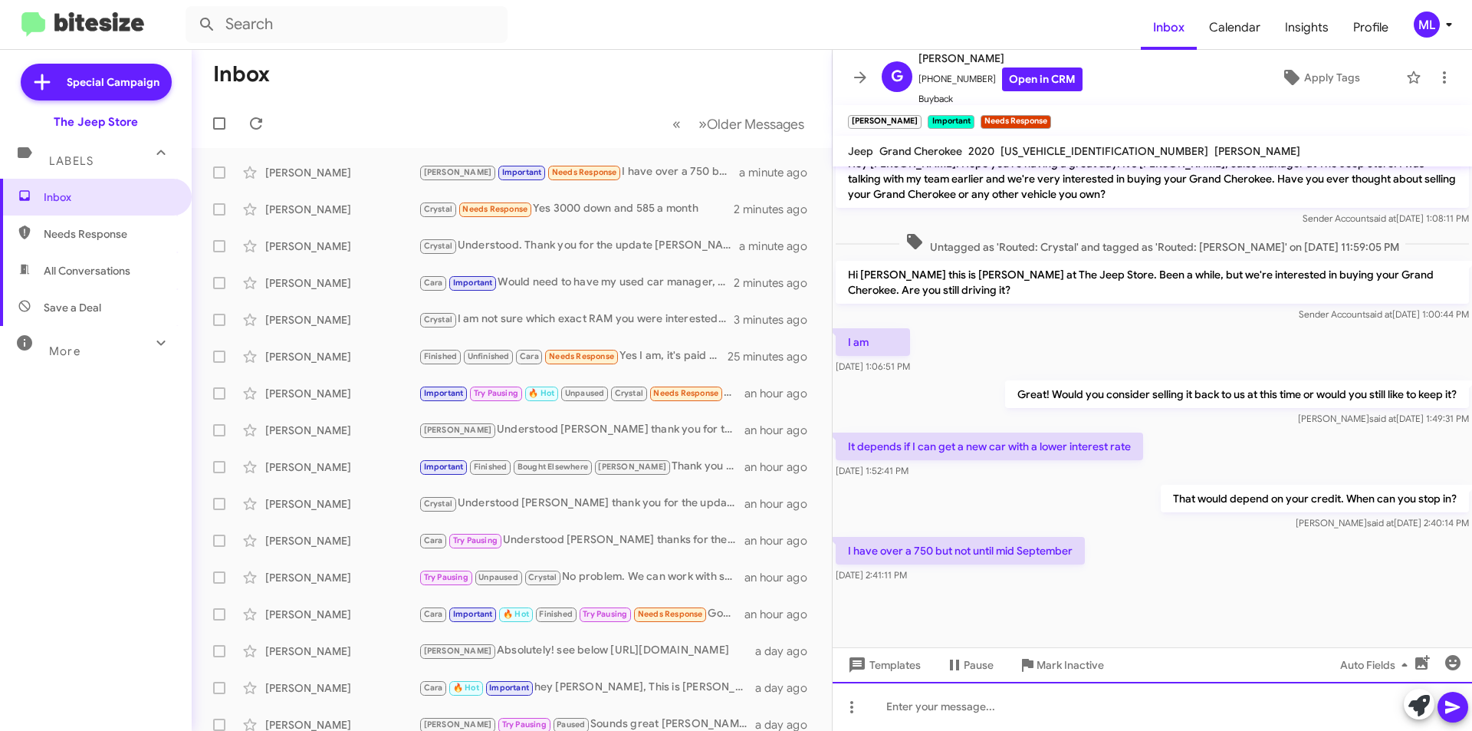
click at [940, 723] on div at bounding box center [1153, 706] width 640 height 49
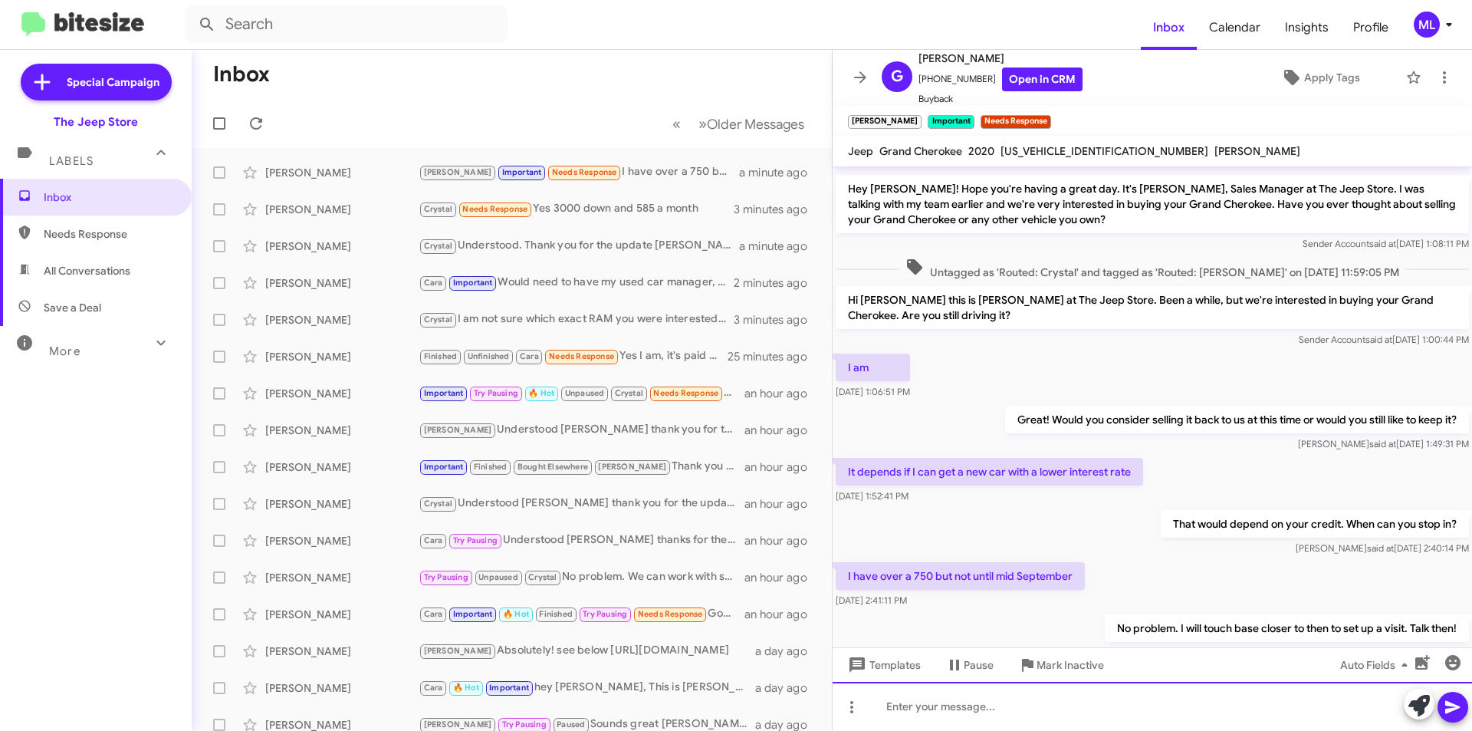
scroll to position [926, 0]
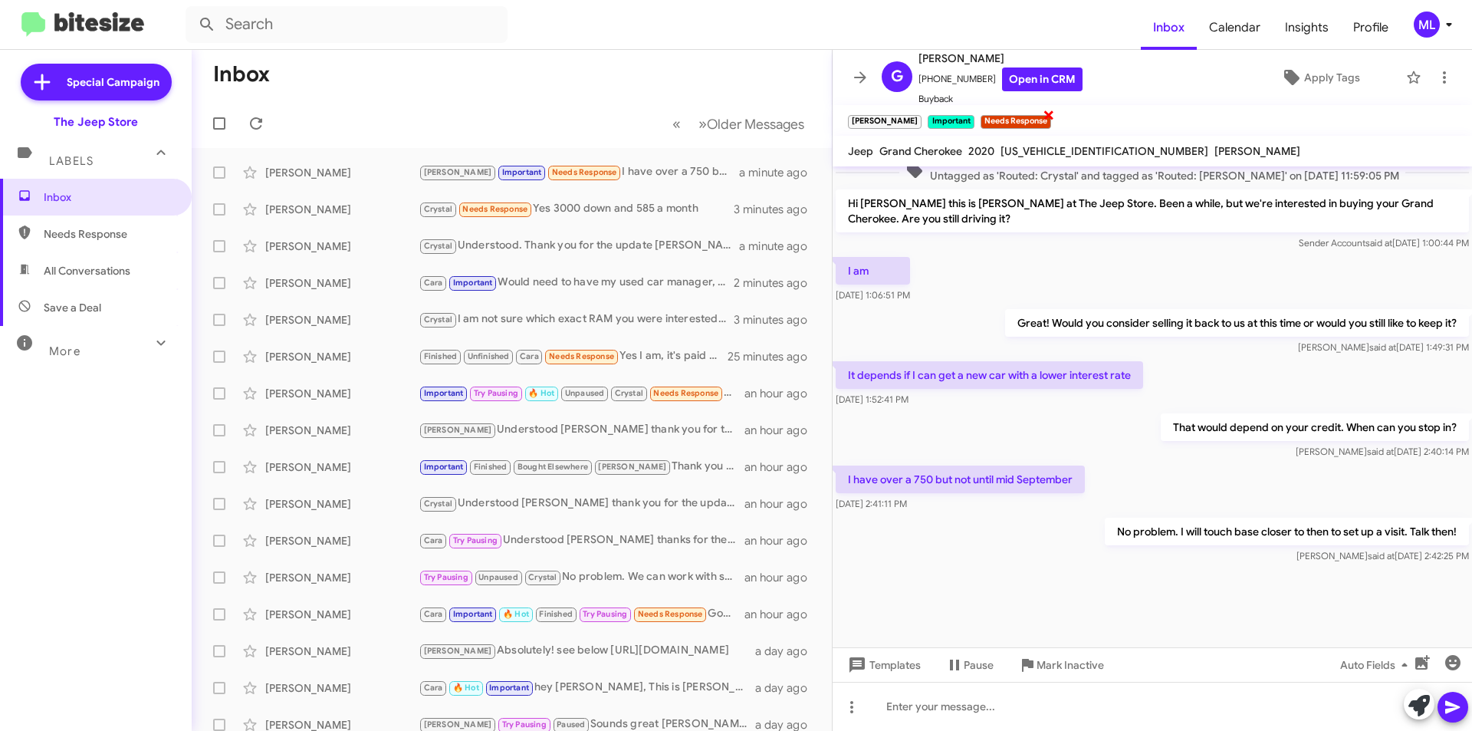
click at [1043, 122] on span "×" at bounding box center [1049, 114] width 12 height 18
click at [960, 663] on icon at bounding box center [955, 665] width 18 height 18
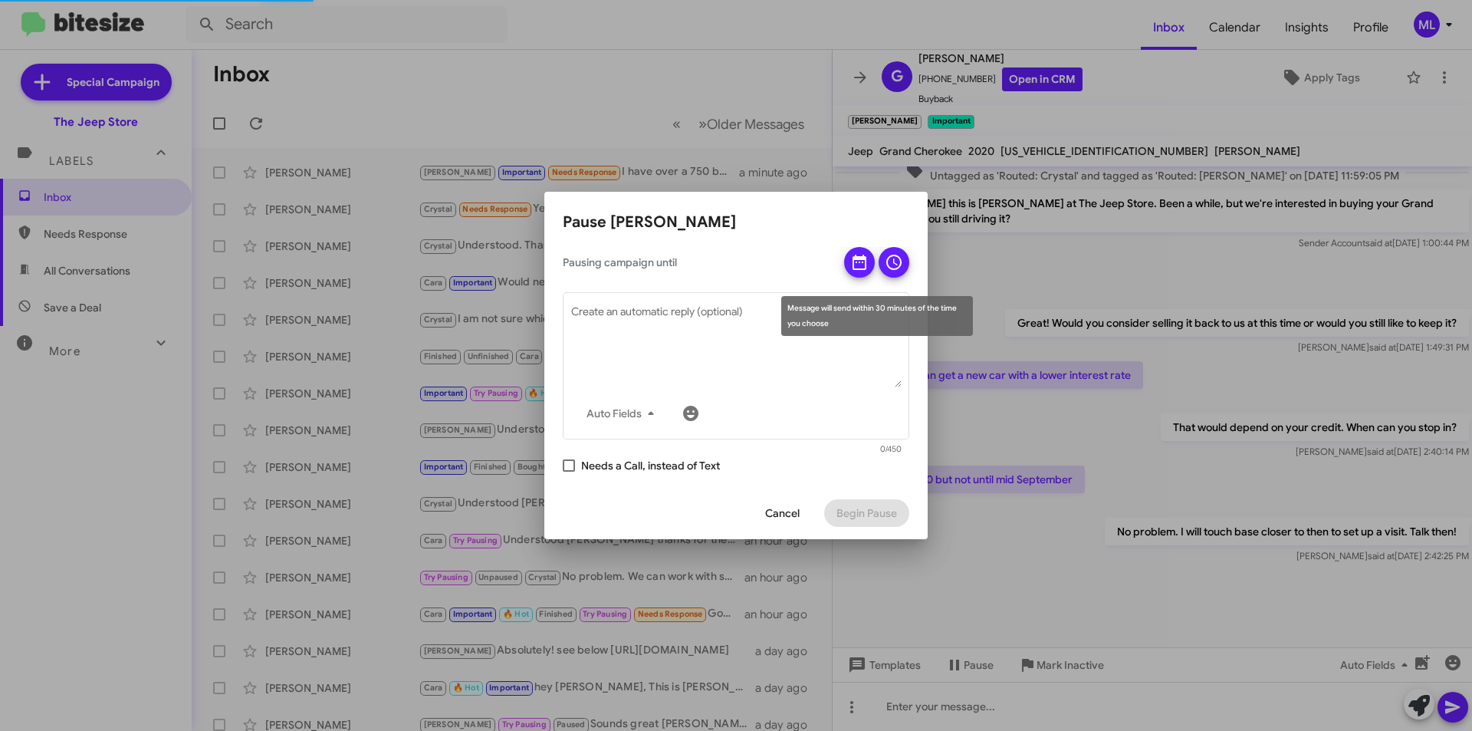
click at [852, 257] on icon at bounding box center [859, 262] width 18 height 18
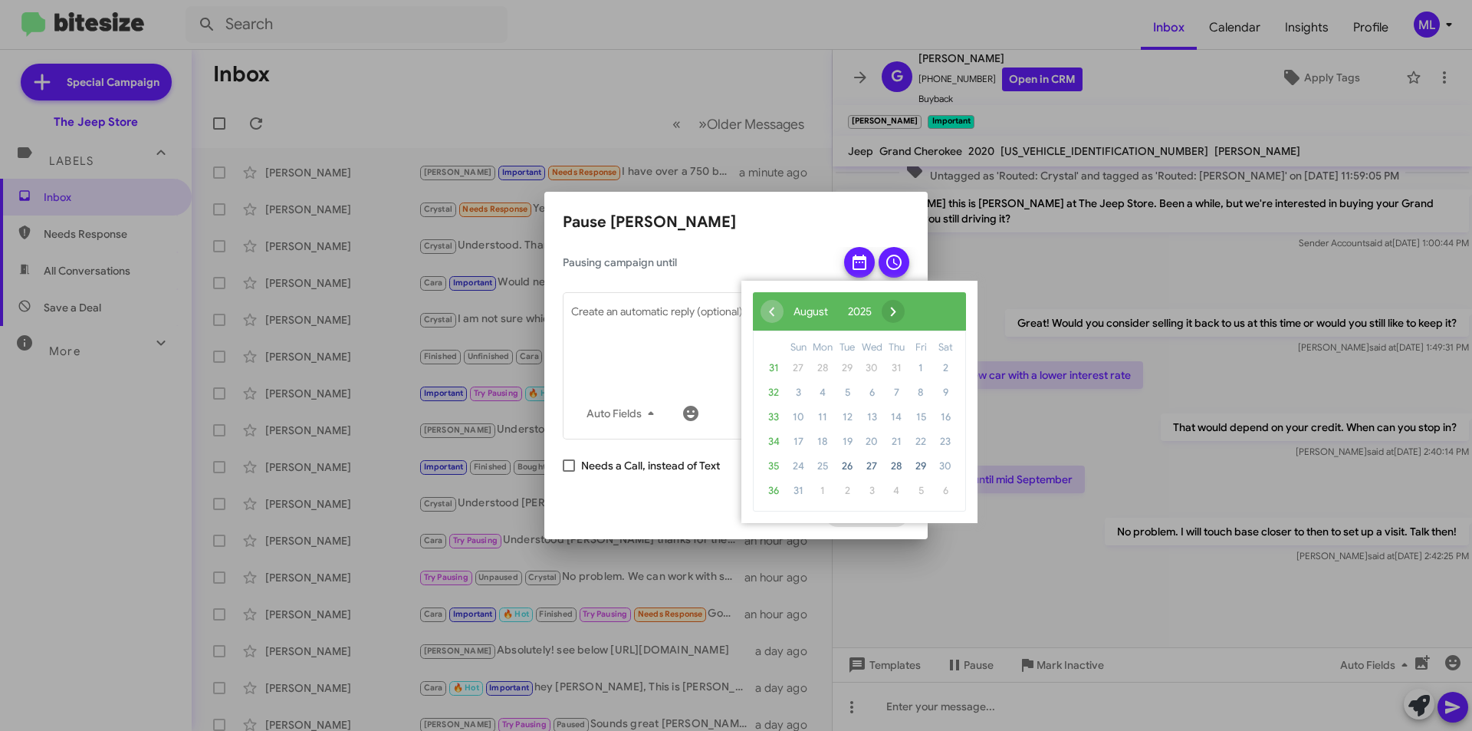
click at [905, 315] on span "›" at bounding box center [893, 311] width 23 height 23
click at [821, 406] on span "15" at bounding box center [823, 417] width 25 height 25
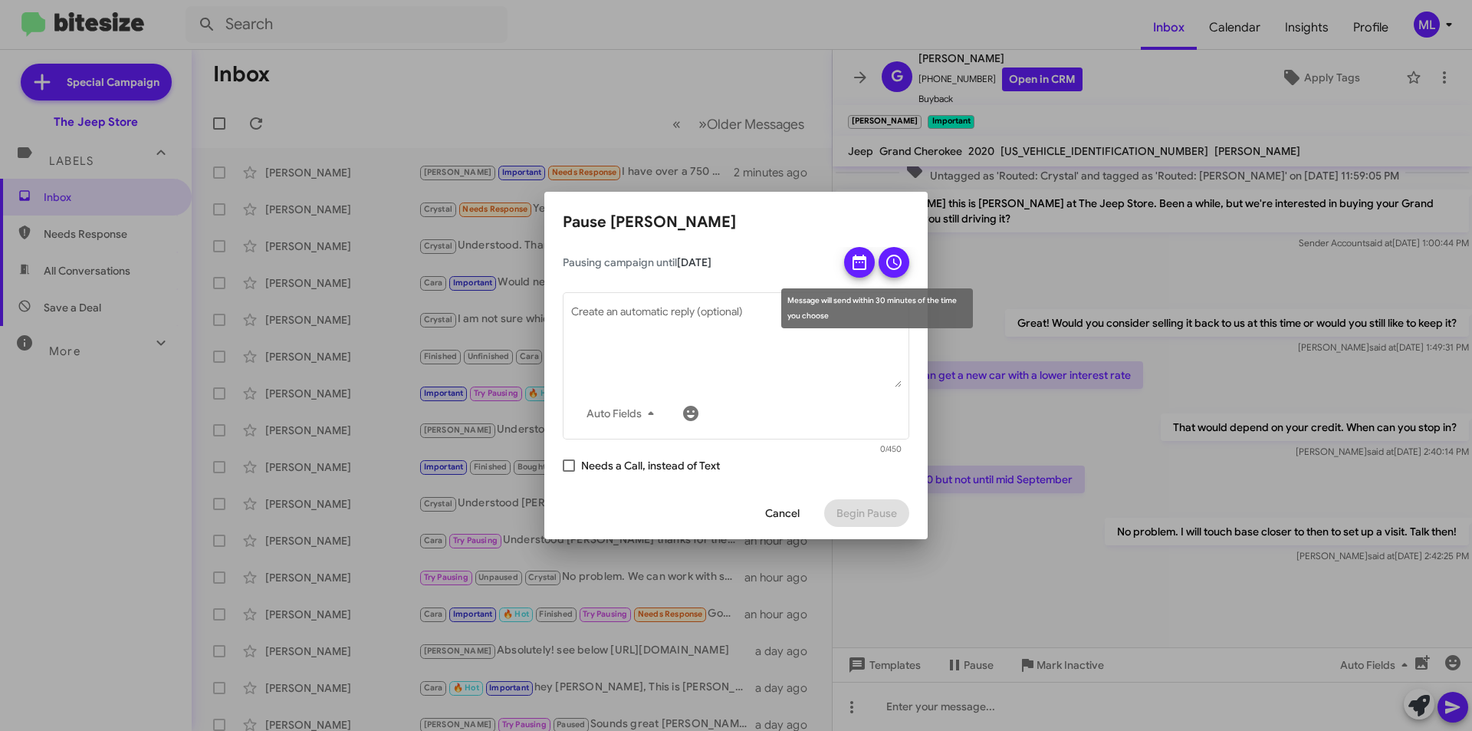
click at [889, 276] on span at bounding box center [894, 262] width 18 height 31
click at [849, 304] on div "Message will send within 30 minutes of the time you choose" at bounding box center [877, 308] width 192 height 40
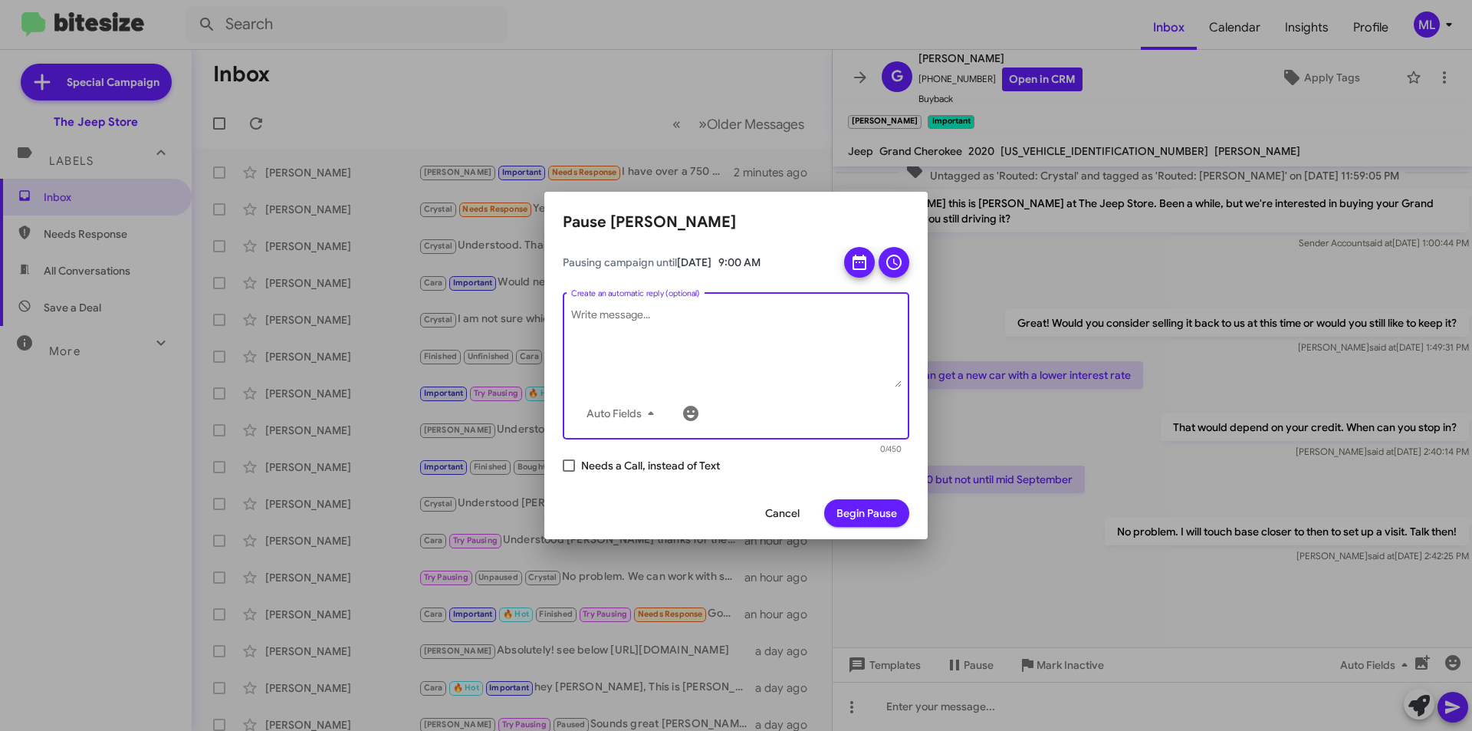
click at [703, 350] on textarea "Create an automatic reply (optional)" at bounding box center [736, 347] width 331 height 80
type textarea "Good morning Gia. Hope all is well. Have some time to stop in this week to go o…"
click at [858, 515] on span "Begin Pause" at bounding box center [867, 513] width 61 height 28
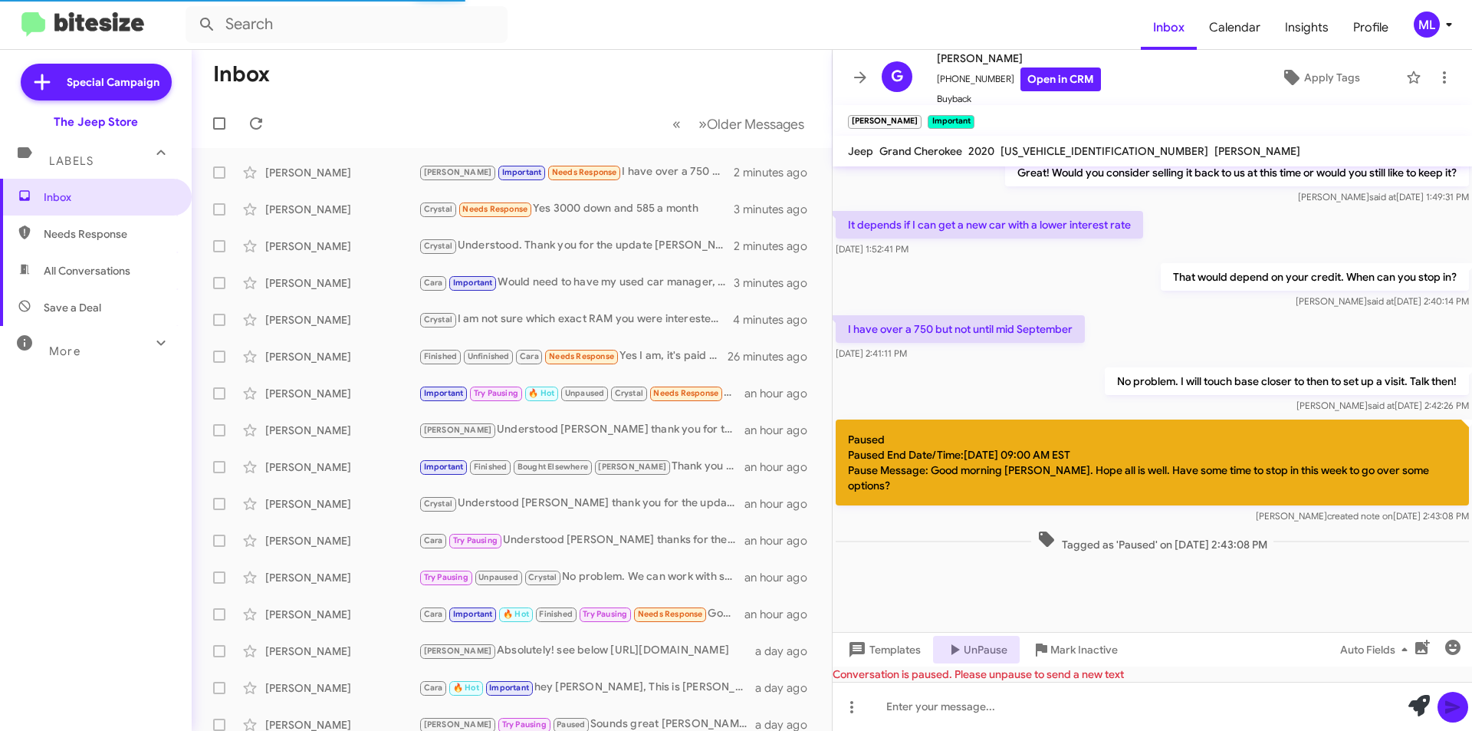
scroll to position [677, 0]
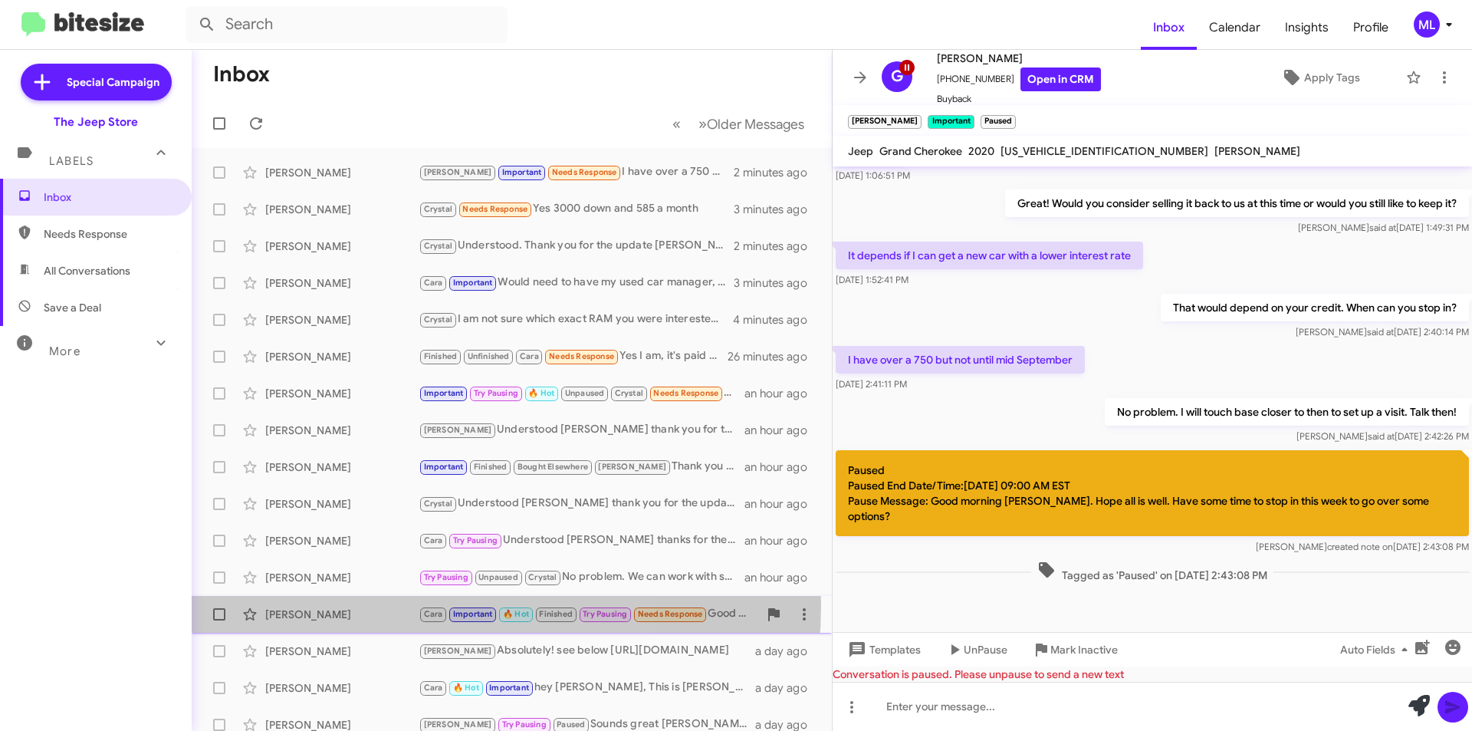
click at [348, 604] on div "Leticia Faria Cara Important 🔥 Hot Finished Try Pausing Needs Response Good aft…" at bounding box center [512, 614] width 616 height 31
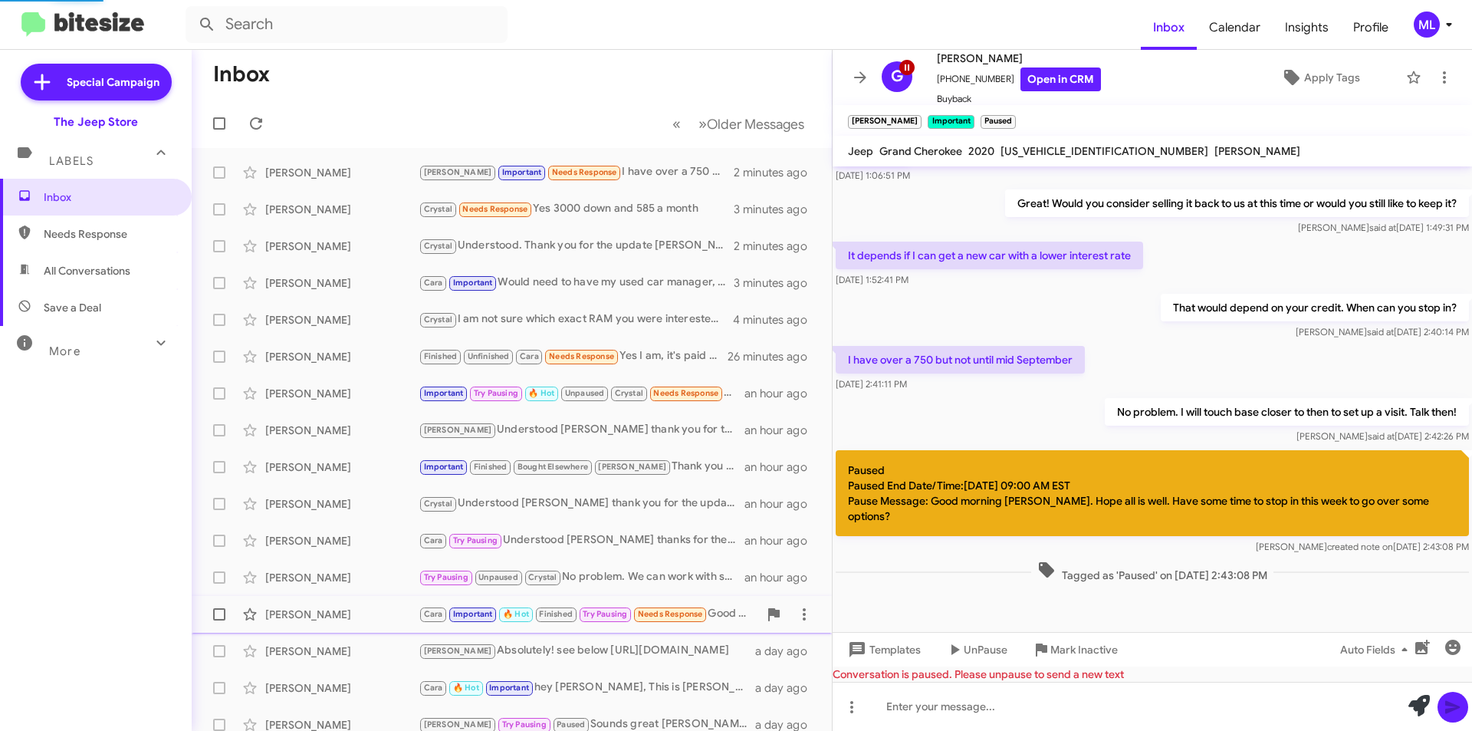
scroll to position [699, 0]
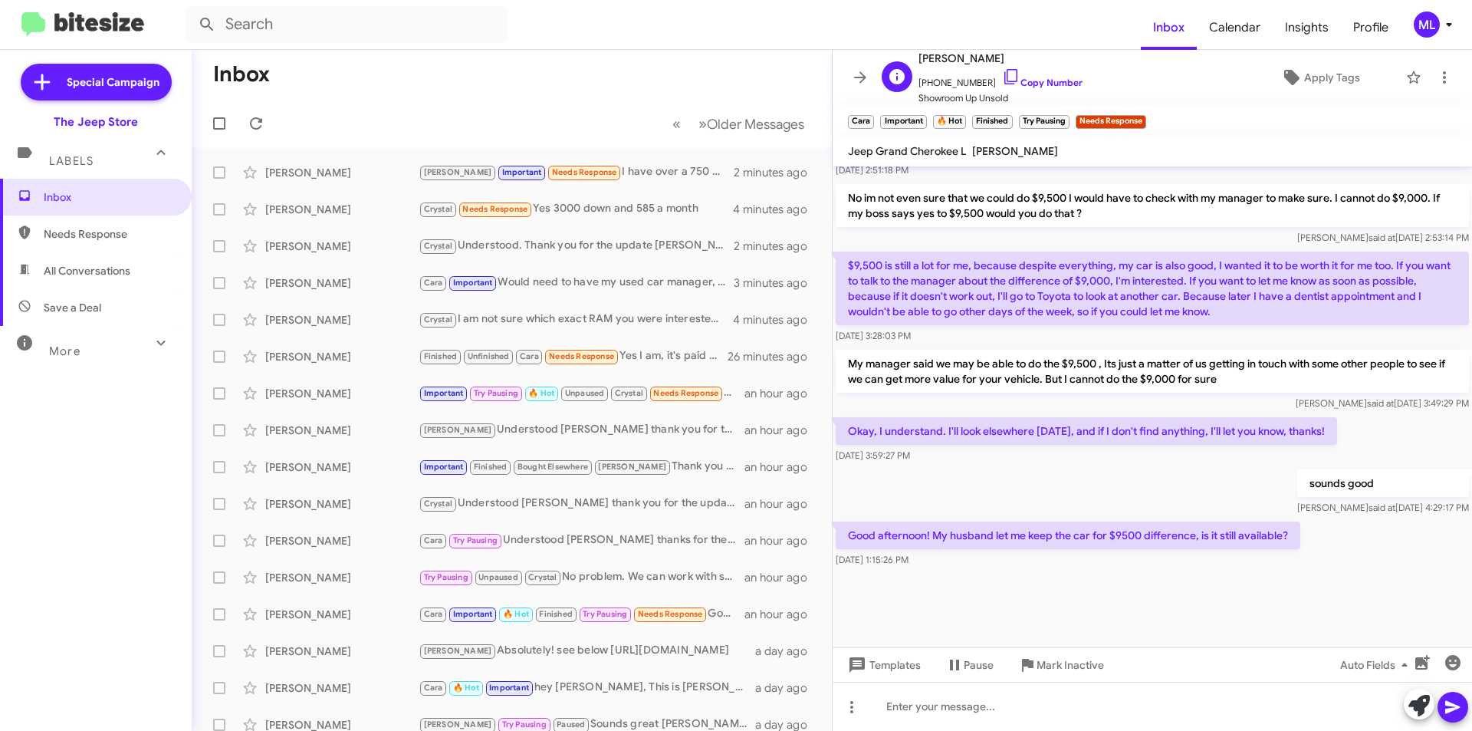
drag, startPoint x: 982, startPoint y: 82, endPoint x: 929, endPoint y: 88, distance: 52.5
click at [929, 88] on span "+18488449049 Copy Number" at bounding box center [1001, 78] width 164 height 23
copy span "8488449049"
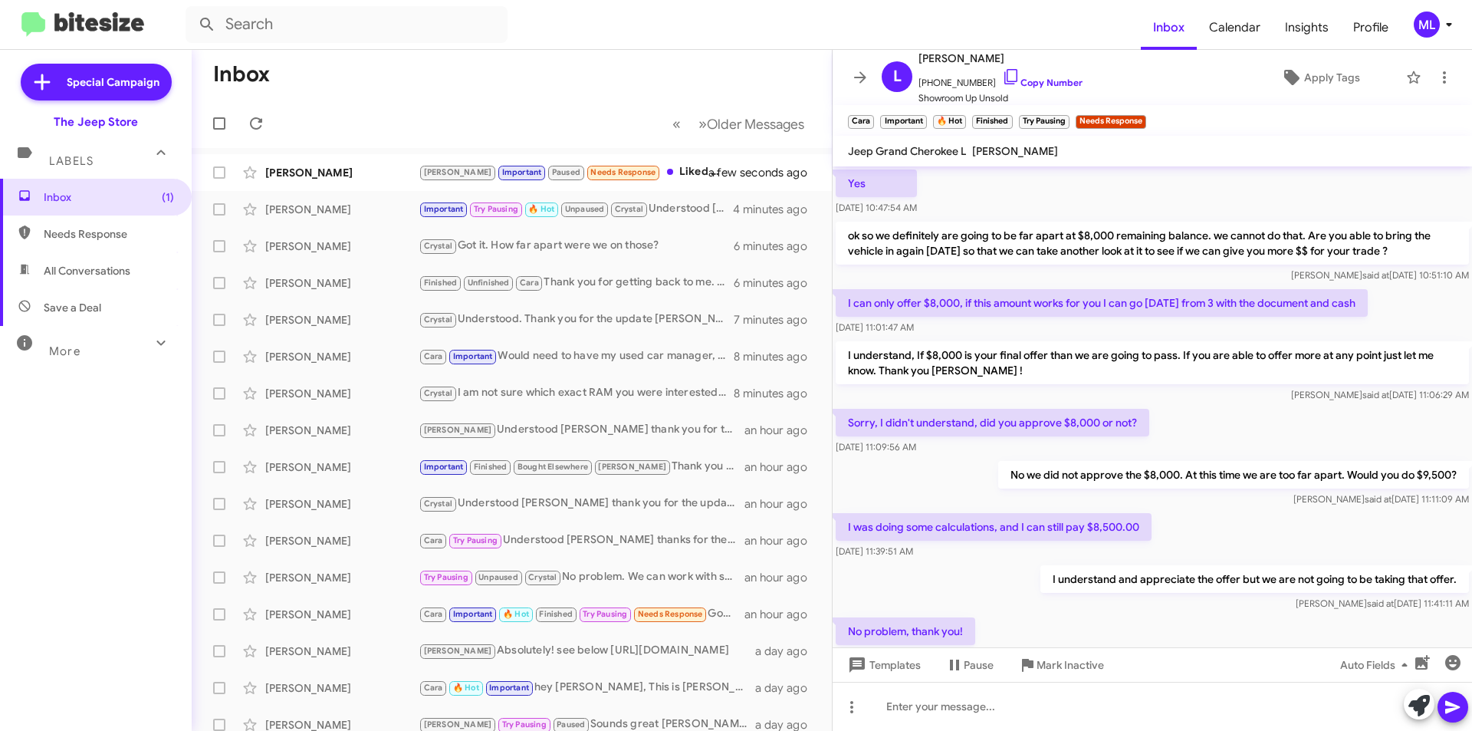
scroll to position [699, 0]
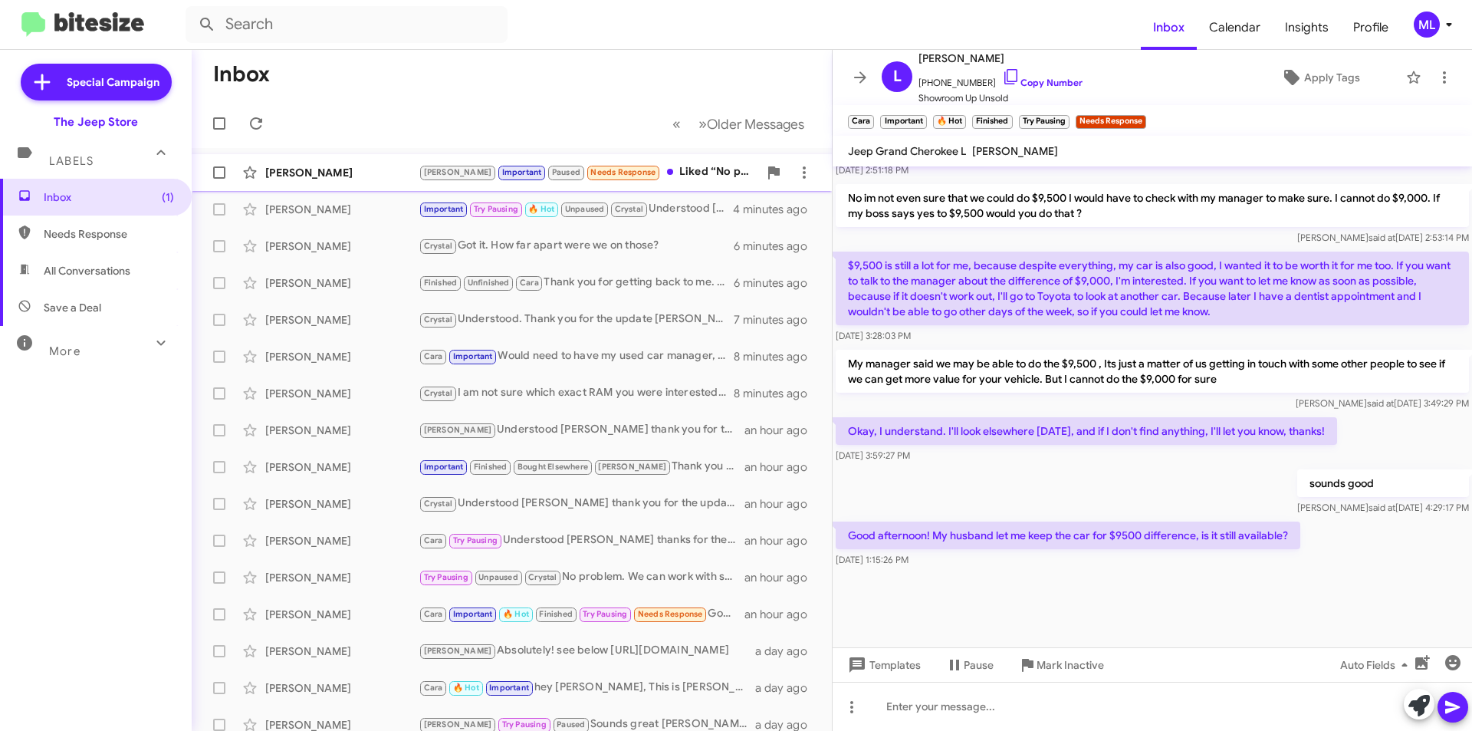
click at [598, 168] on span "Needs Response" at bounding box center [622, 172] width 65 height 10
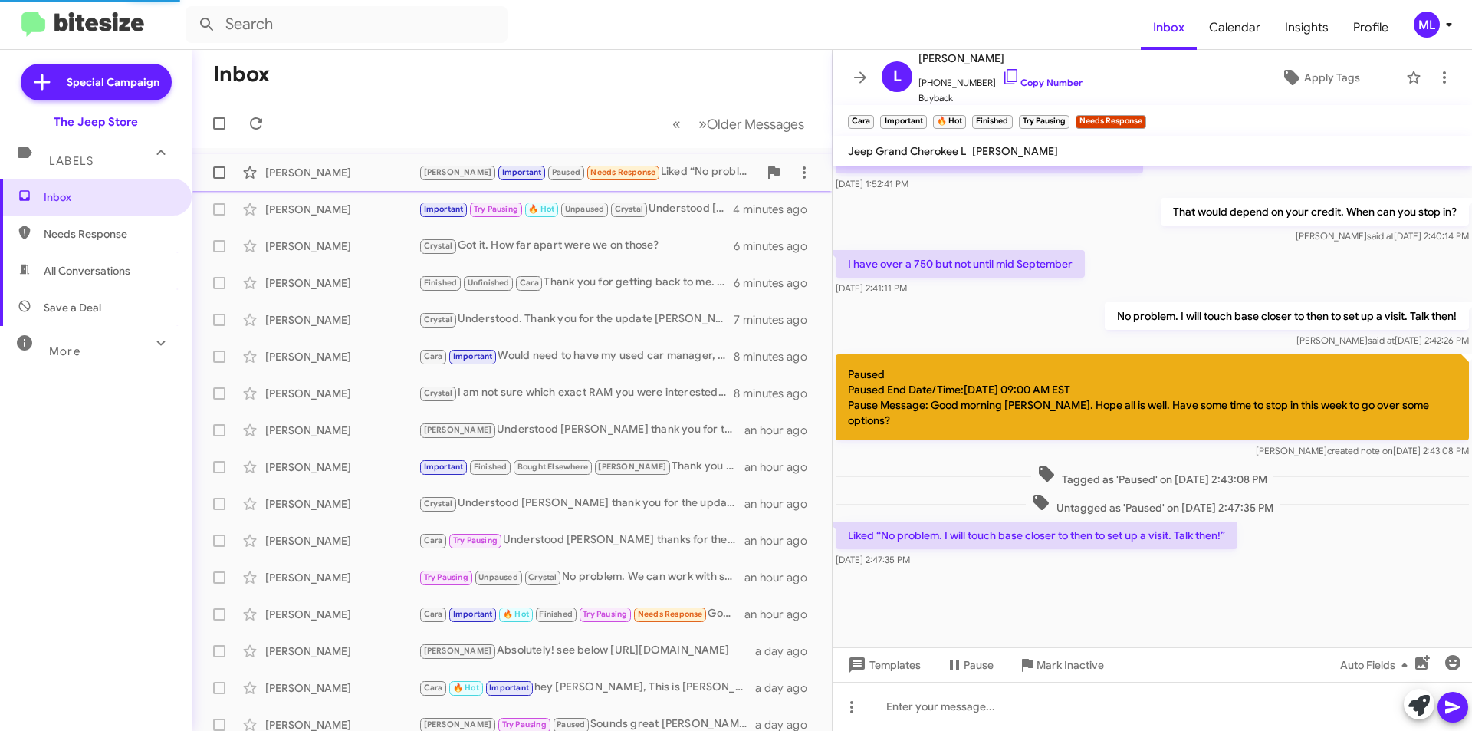
scroll to position [623, 0]
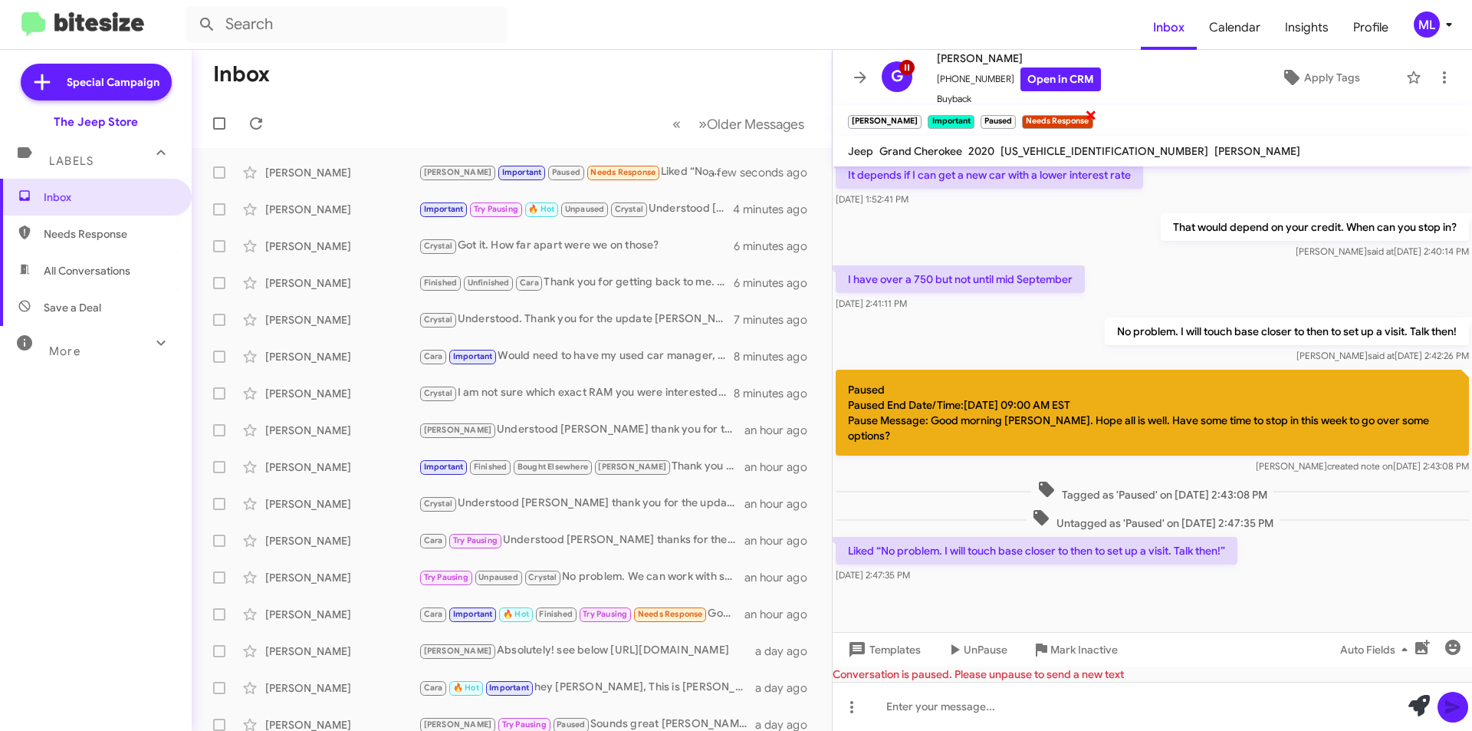
click at [1085, 116] on span "×" at bounding box center [1091, 114] width 12 height 18
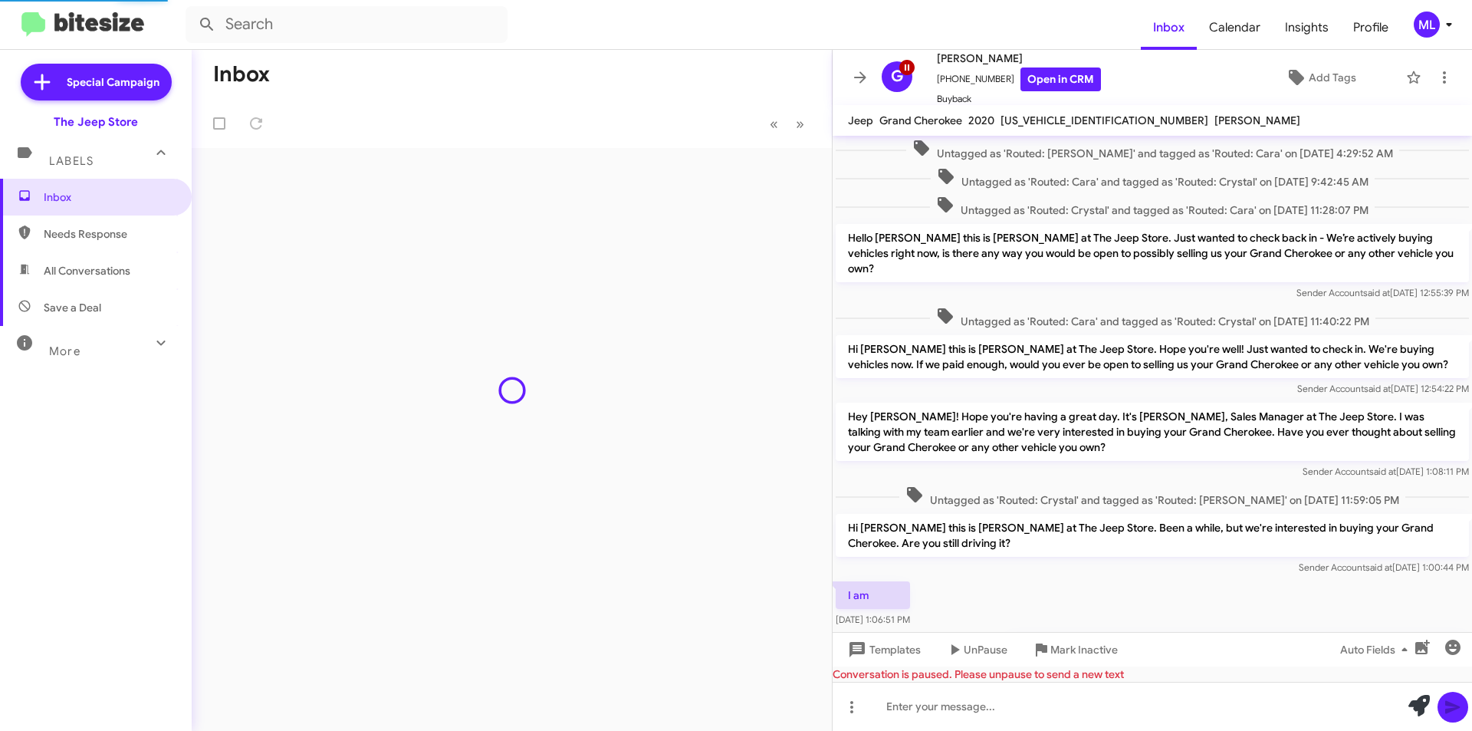
scroll to position [553, 0]
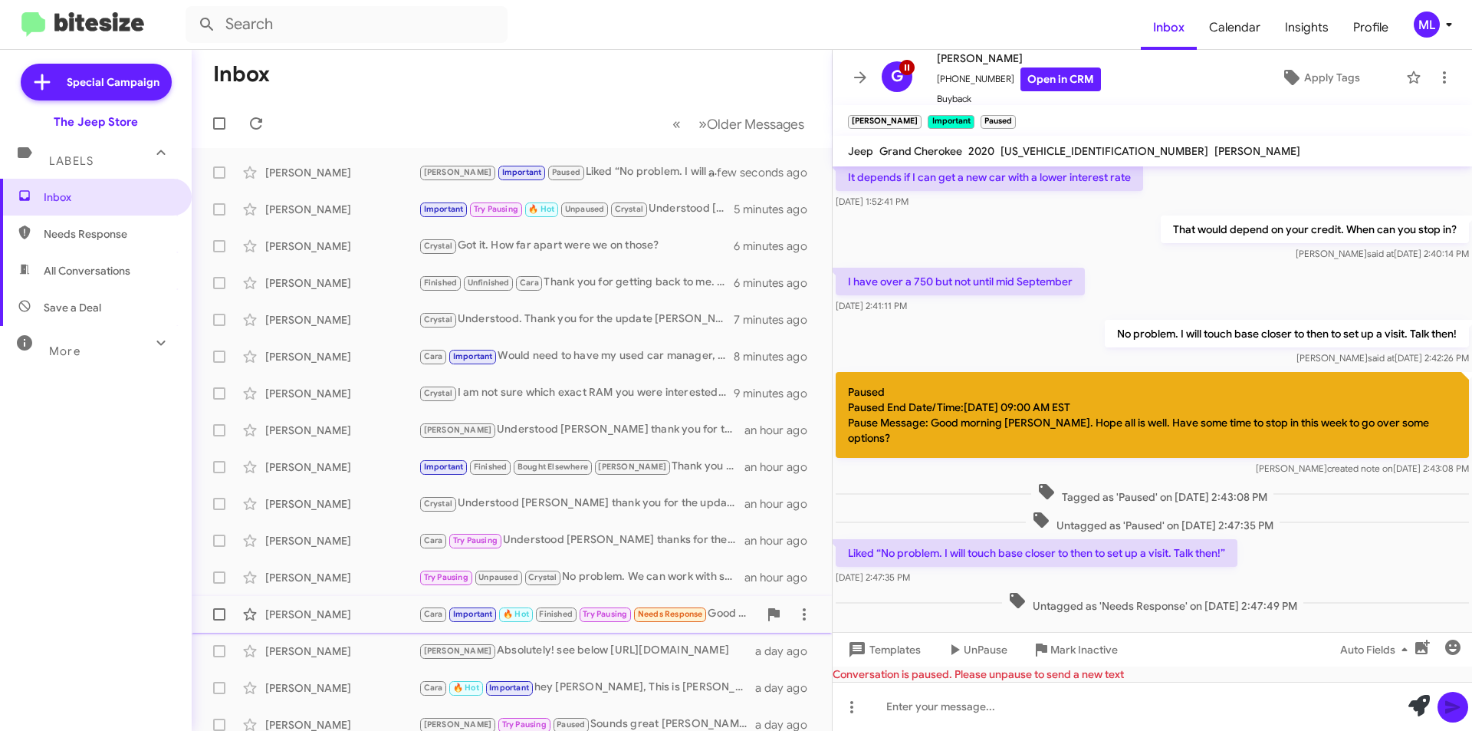
click at [475, 625] on div "Leticia Faria Cara Important 🔥 Hot Finished Try Pausing Needs Response Good aft…" at bounding box center [512, 614] width 616 height 31
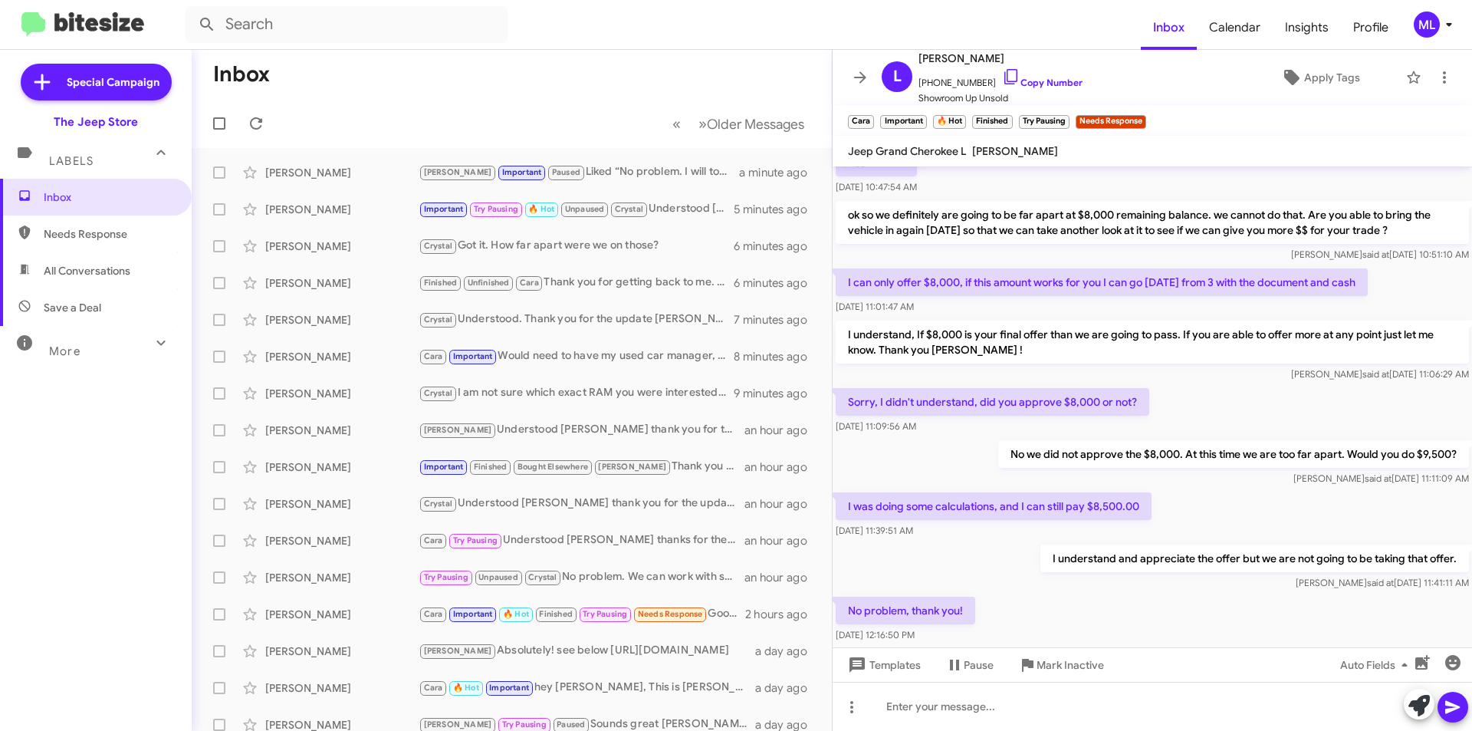
scroll to position [383, 0]
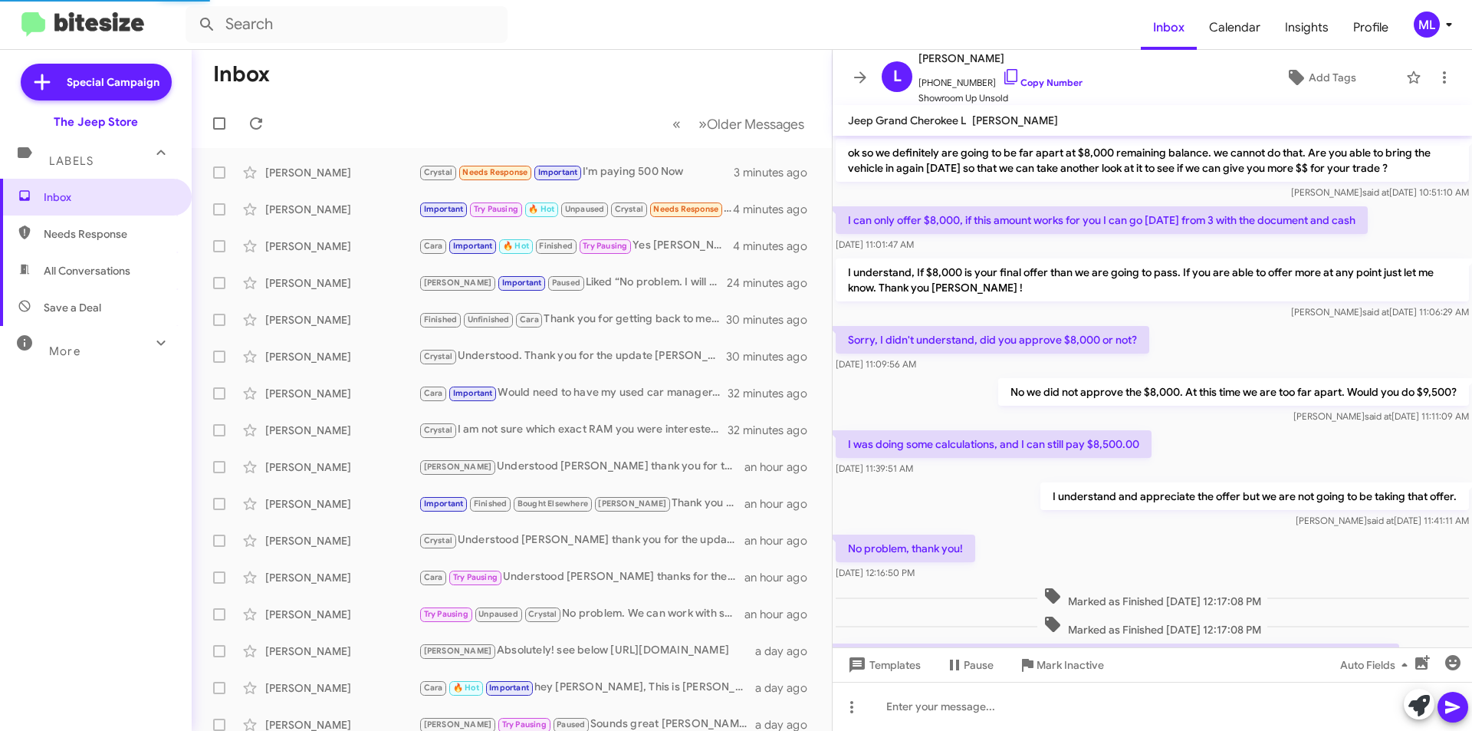
scroll to position [668, 0]
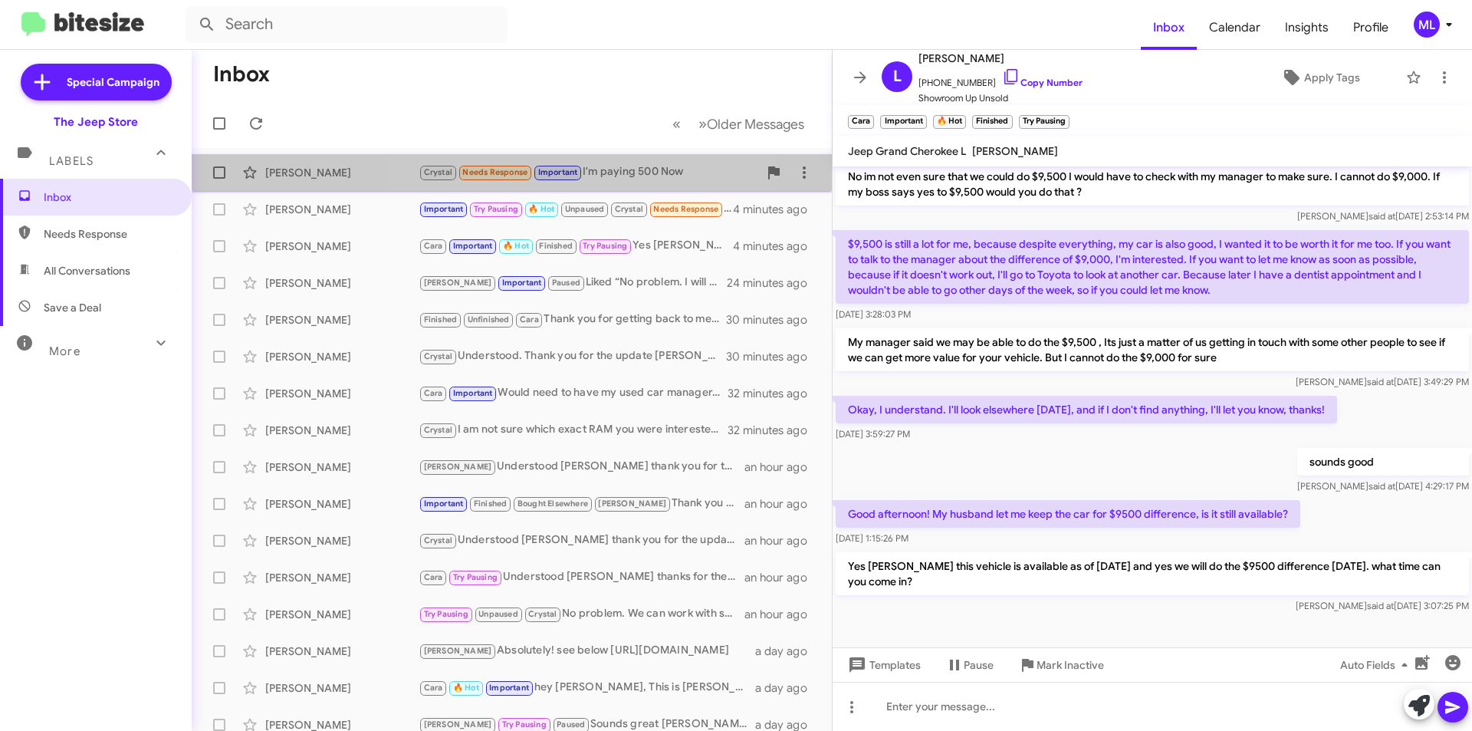
click at [531, 167] on small "Needs Response" at bounding box center [495, 173] width 72 height 15
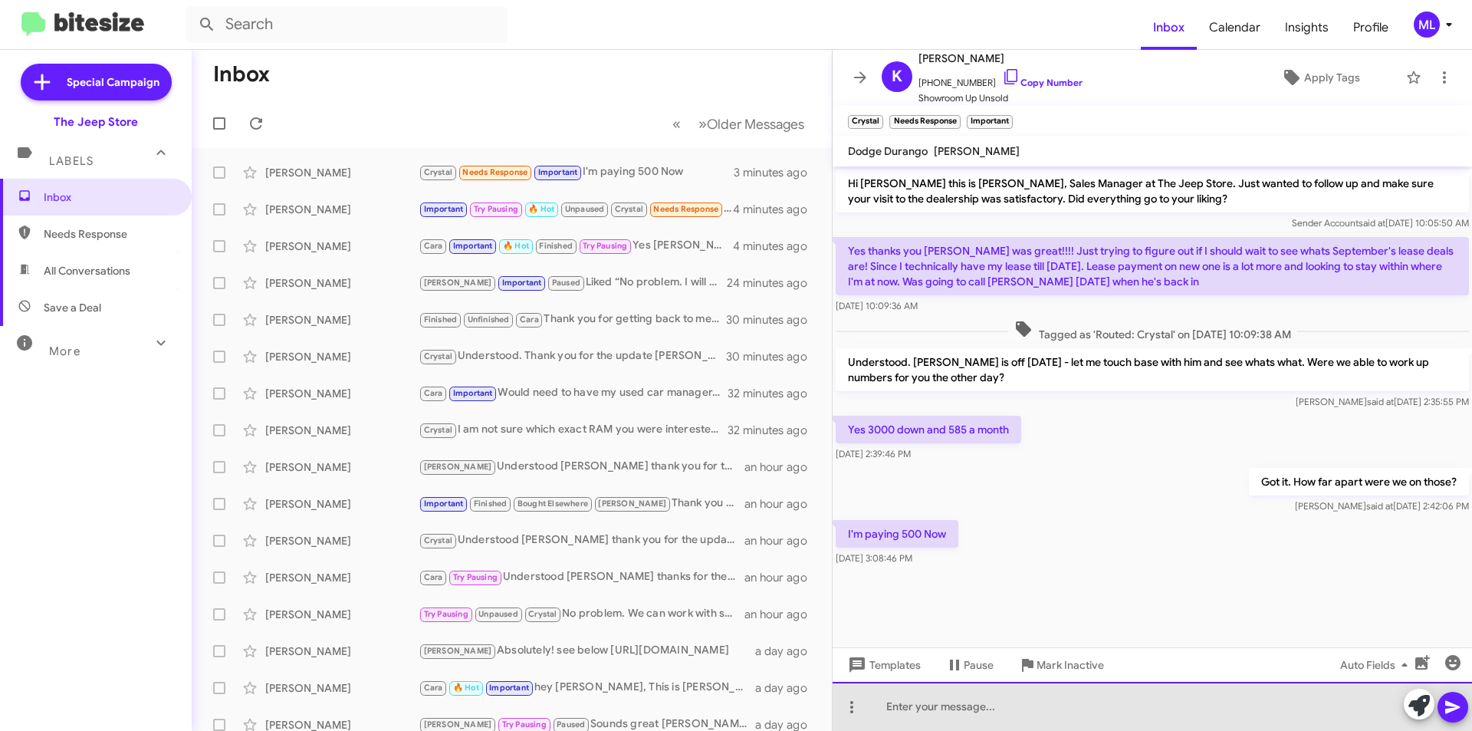
click at [1127, 710] on div at bounding box center [1153, 706] width 640 height 49
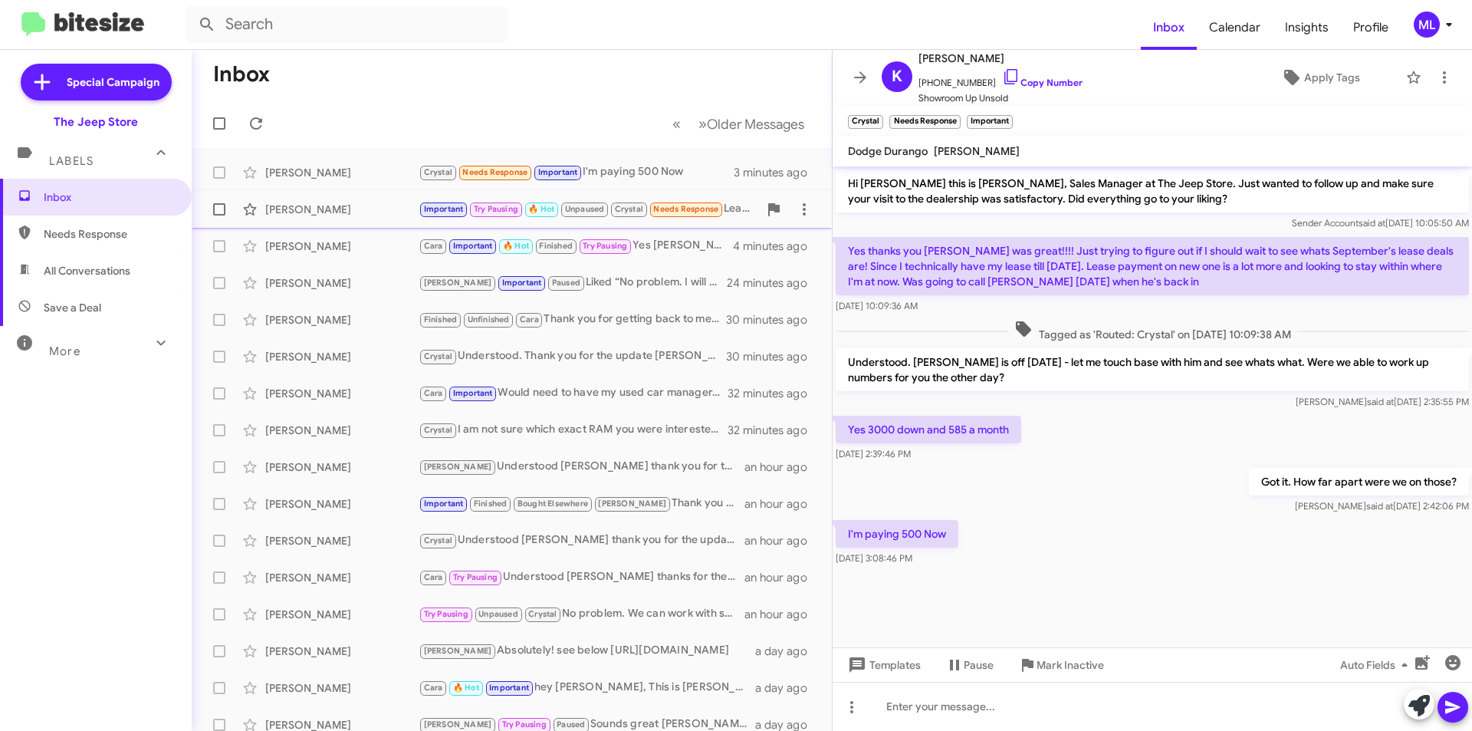
click at [374, 209] on div "[PERSON_NAME]" at bounding box center [341, 209] width 153 height 15
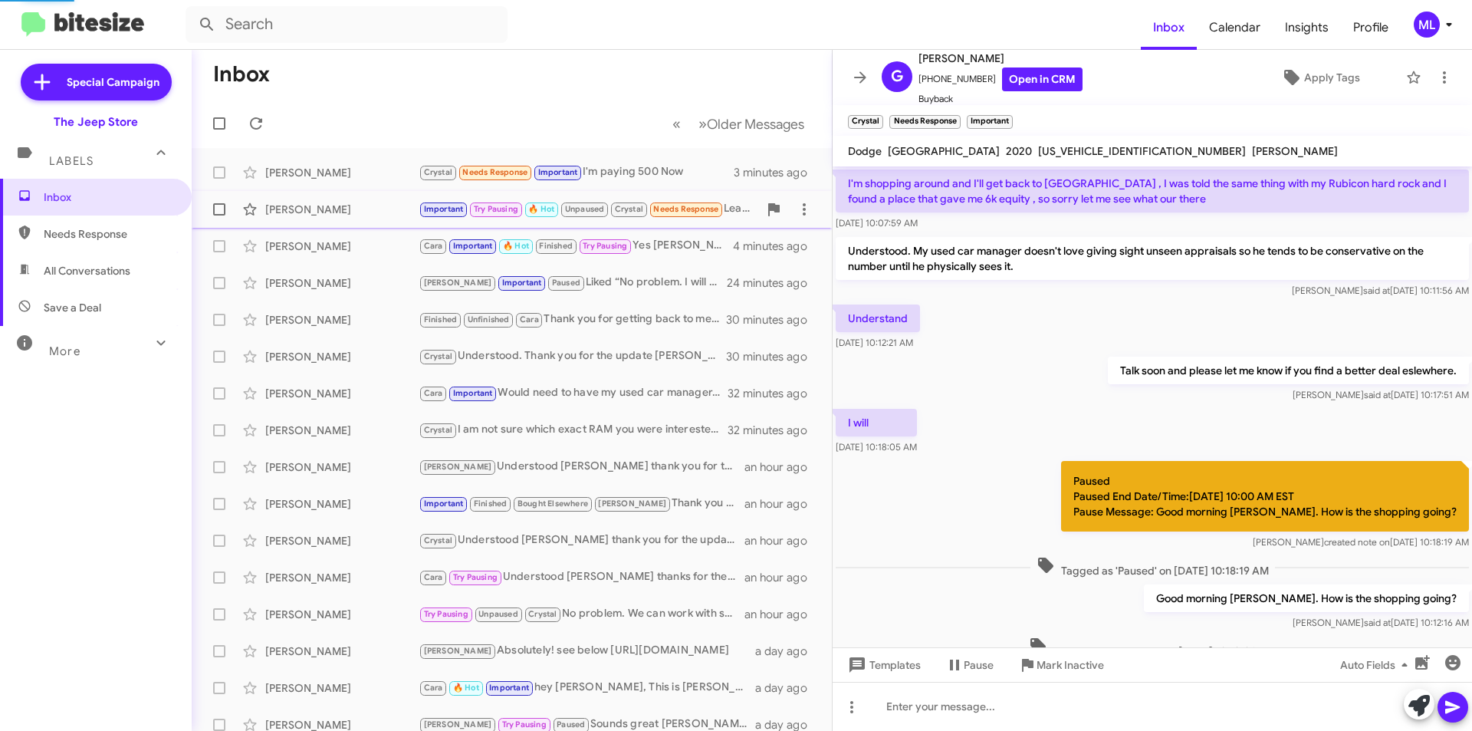
scroll to position [648, 0]
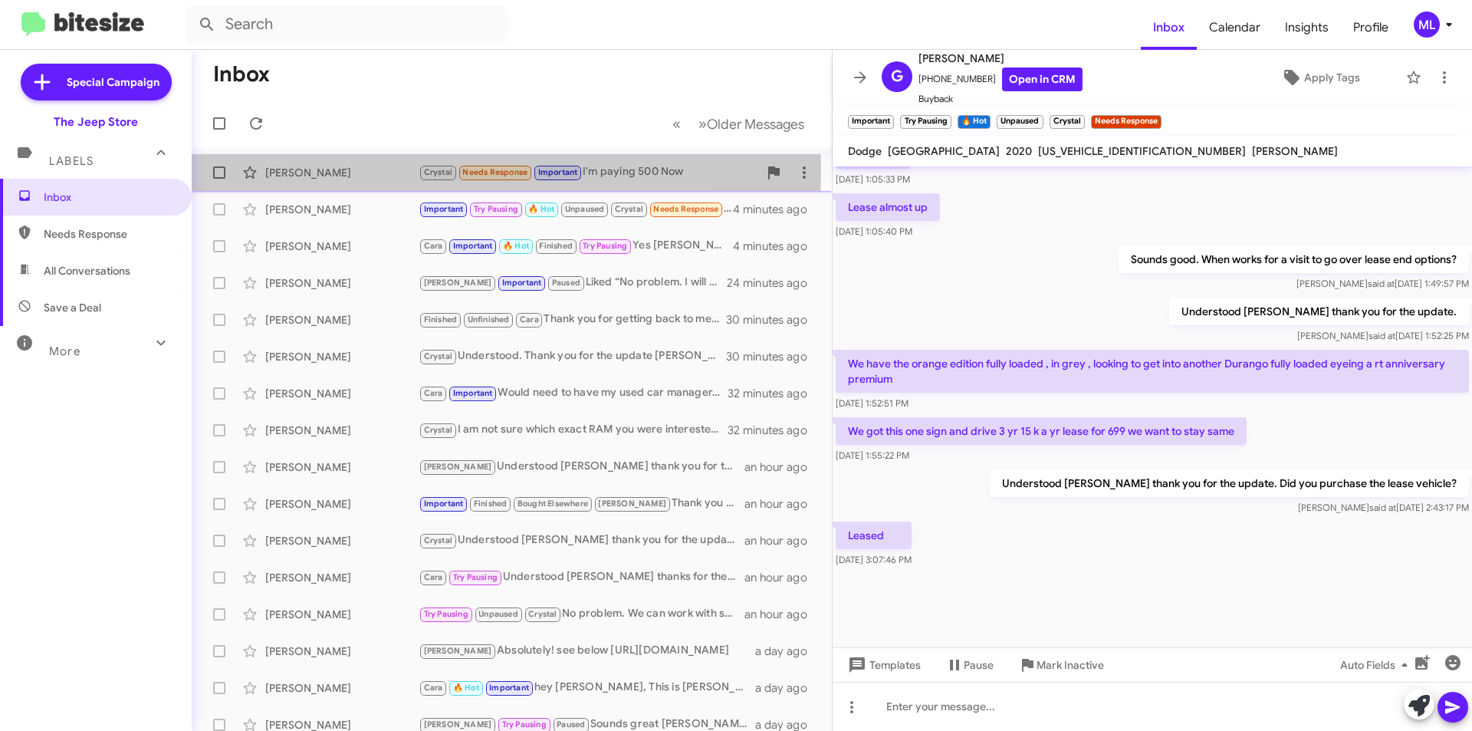
click at [377, 168] on div "[PERSON_NAME]" at bounding box center [341, 172] width 153 height 15
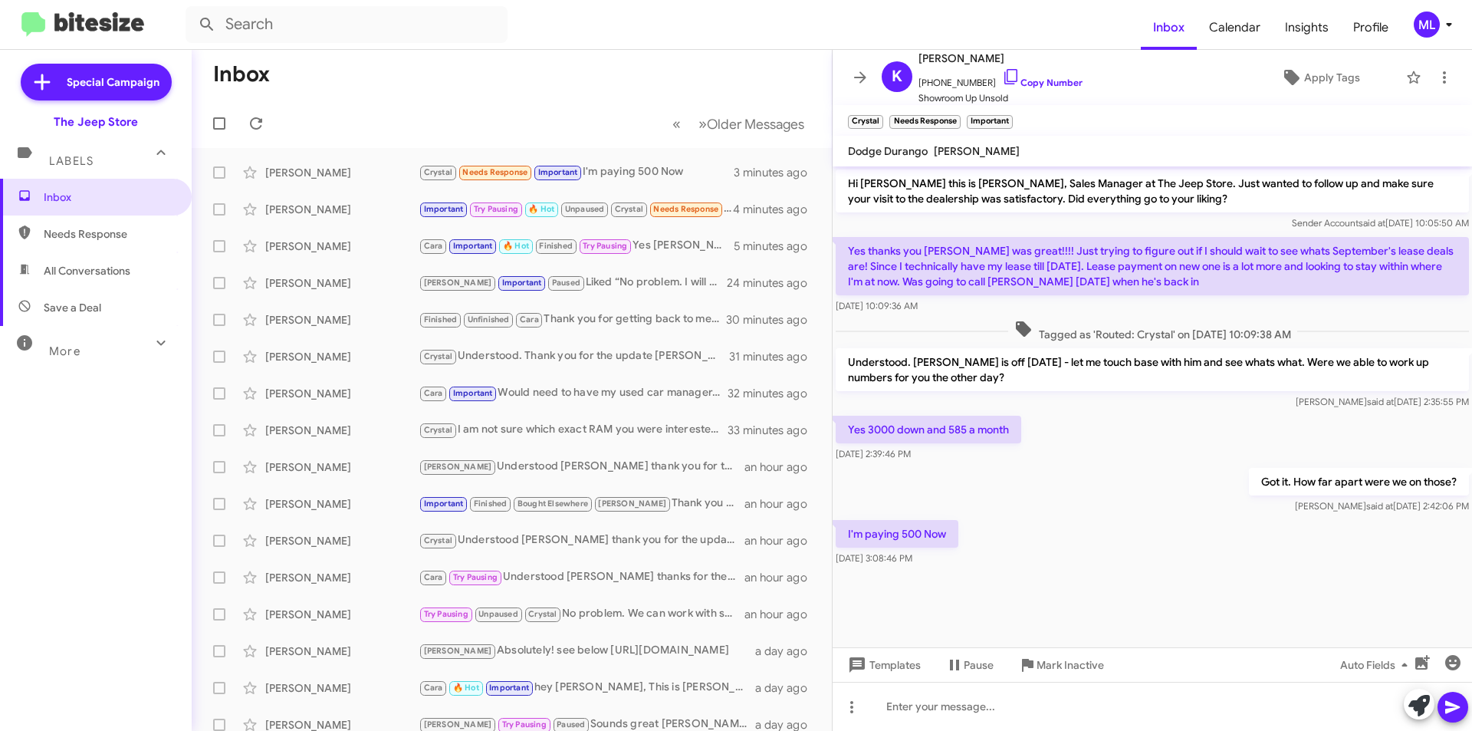
click at [101, 268] on span "All Conversations" at bounding box center [87, 270] width 87 height 15
type input "in:all-conversations"
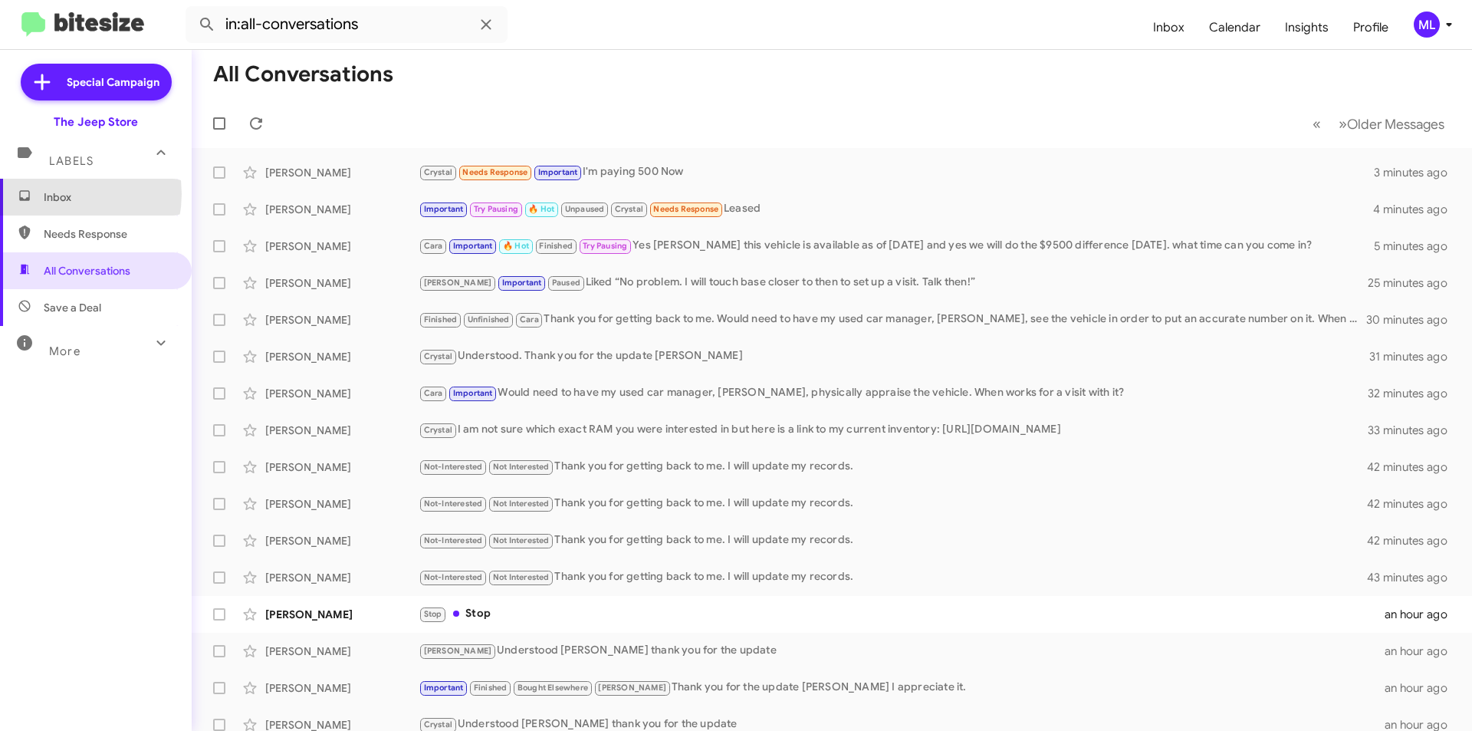
click at [56, 194] on span "Inbox" at bounding box center [109, 196] width 130 height 15
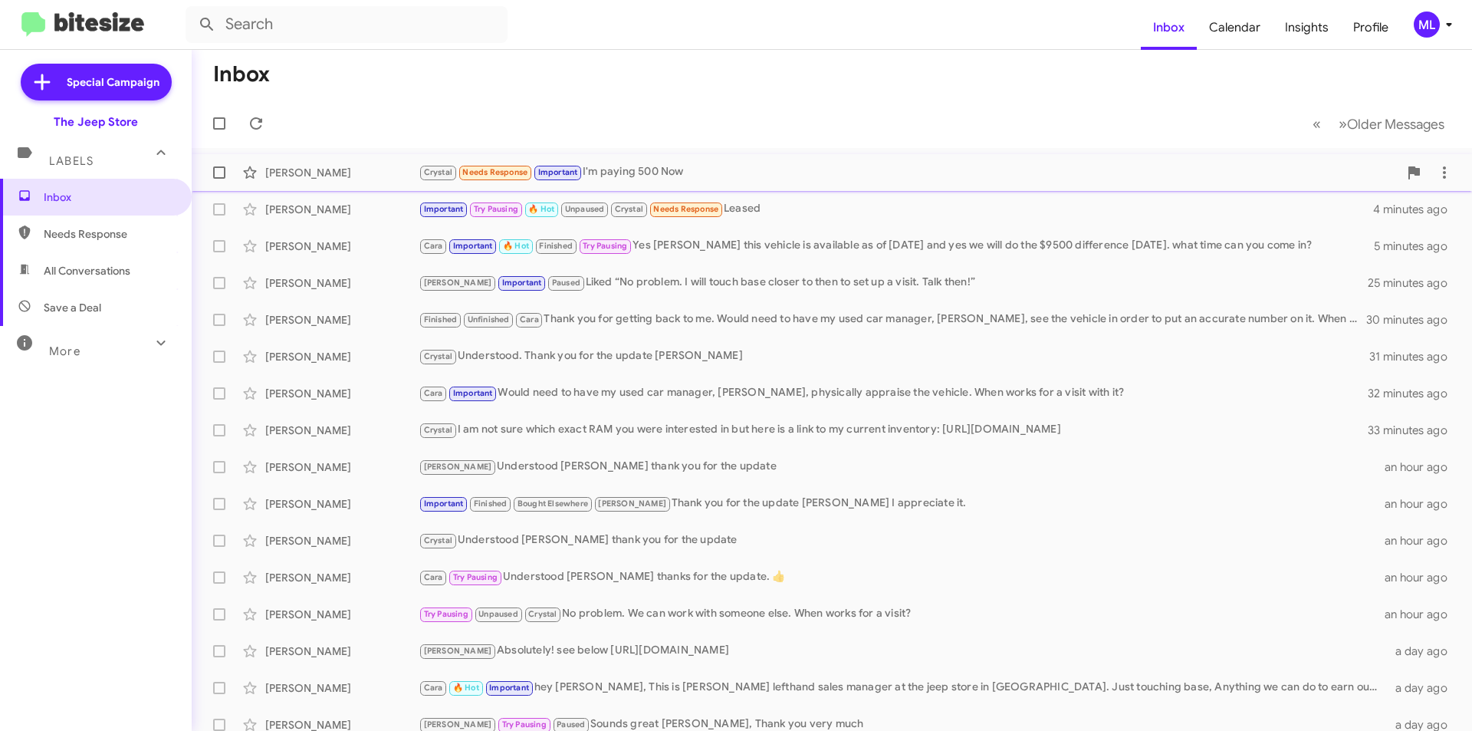
click at [583, 169] on span "Important" at bounding box center [558, 171] width 50 height 14
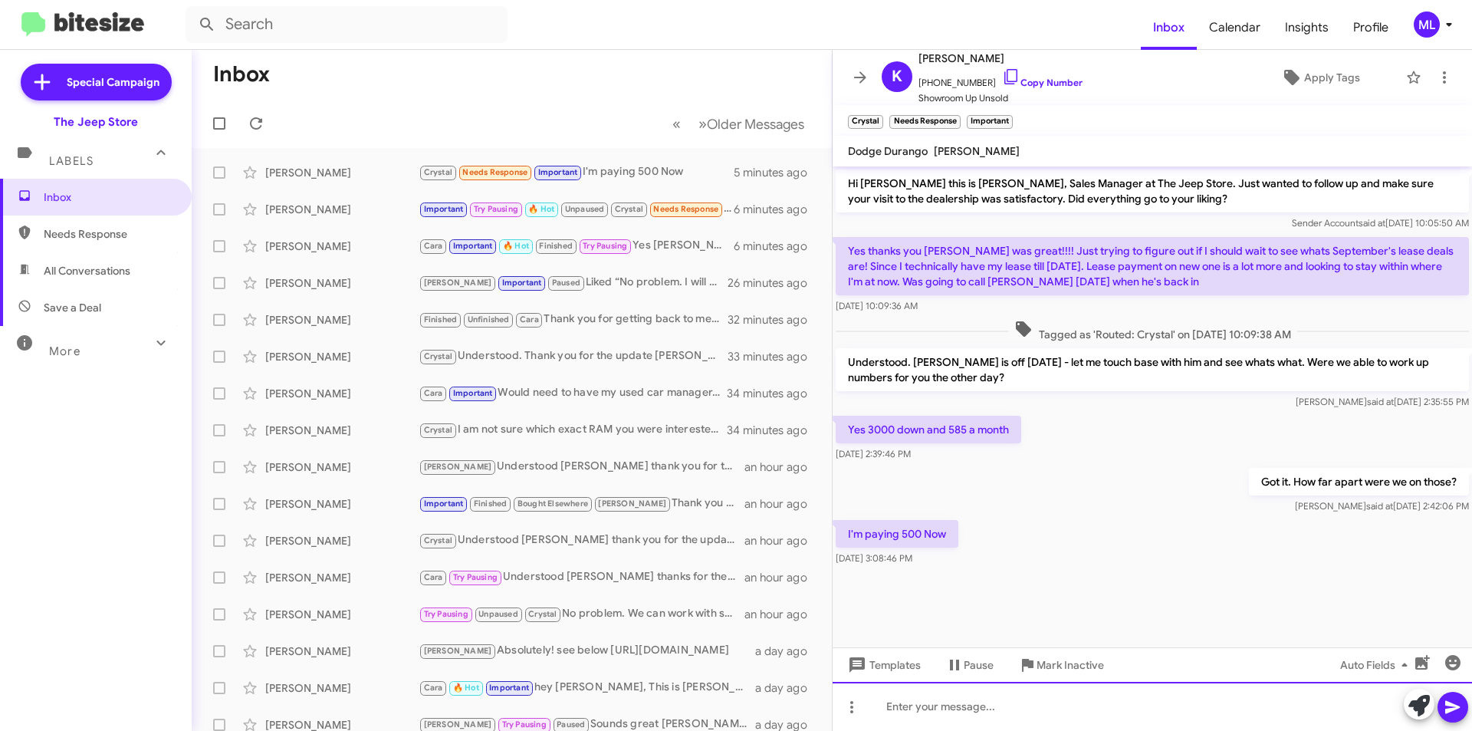
click at [1024, 709] on div at bounding box center [1153, 706] width 640 height 49
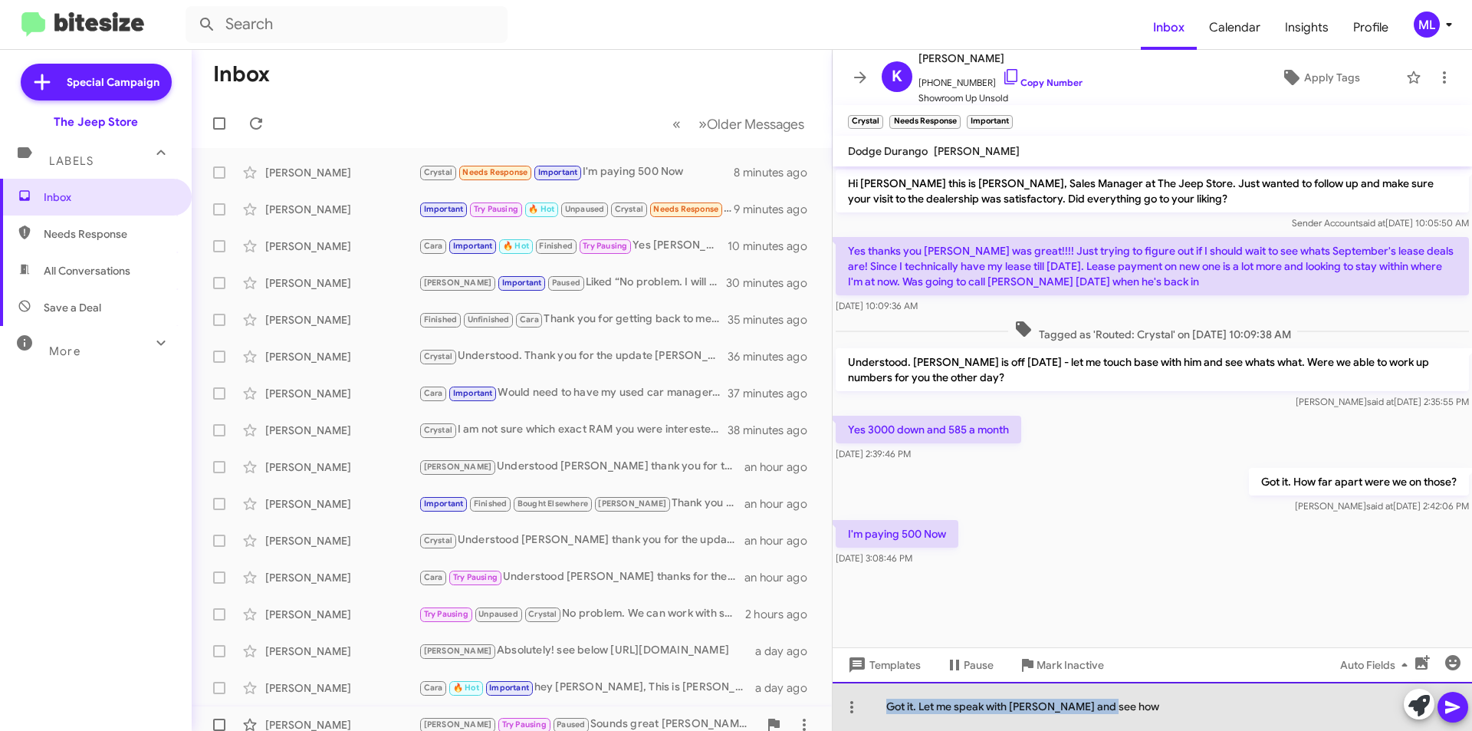
drag, startPoint x: 1059, startPoint y: 715, endPoint x: 819, endPoint y: 725, distance: 240.2
click at [819, 725] on div "Inbox « Previous » Next Older Messages [PERSON_NAME] [PERSON_NAME] Needs Respon…" at bounding box center [832, 390] width 1281 height 681
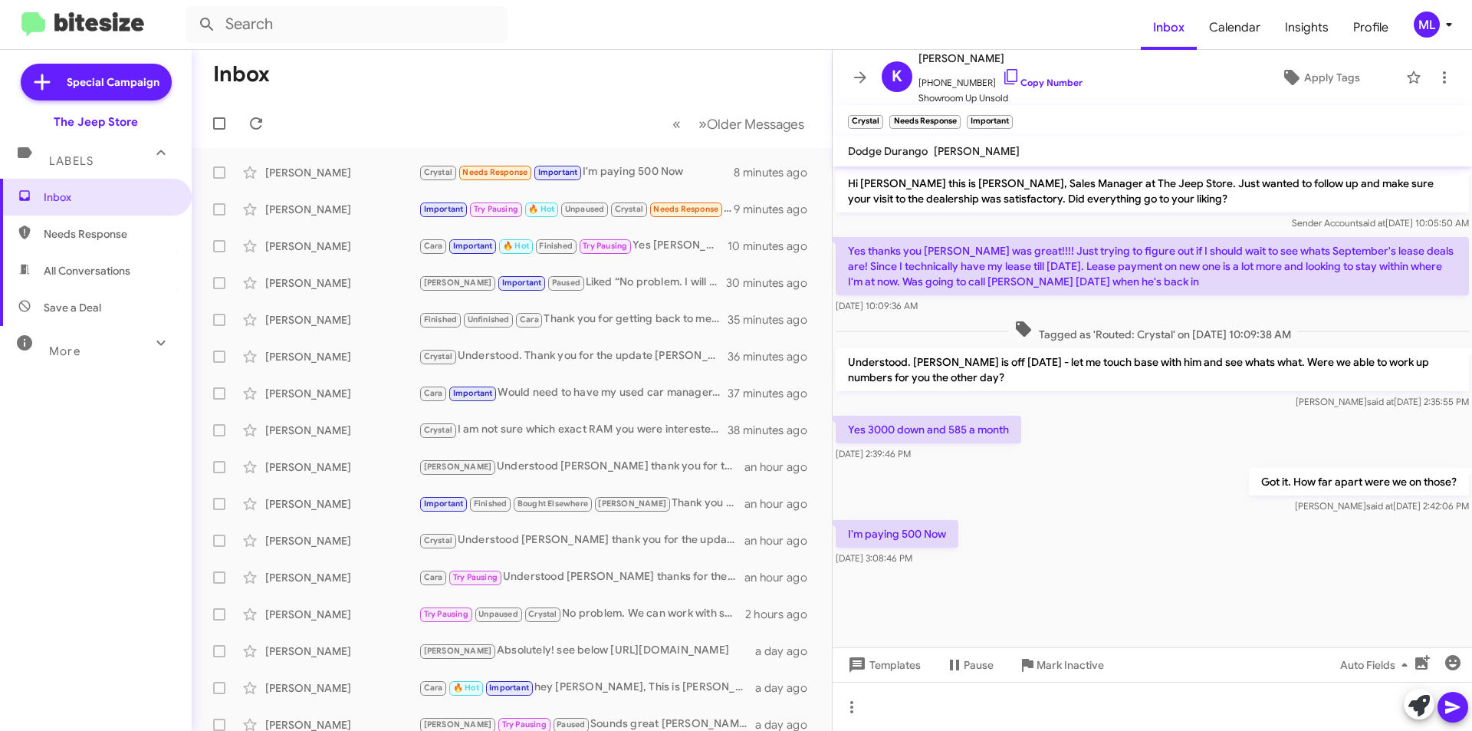
click at [72, 302] on span "Save a Deal" at bounding box center [73, 307] width 58 height 15
type input "in:not-interested"
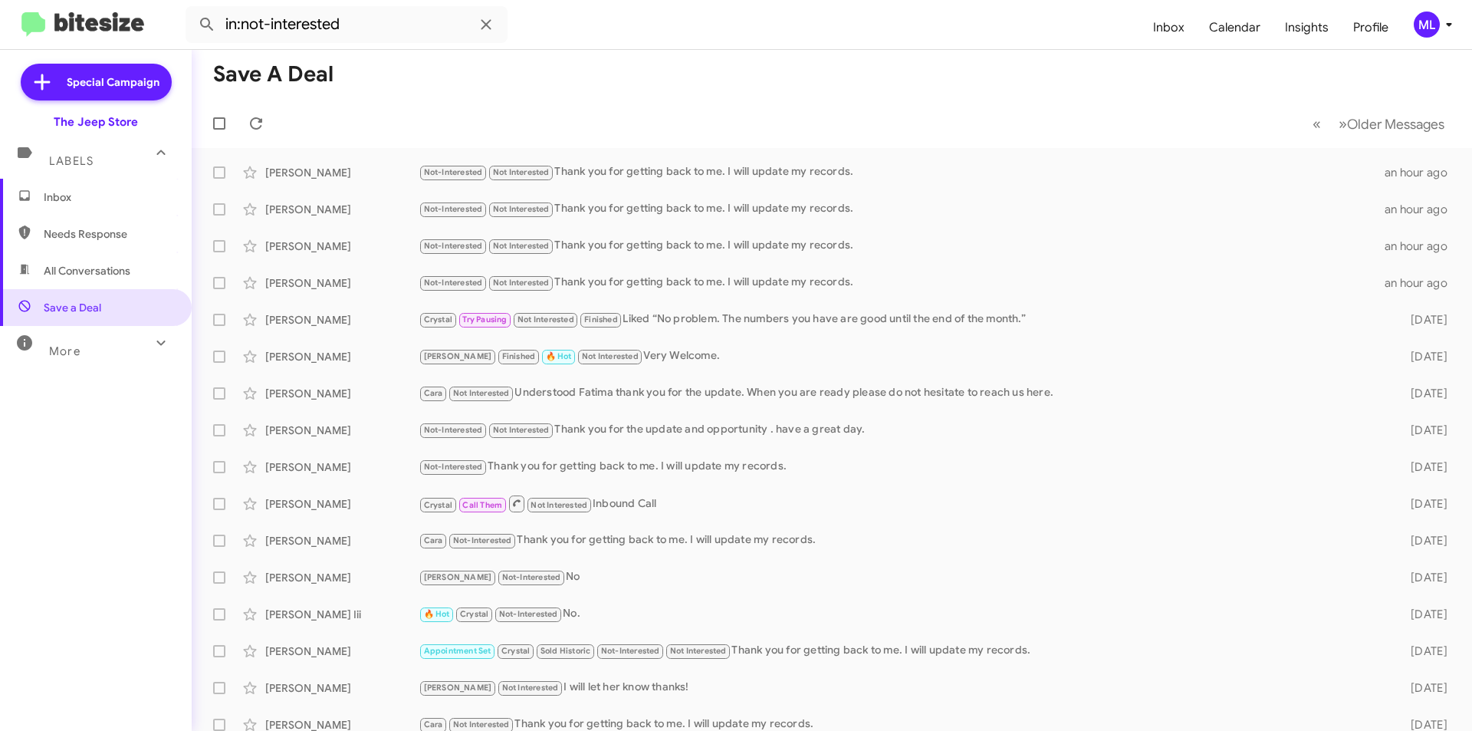
click at [68, 199] on span "Inbox" at bounding box center [109, 196] width 130 height 15
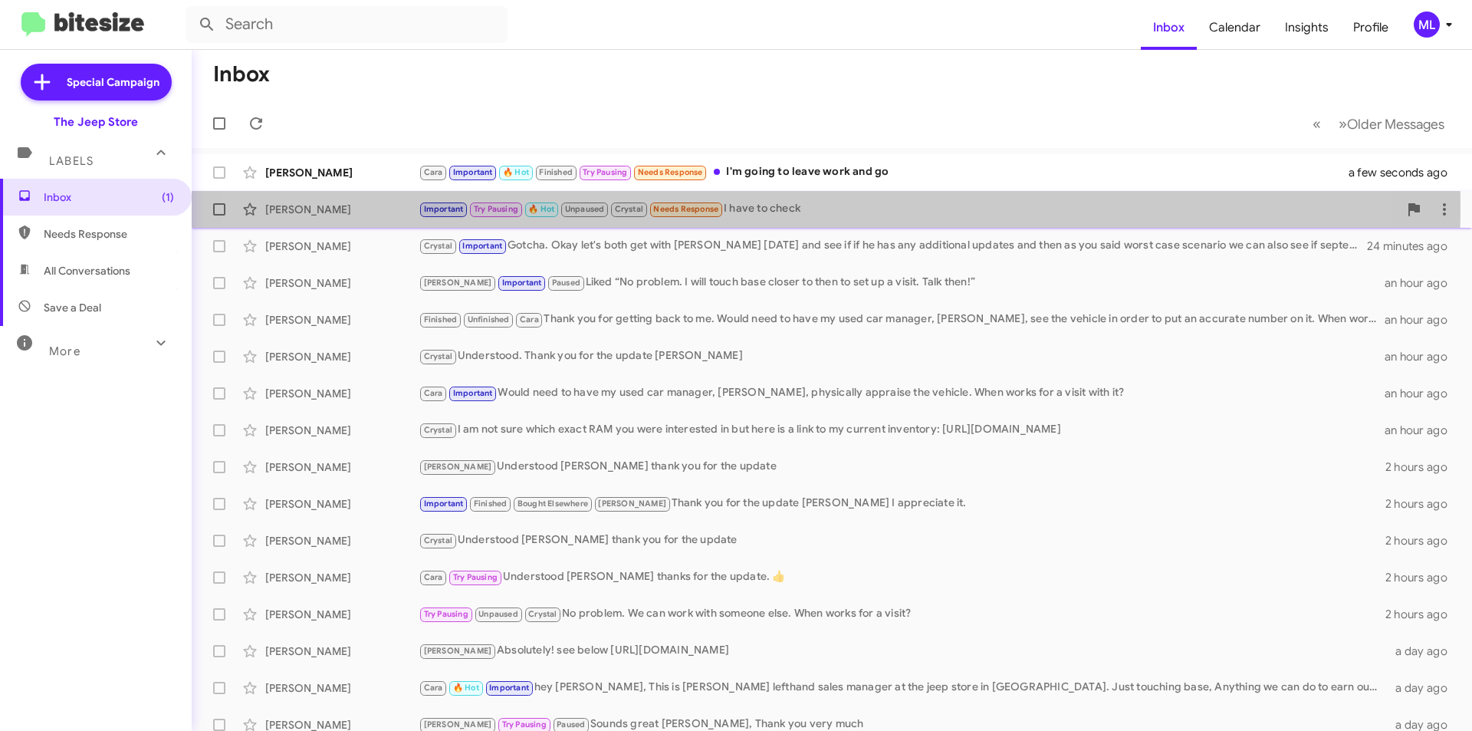
click at [744, 206] on div "Important Try Pausing 🔥 Hot Unpaused Crystal Needs Response I have to check" at bounding box center [909, 209] width 980 height 18
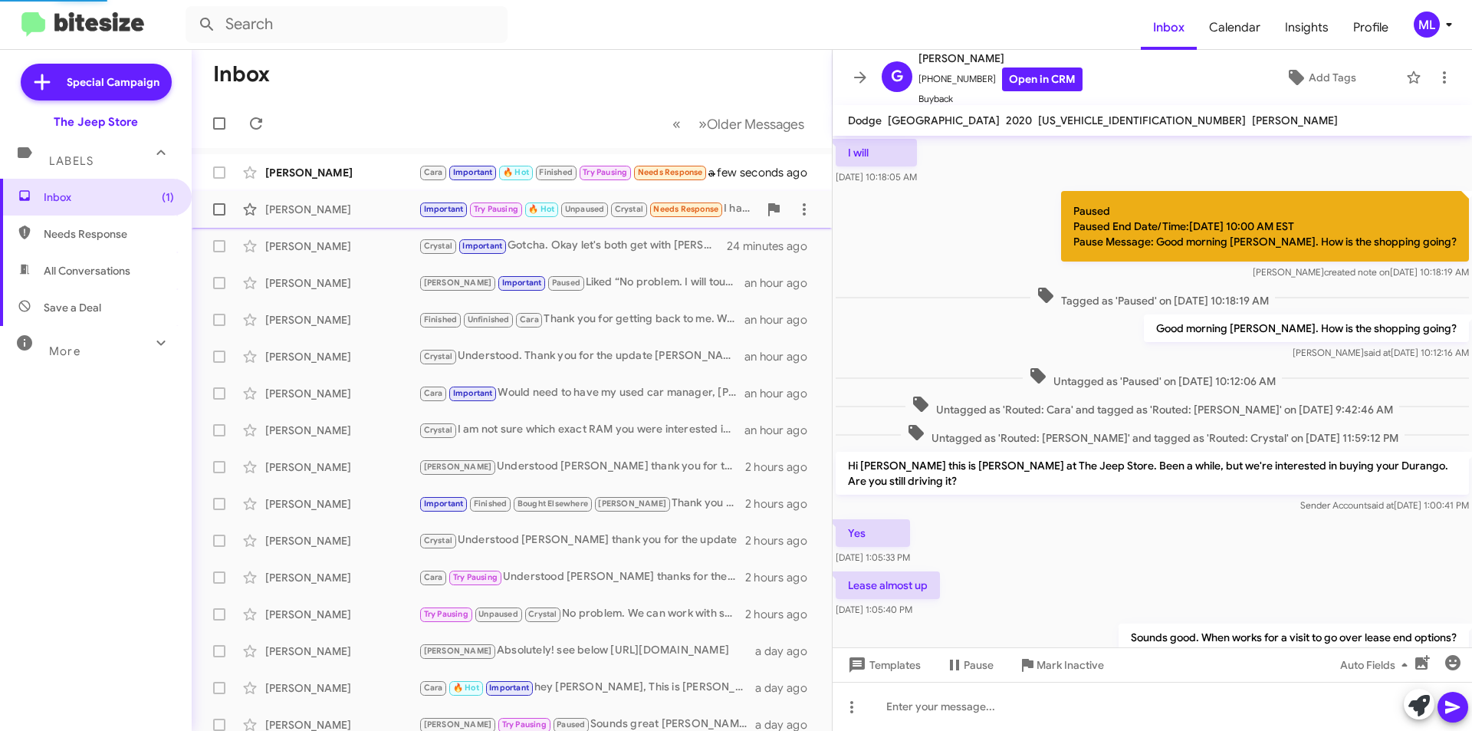
scroll to position [587, 0]
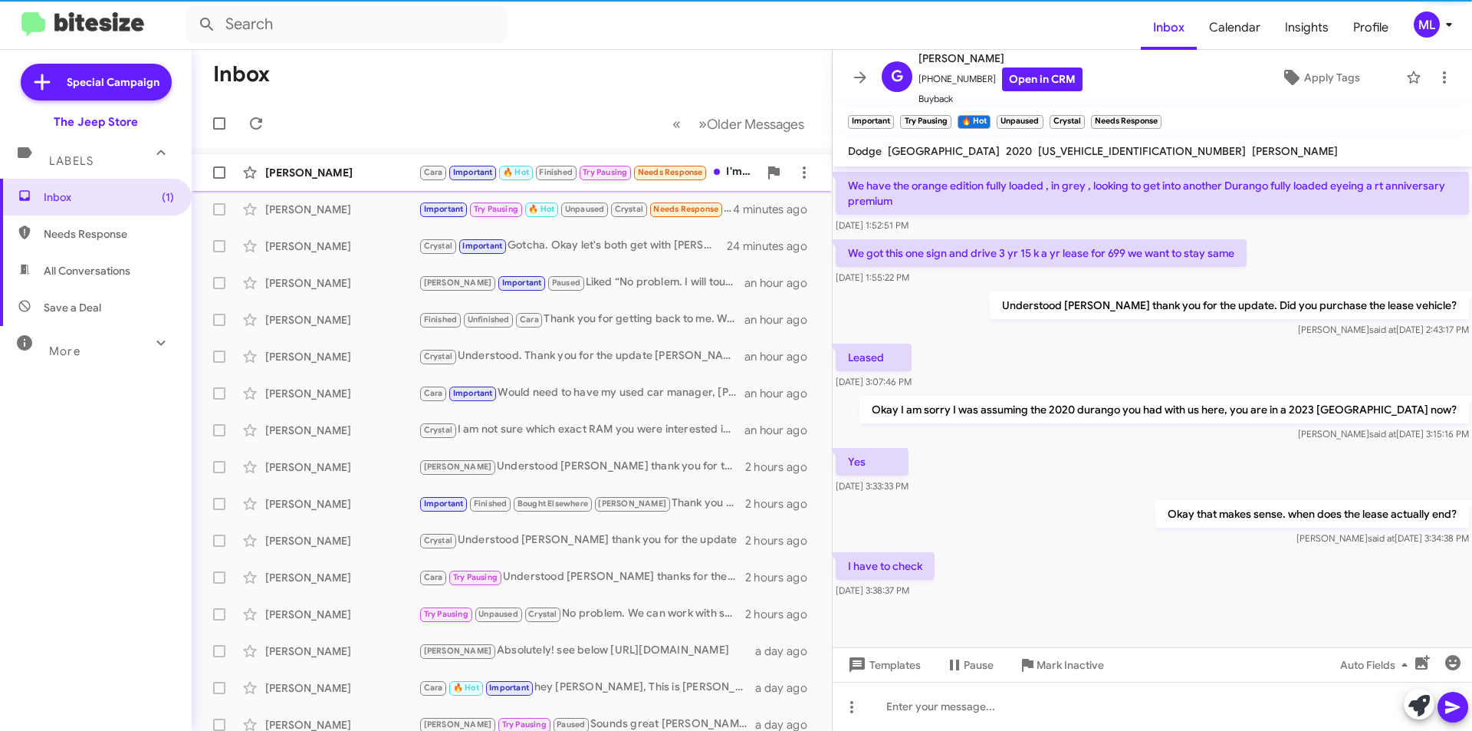
click at [649, 190] on span "[PERSON_NAME] [PERSON_NAME] Important 🔥 Hot Finished Try Pausing Needs Response…" at bounding box center [512, 172] width 640 height 37
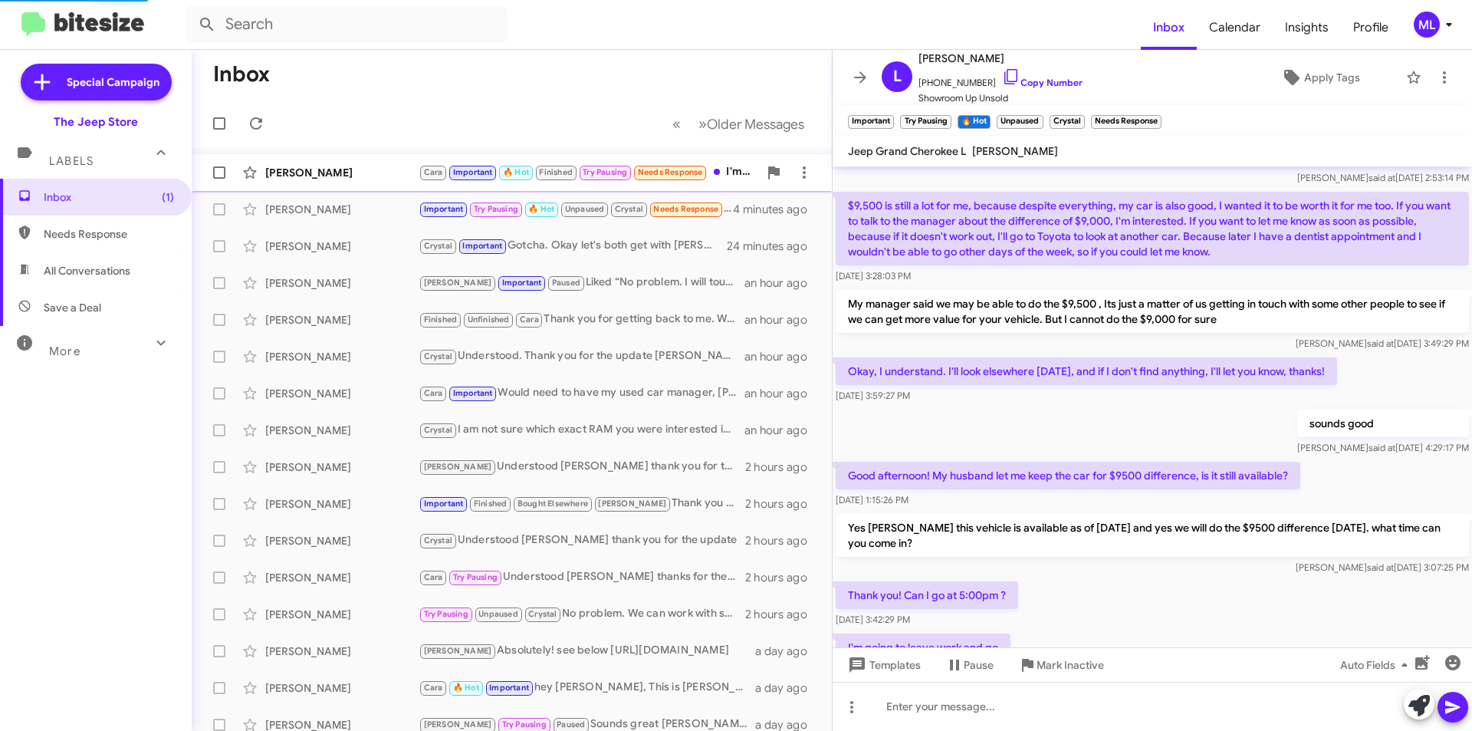
scroll to position [683, 0]
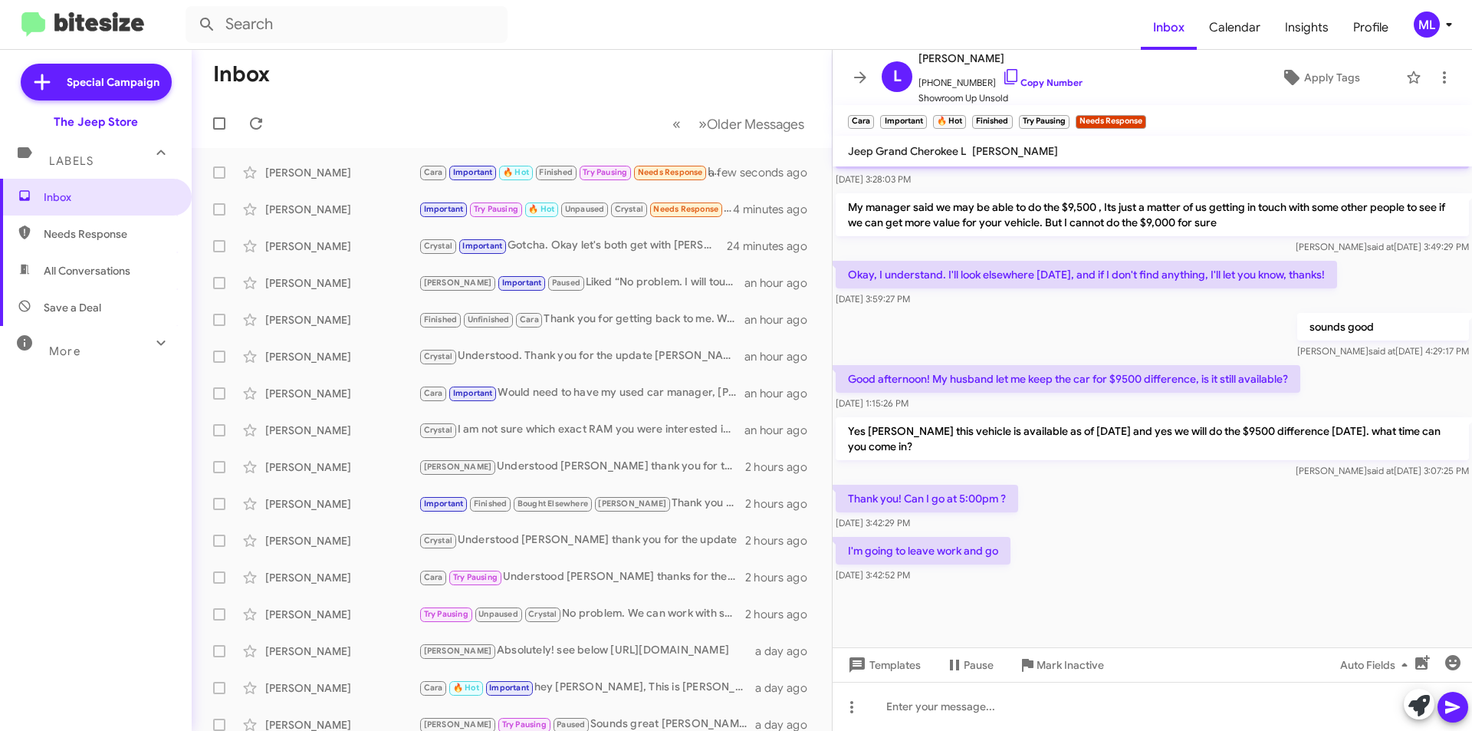
click at [75, 298] on span "Save a Deal" at bounding box center [96, 307] width 192 height 37
type input "in:not-interested"
